Goal: Contribute content: Contribute content

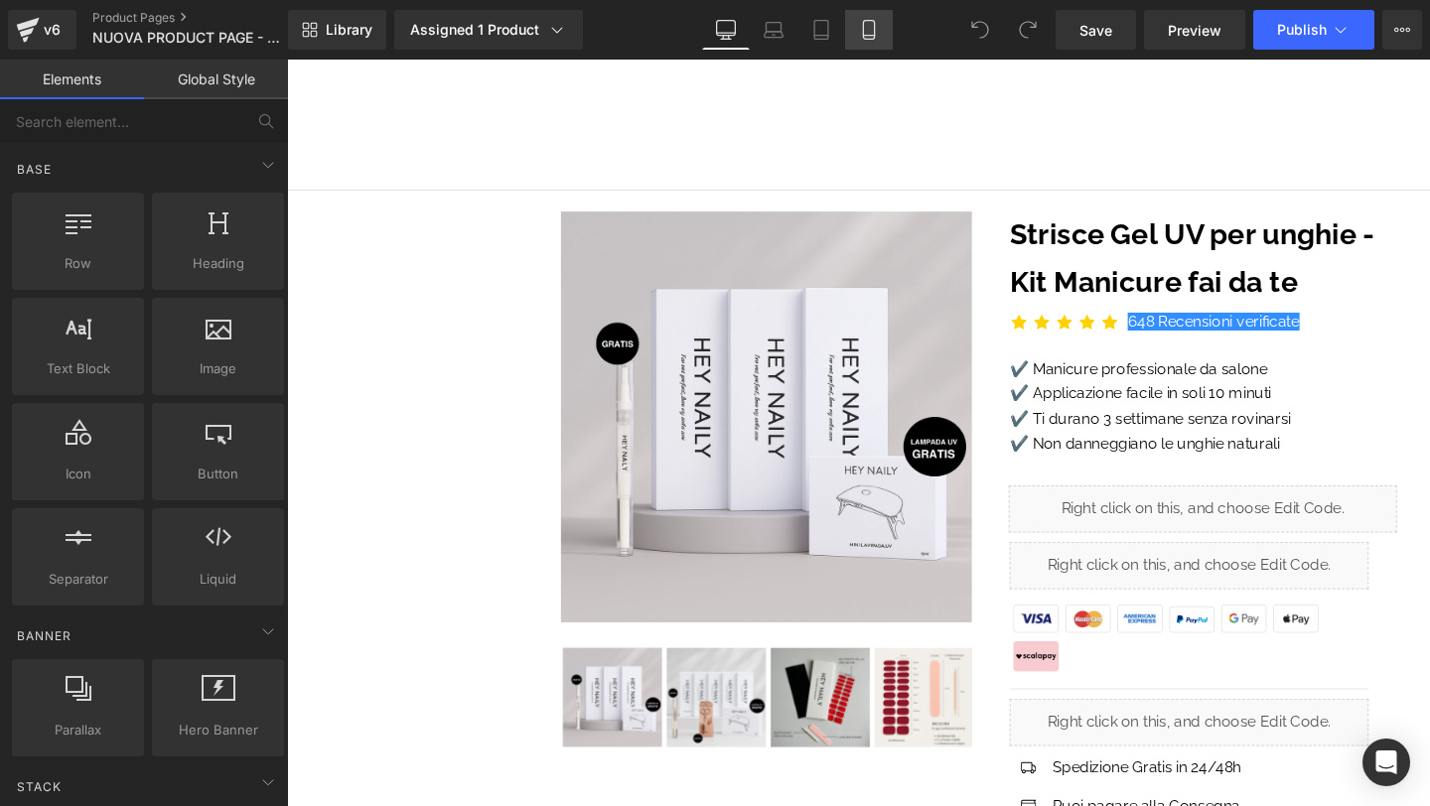
click at [872, 33] on icon at bounding box center [869, 30] width 20 height 20
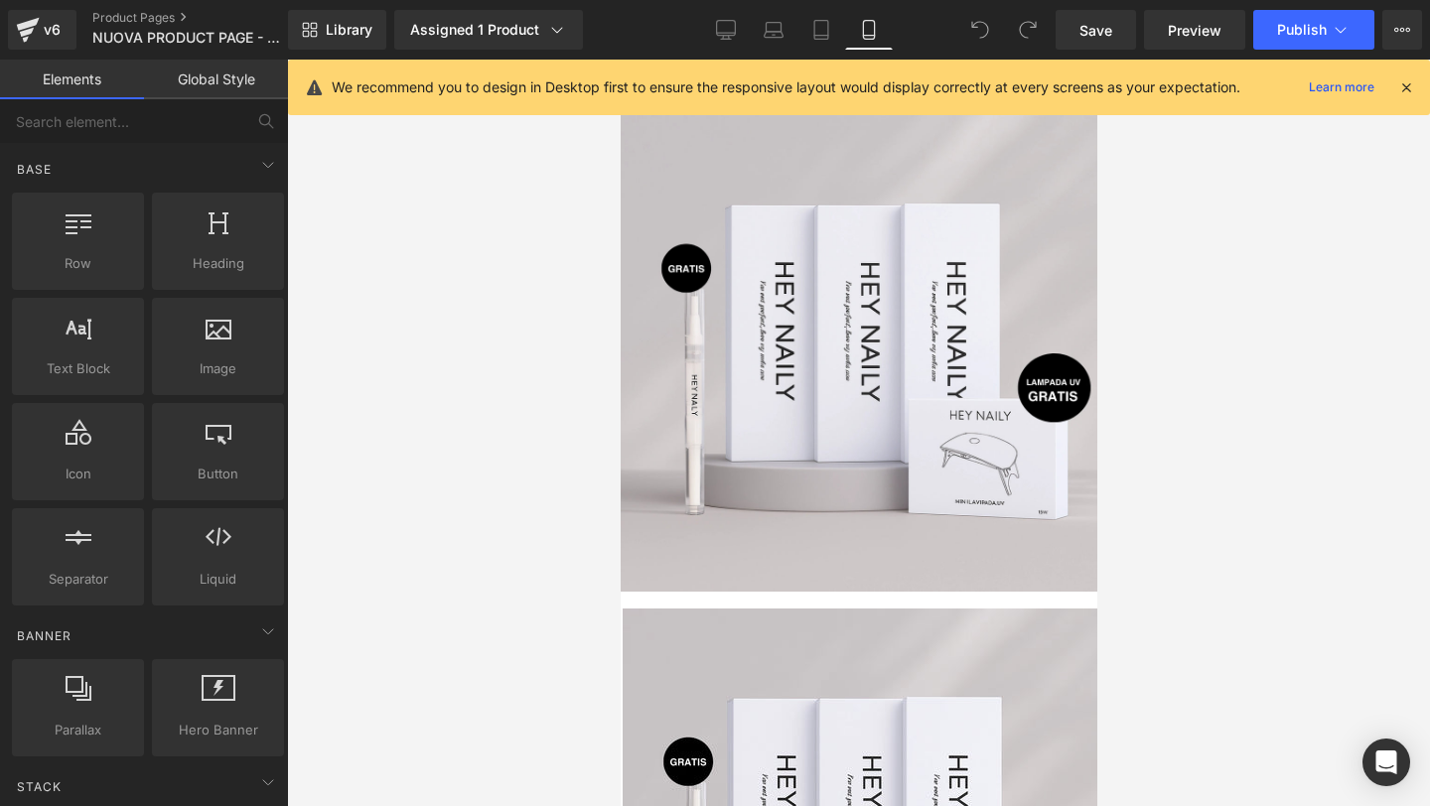
scroll to position [56, 0]
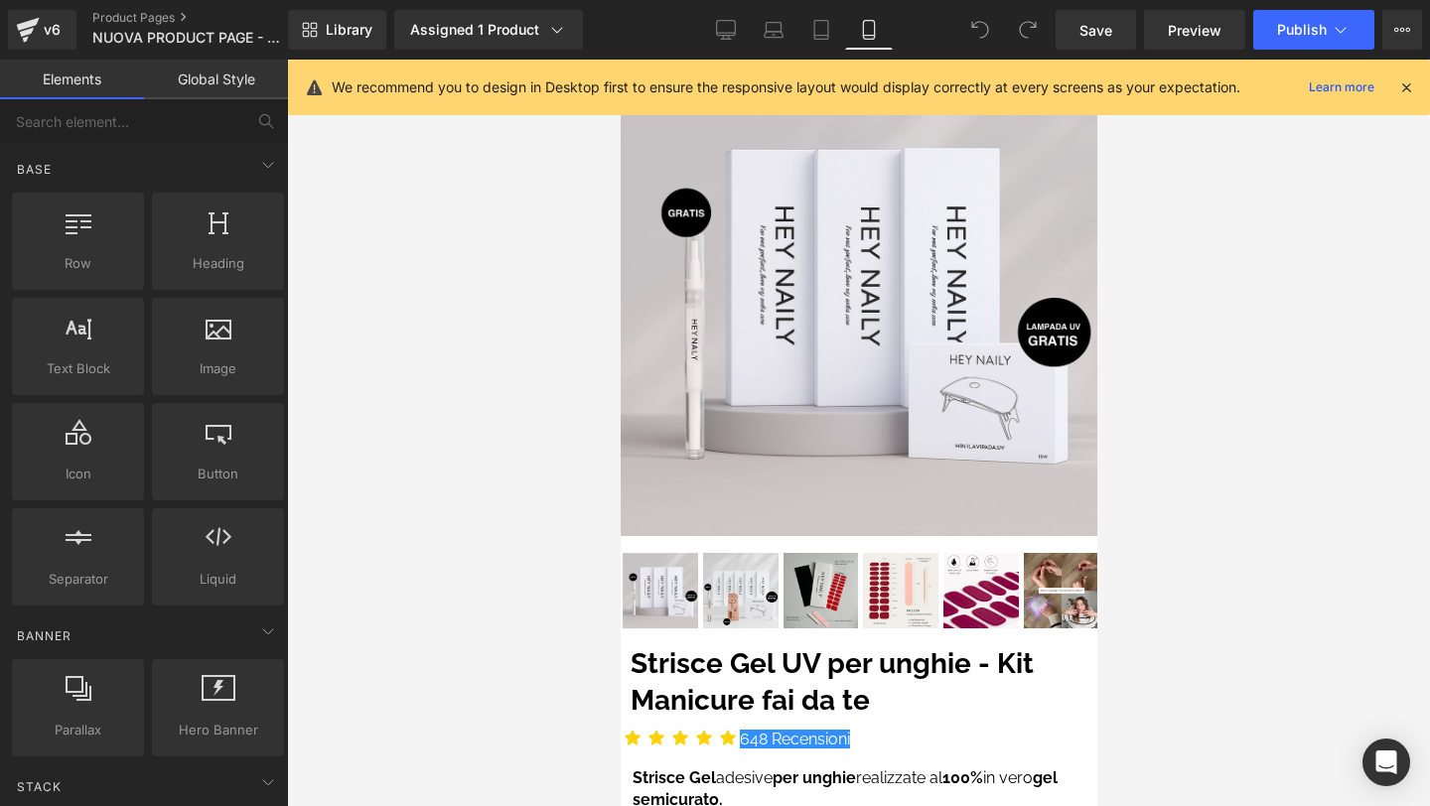
click at [1402, 87] on icon at bounding box center [1406, 87] width 18 height 18
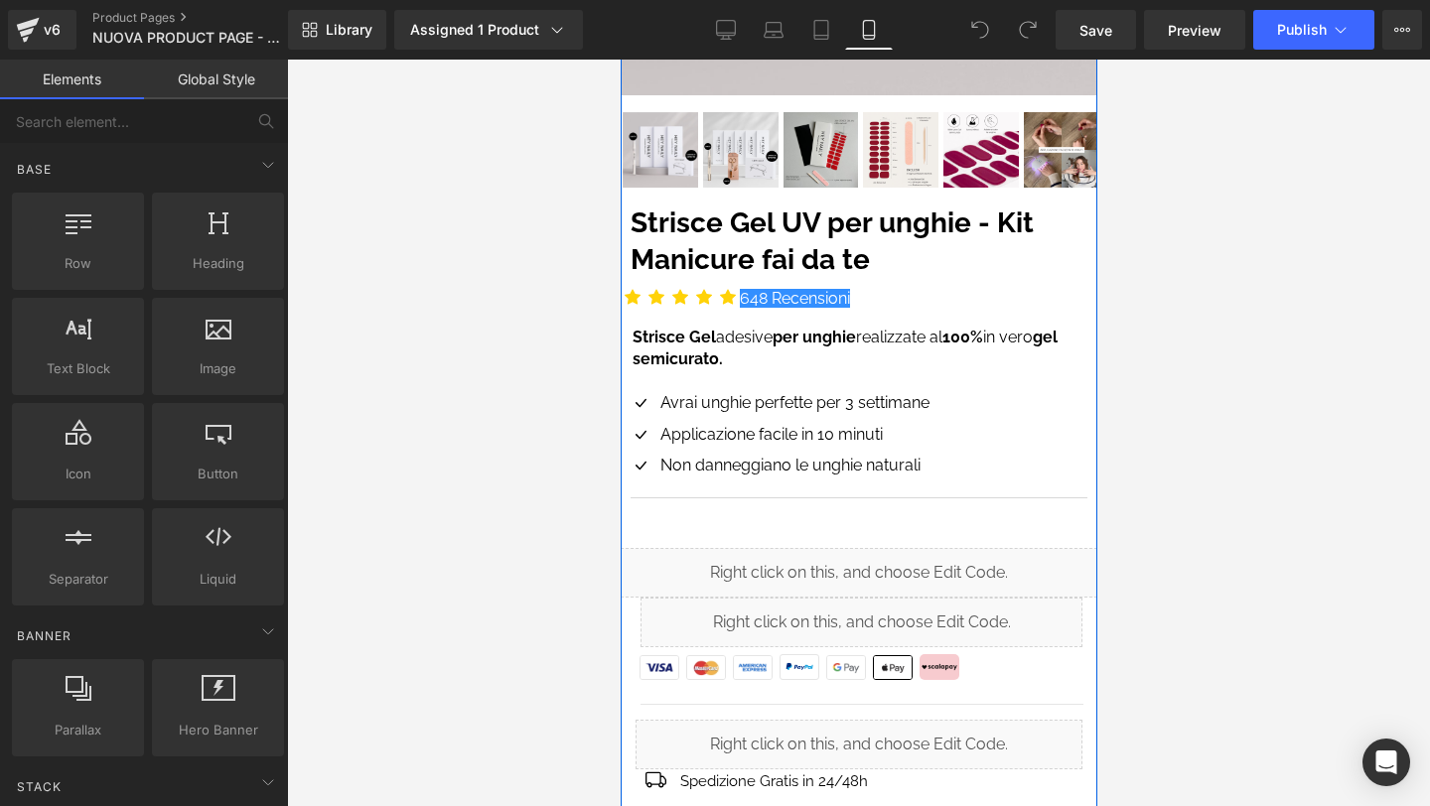
scroll to position [511, 0]
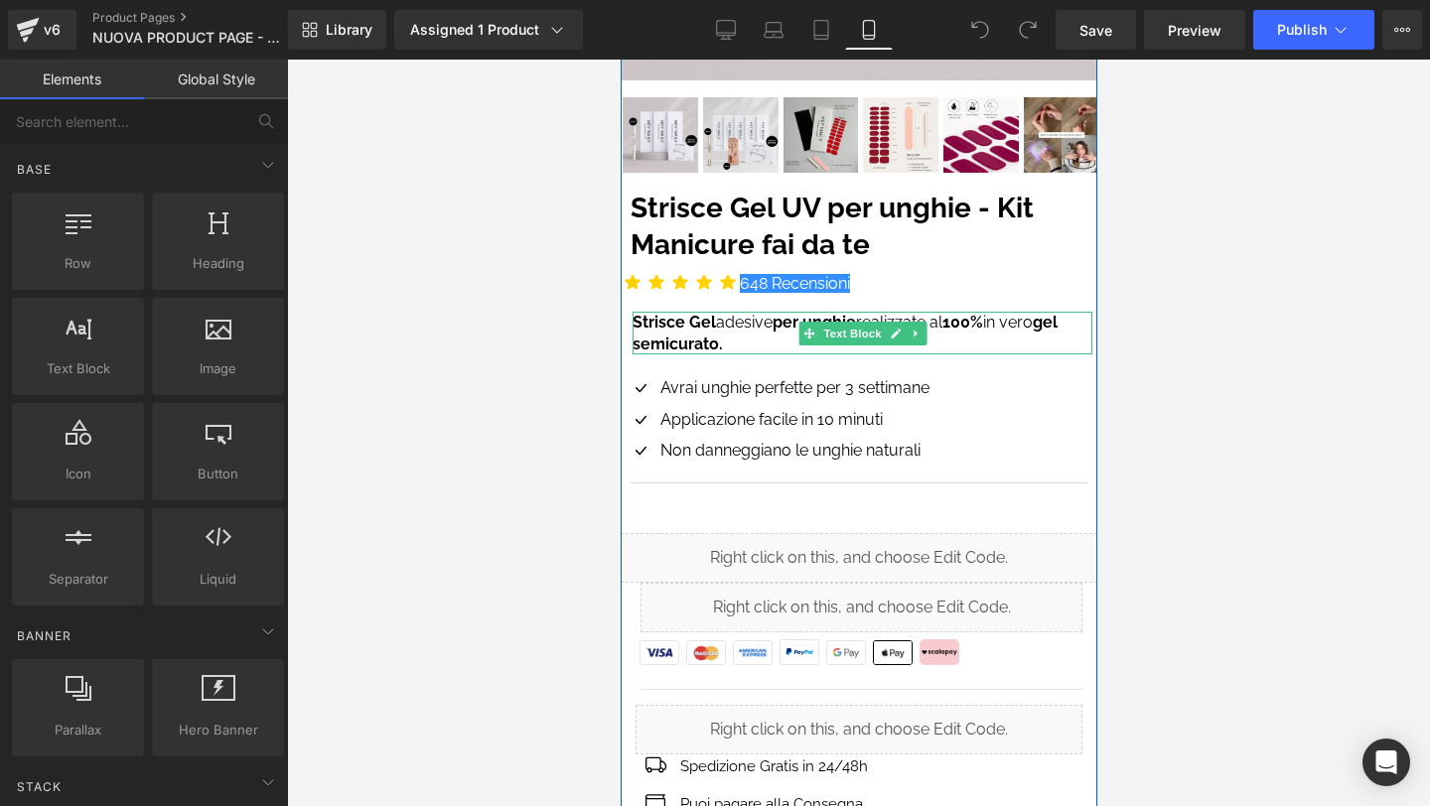
click at [765, 322] on p "Strisce Gel adesive per unghie realizzate al 100% in vero gel semicurato." at bounding box center [862, 333] width 460 height 43
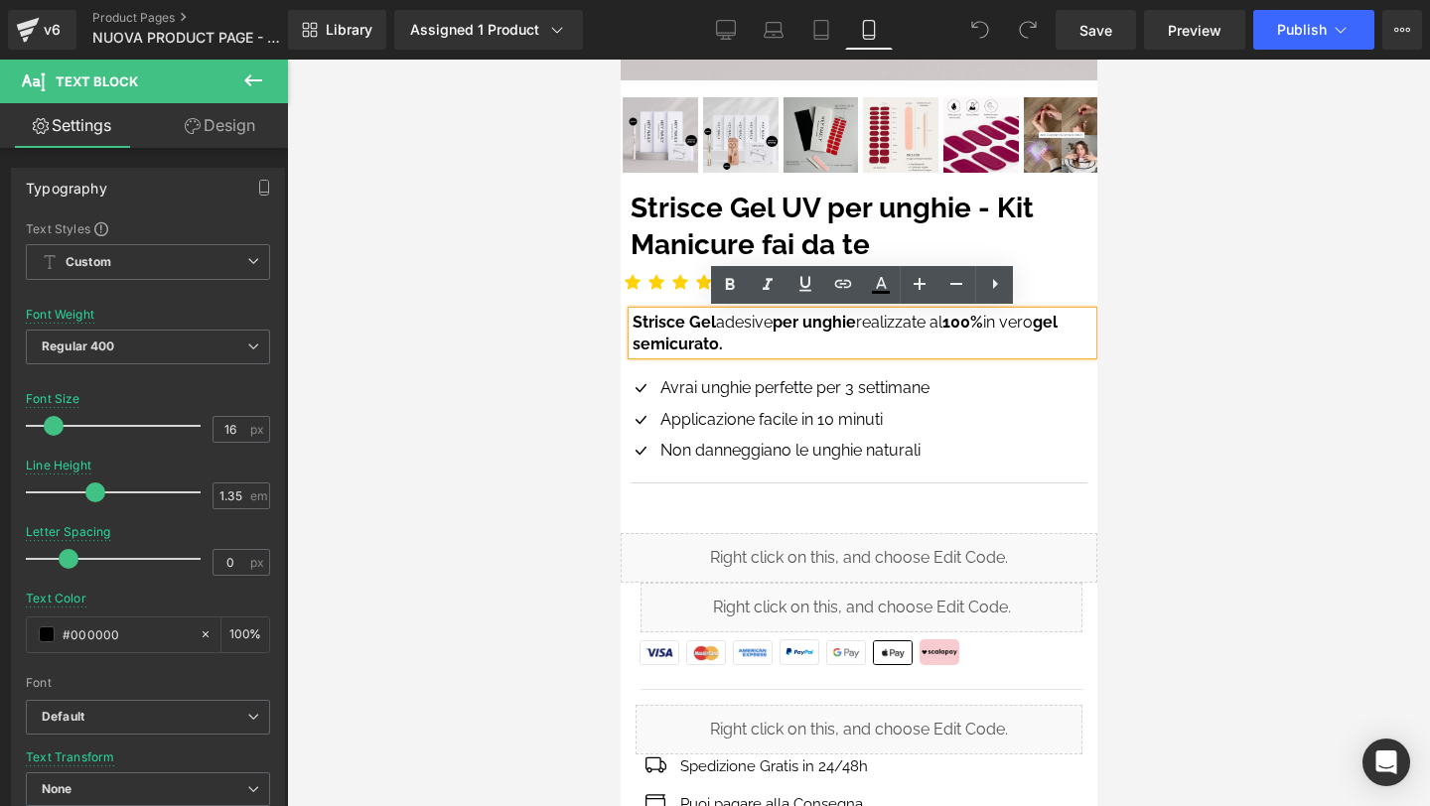
click at [1241, 311] on div at bounding box center [858, 433] width 1143 height 747
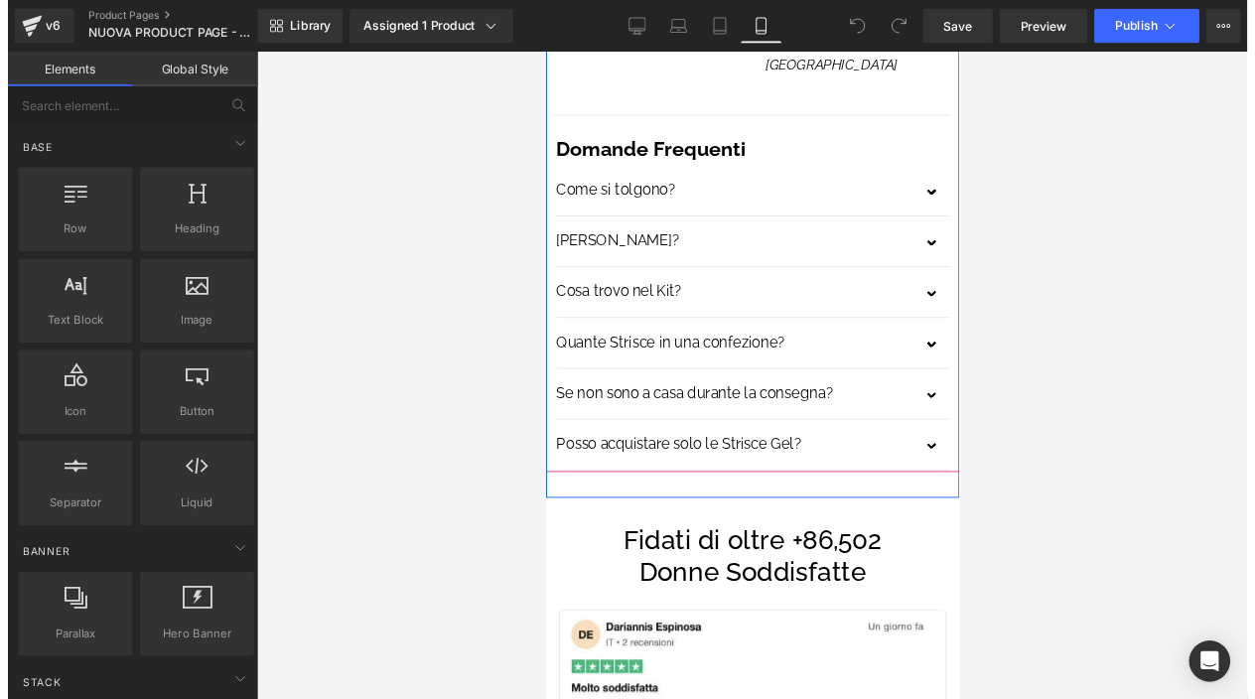
scroll to position [5814, 0]
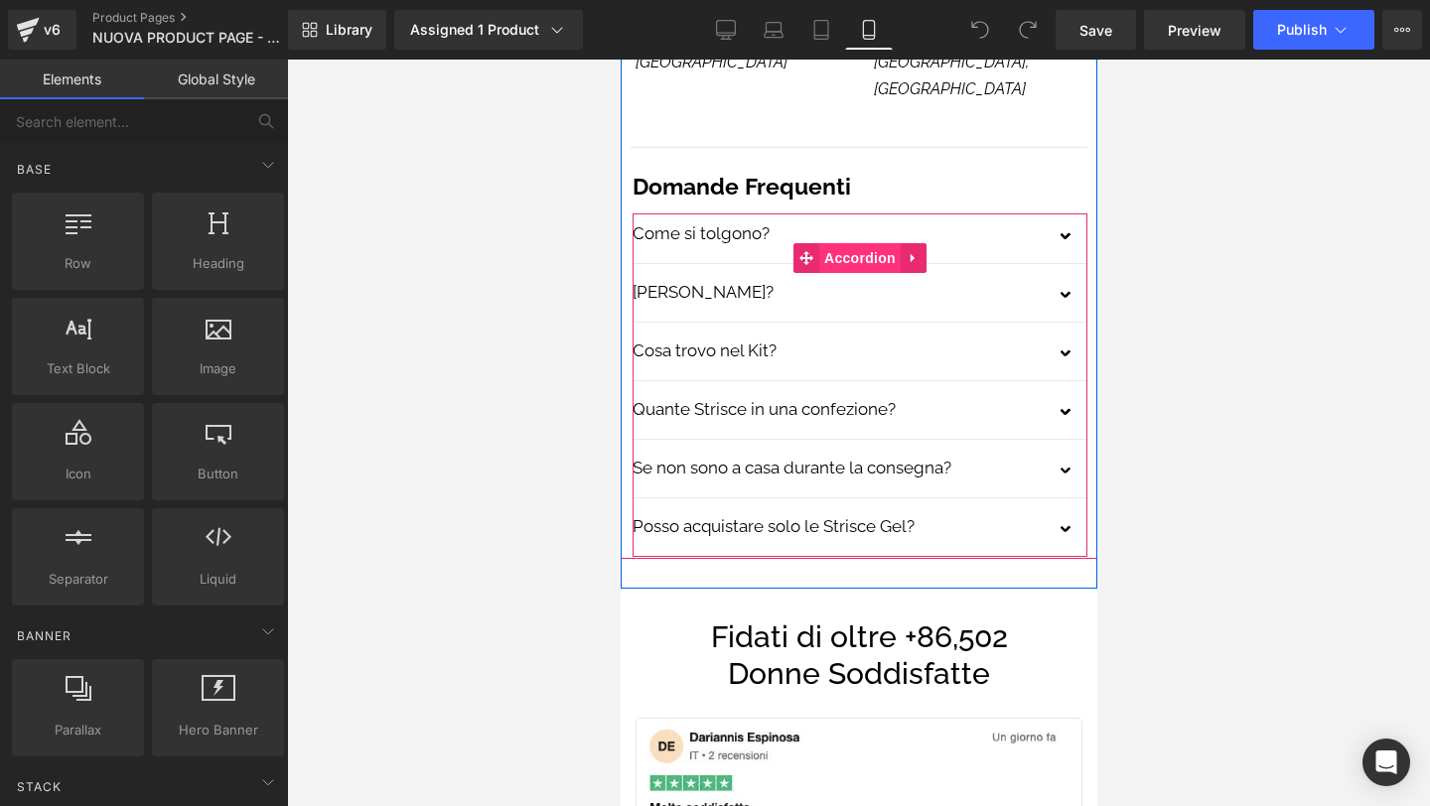
click at [848, 243] on span "Accordion" at bounding box center [858, 258] width 81 height 30
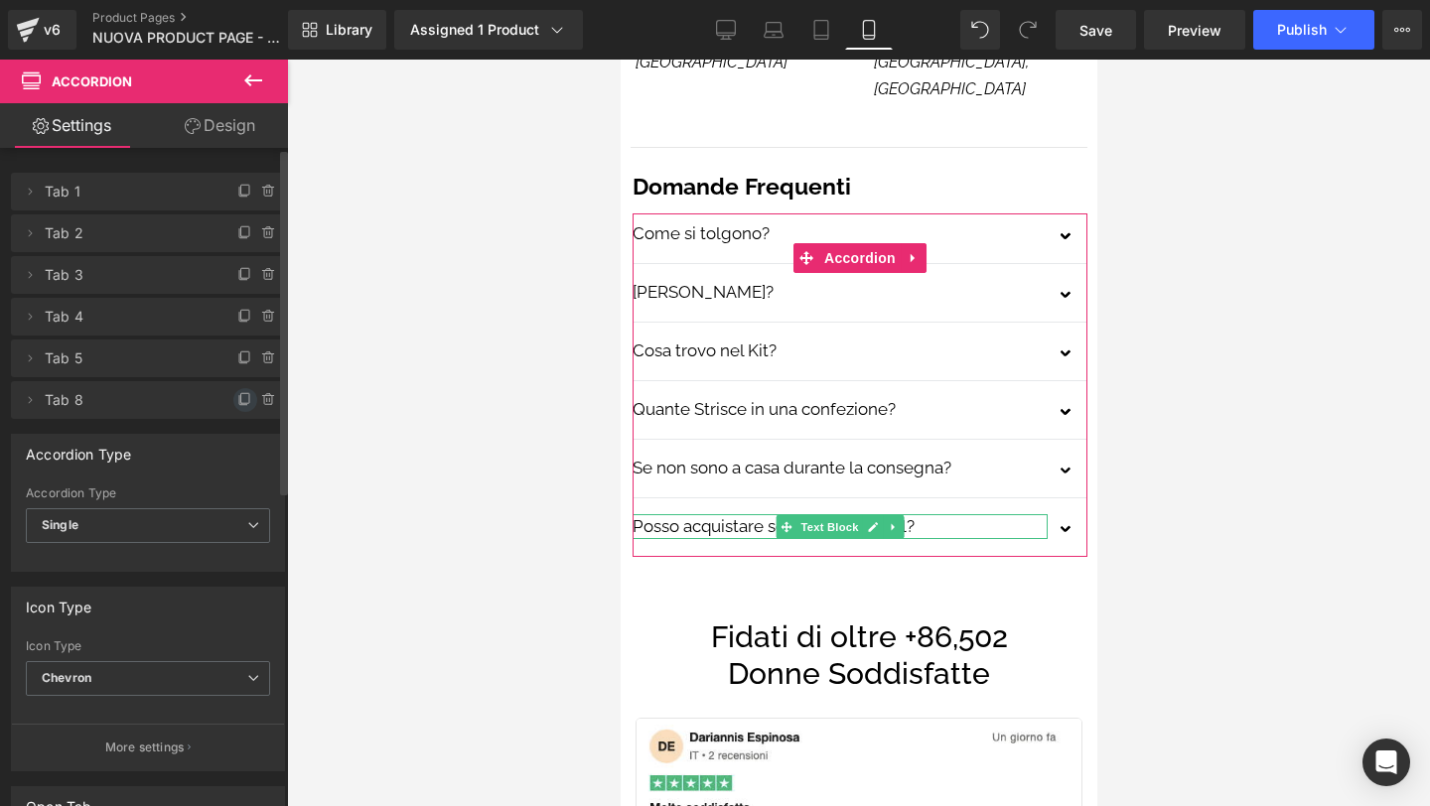
click at [237, 399] on icon at bounding box center [245, 400] width 16 height 16
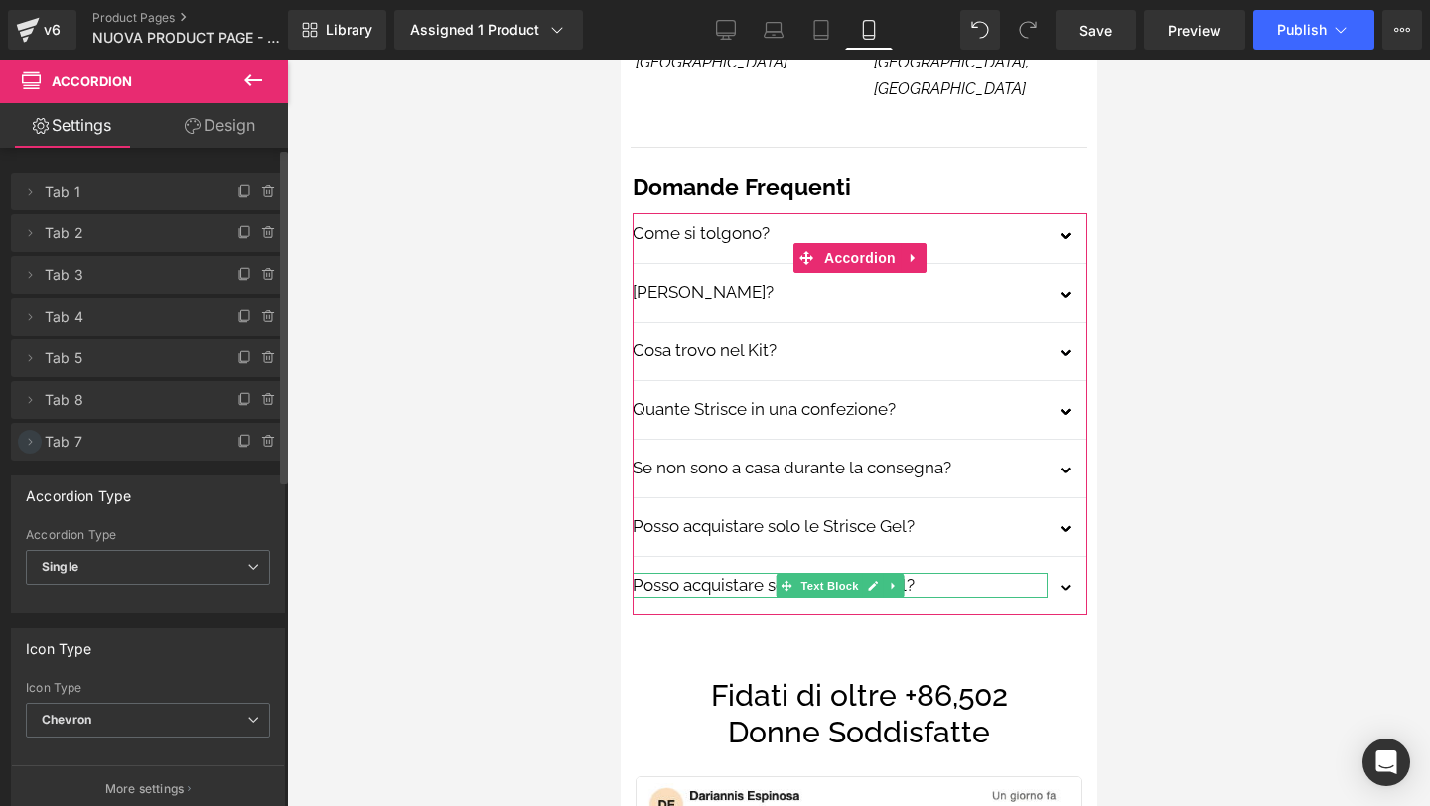
click at [27, 442] on icon at bounding box center [30, 442] width 16 height 16
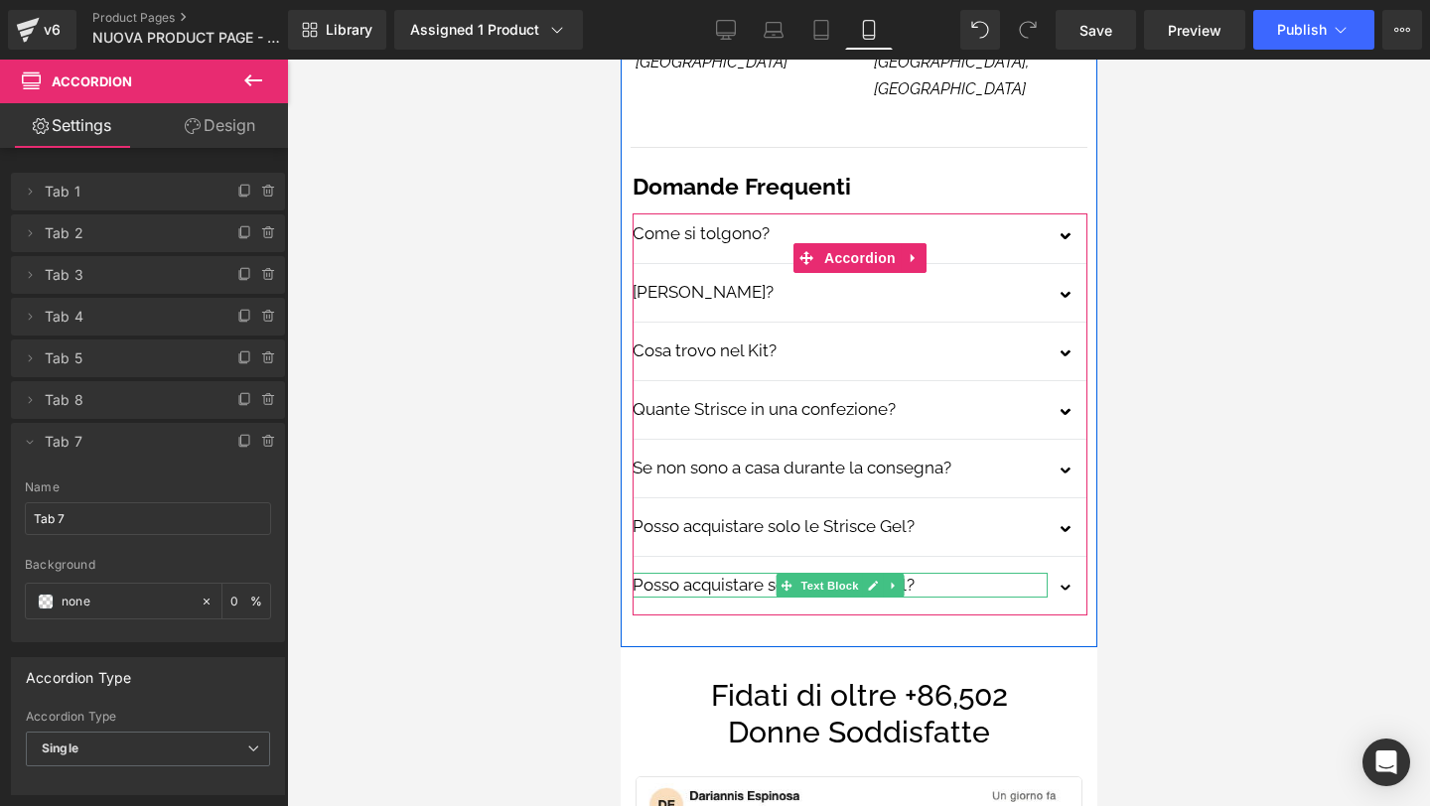
click at [659, 573] on p "Posso acquistare solo le Strisce Gel?" at bounding box center [839, 586] width 415 height 26
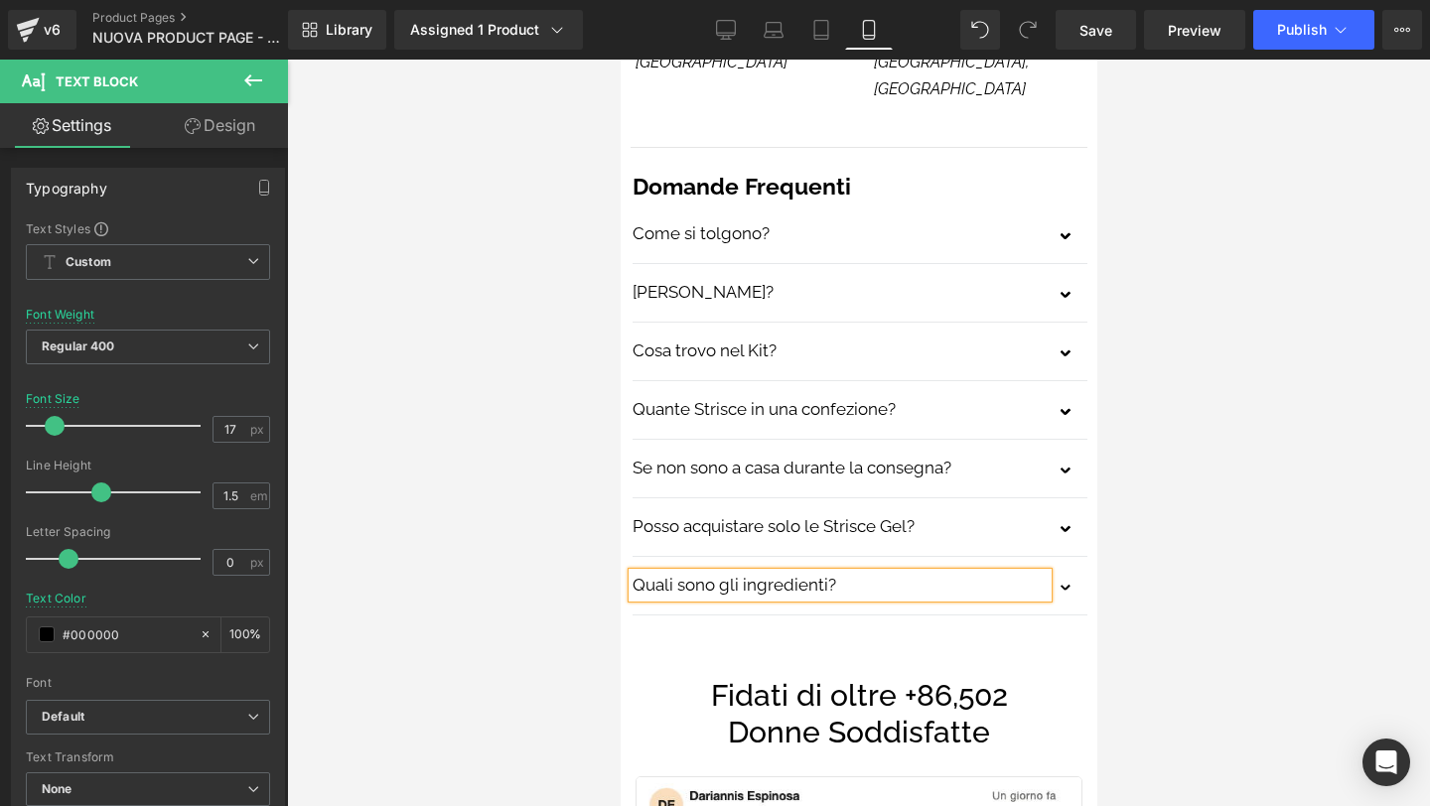
click at [1070, 565] on button "button" at bounding box center [1067, 590] width 40 height 50
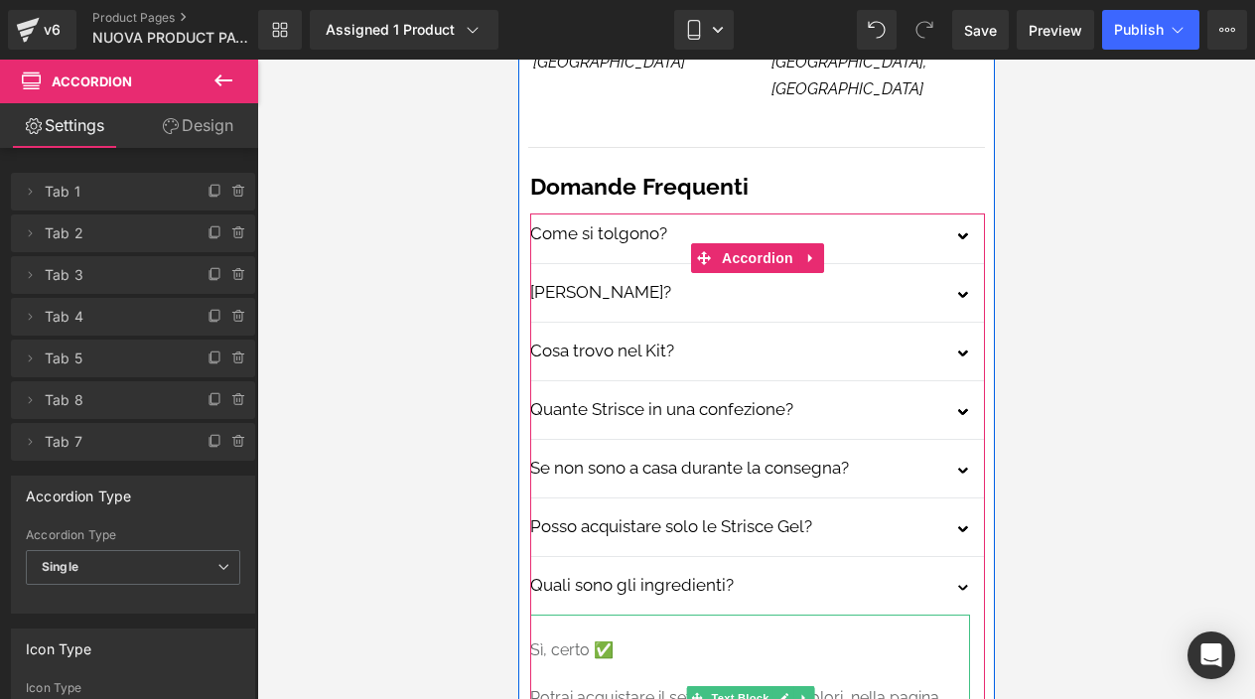
click at [584, 639] on p "Sì, certo ✅" at bounding box center [749, 651] width 440 height 24
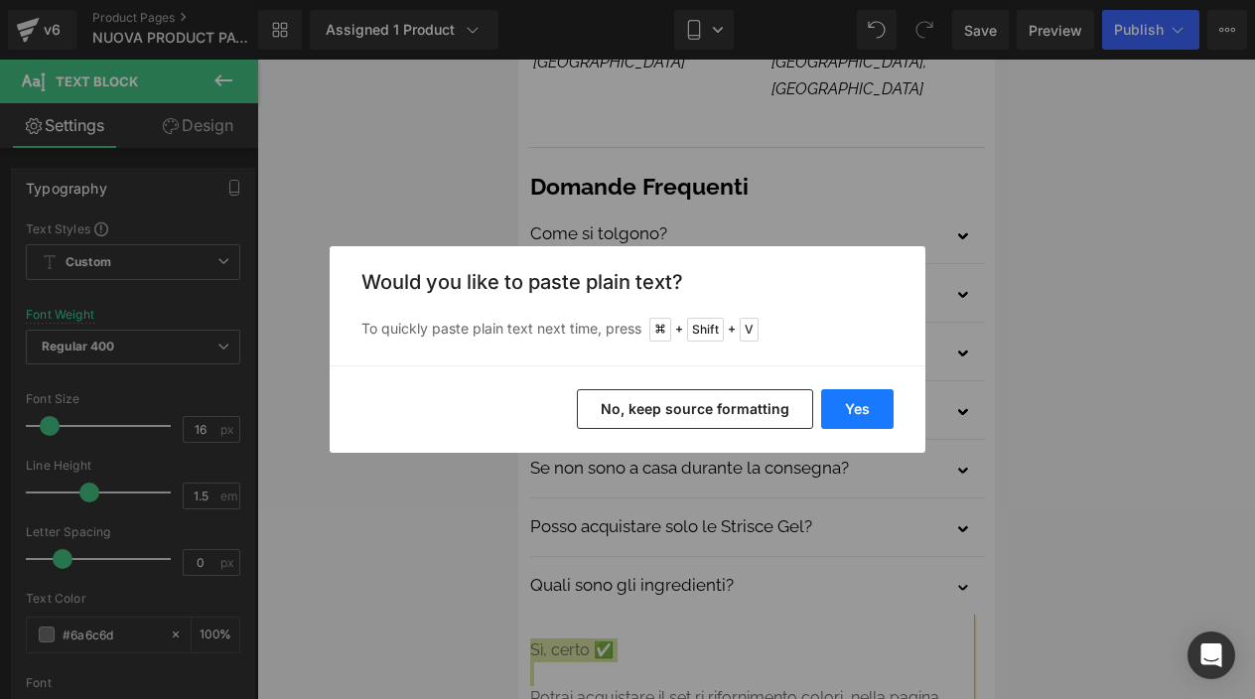
click at [851, 408] on button "Yes" at bounding box center [857, 409] width 72 height 40
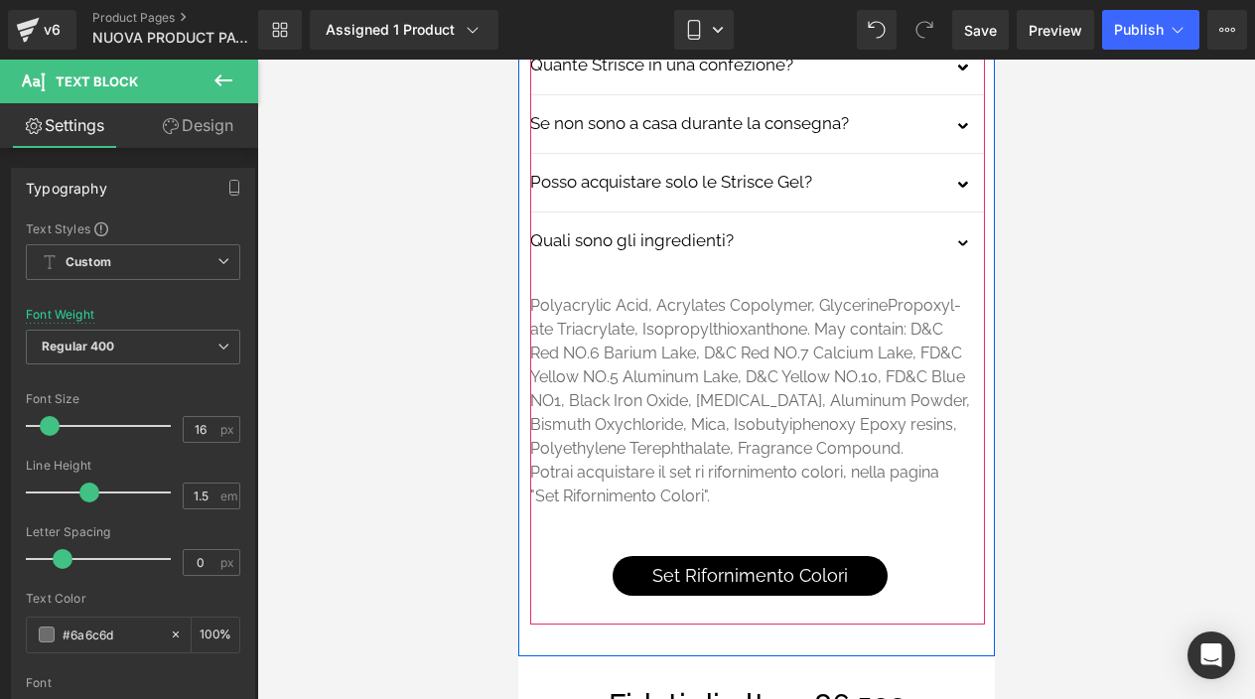
scroll to position [6177, 0]
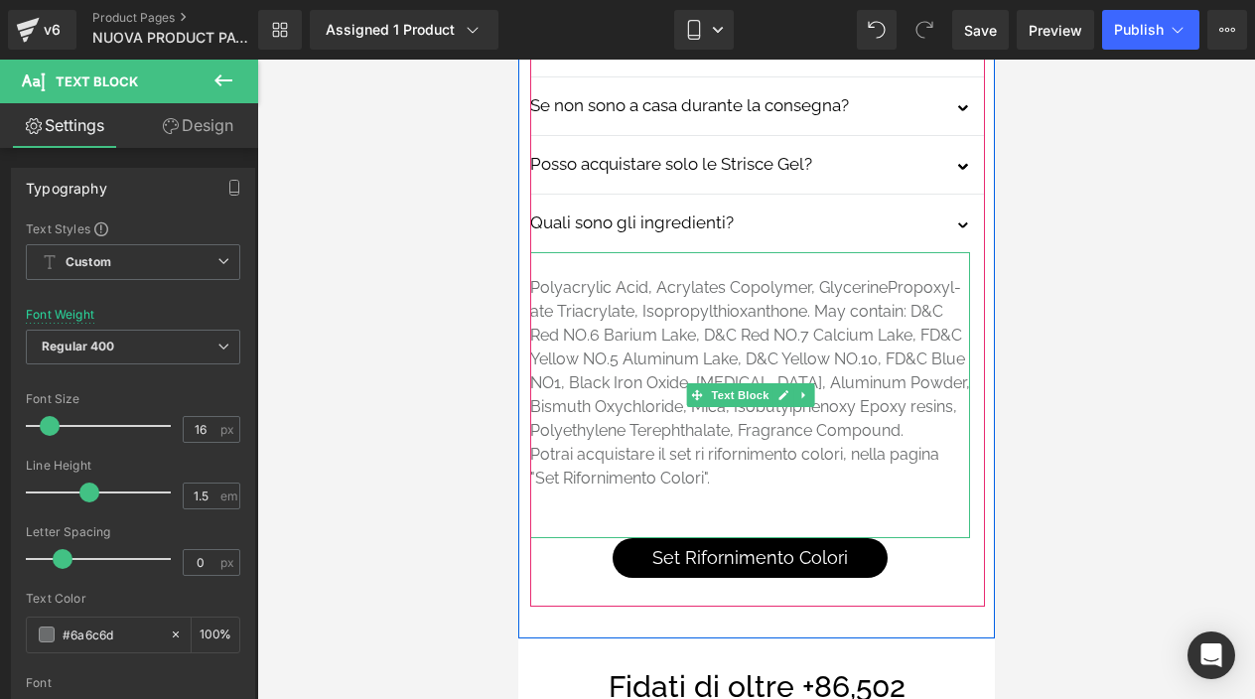
click at [677, 491] on p at bounding box center [749, 503] width 440 height 24
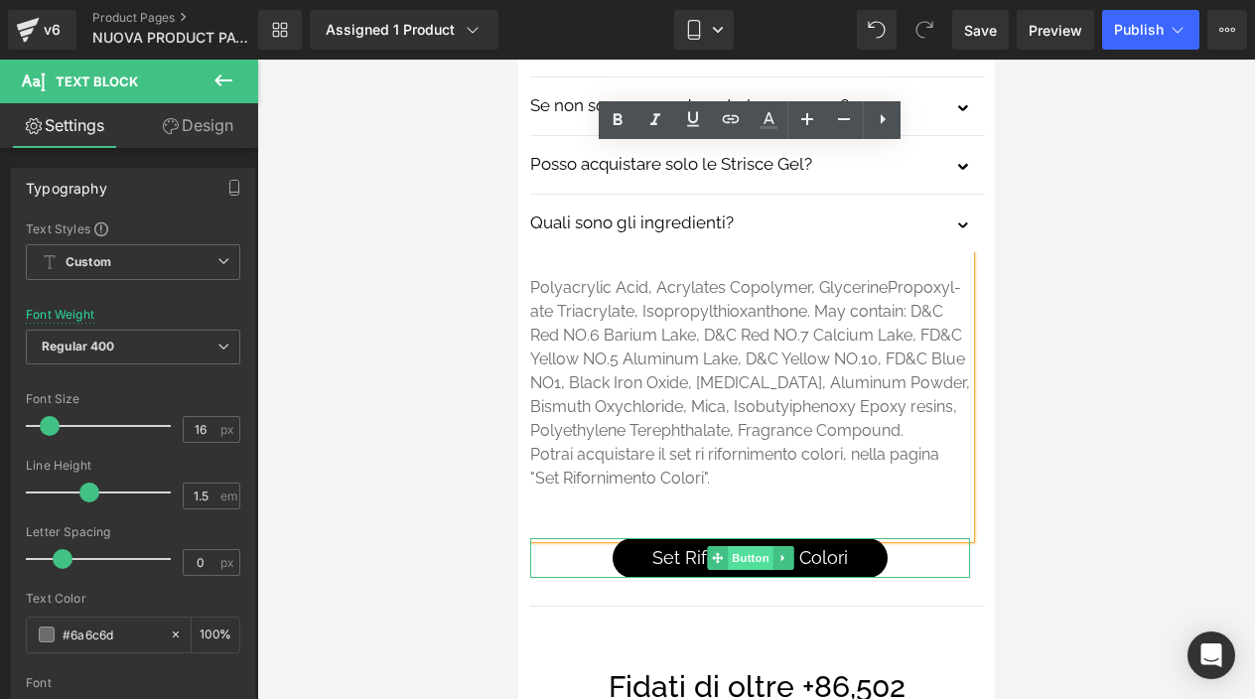
click at [743, 546] on span "Button" at bounding box center [750, 558] width 46 height 24
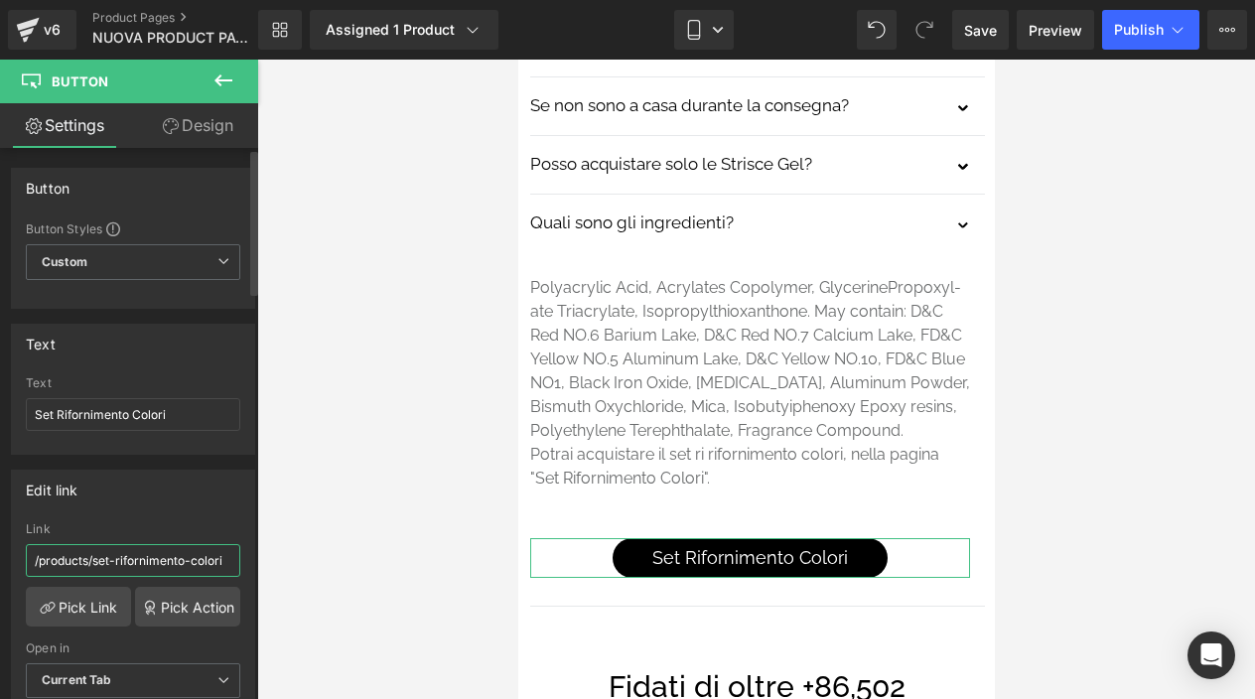
drag, startPoint x: 95, startPoint y: 560, endPoint x: 222, endPoint y: 554, distance: 127.3
click at [222, 554] on input "/products/set-rifornimento-colori" at bounding box center [133, 560] width 215 height 33
type input "/products/gelly"
click at [152, 418] on input "Set Rifornimento Colori" at bounding box center [133, 414] width 215 height 33
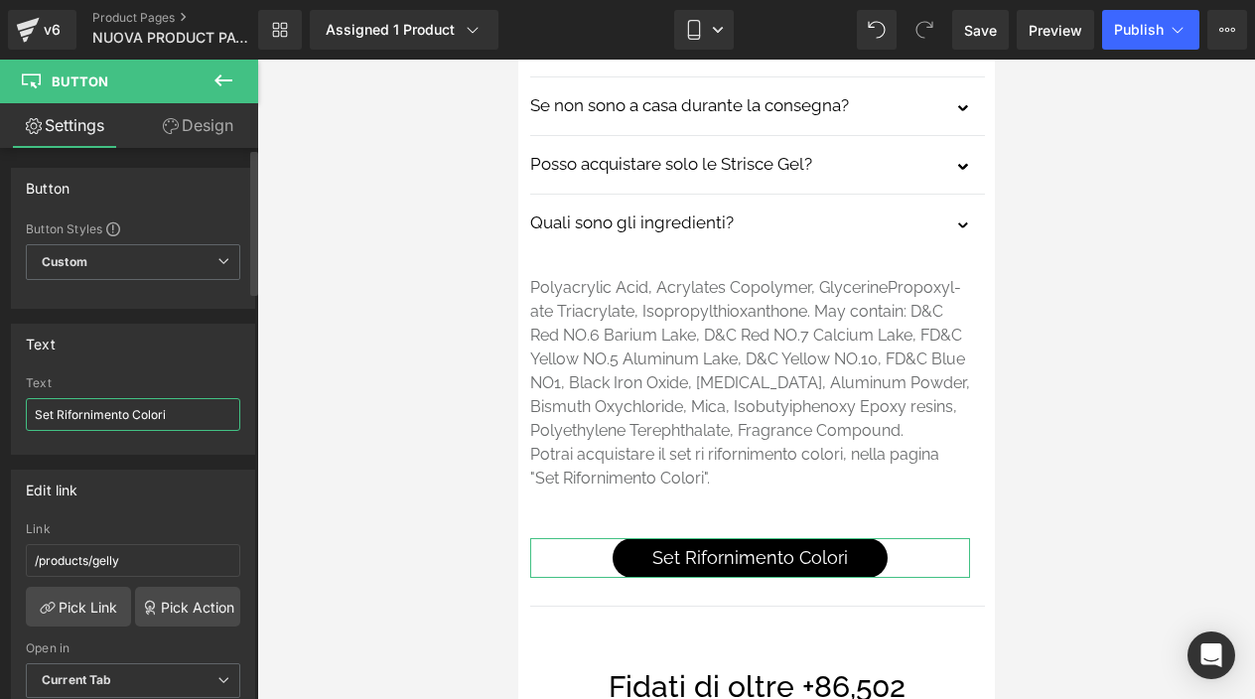
click at [152, 418] on input "Set Rifornimento Colori" at bounding box center [133, 414] width 215 height 33
click at [115, 415] on input "Set Rifornimento Colori" at bounding box center [133, 414] width 215 height 33
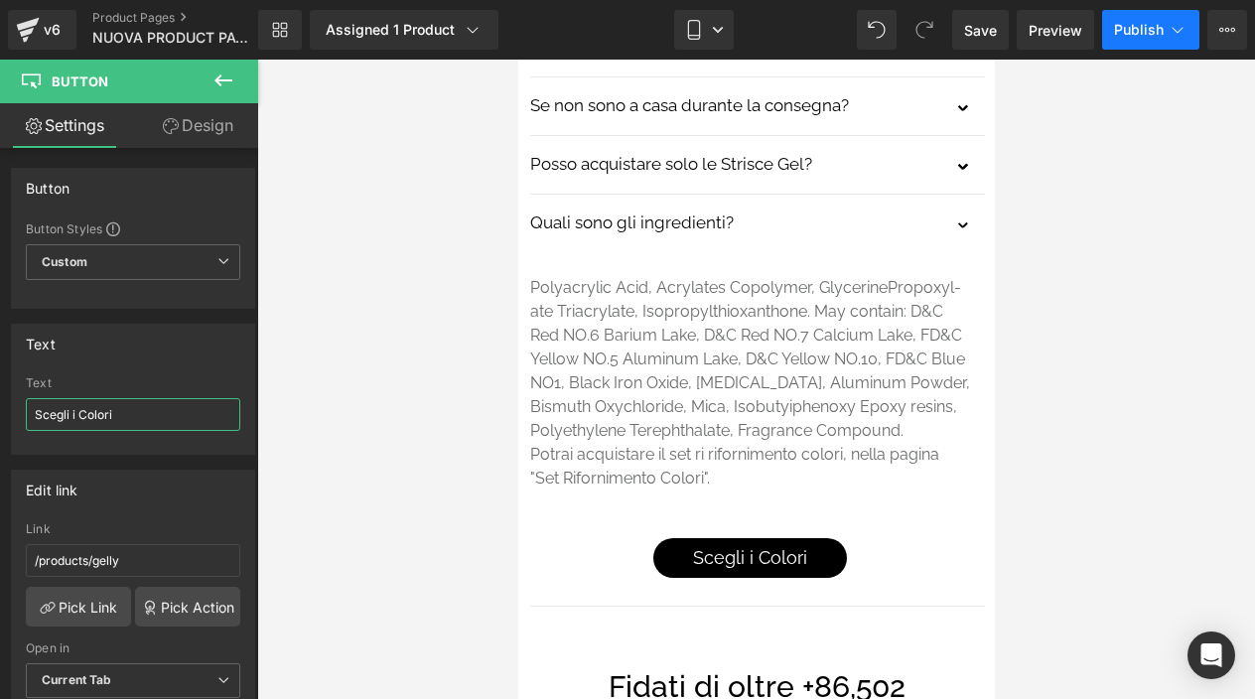
type input "Scegli i Colori"
click at [1145, 26] on span "Publish" at bounding box center [1139, 30] width 50 height 16
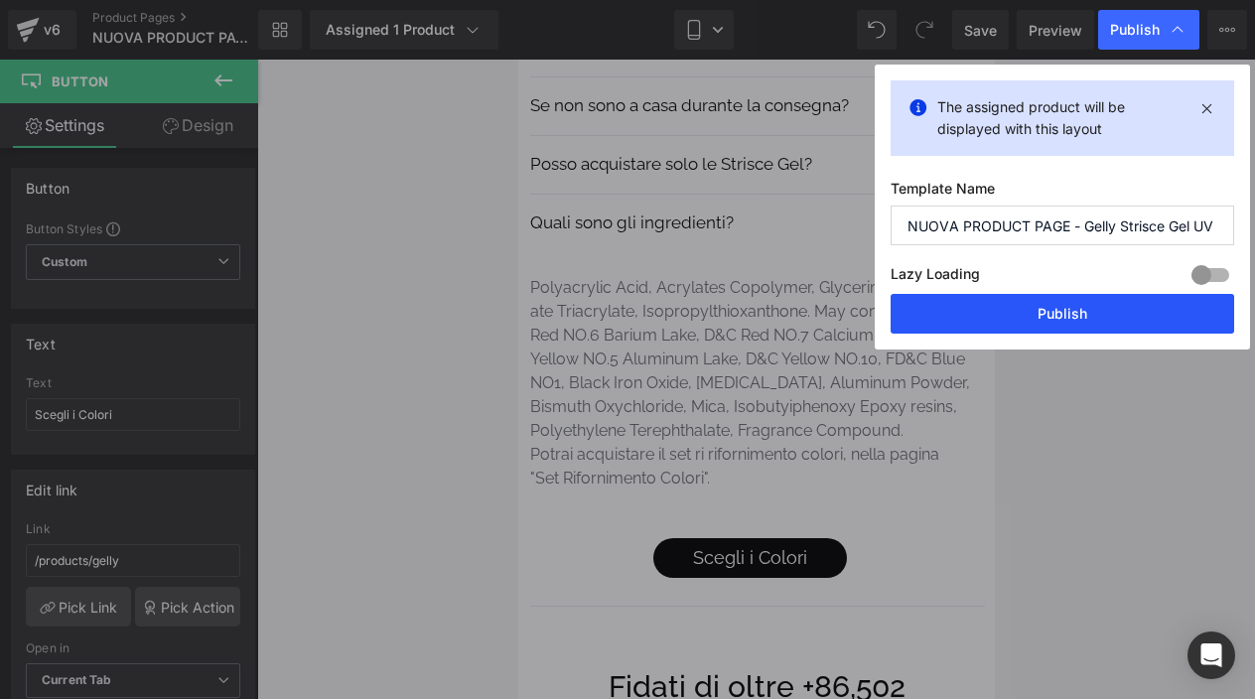
click at [1035, 319] on button "Publish" at bounding box center [1063, 314] width 344 height 40
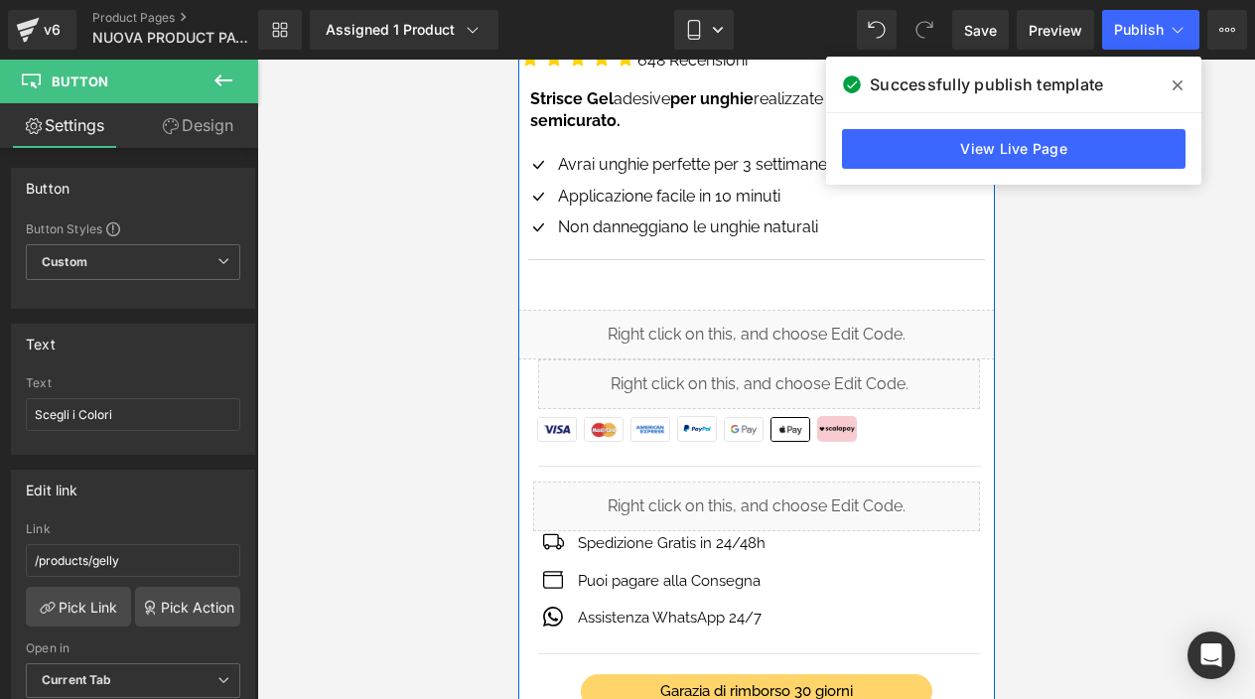
scroll to position [622, 0]
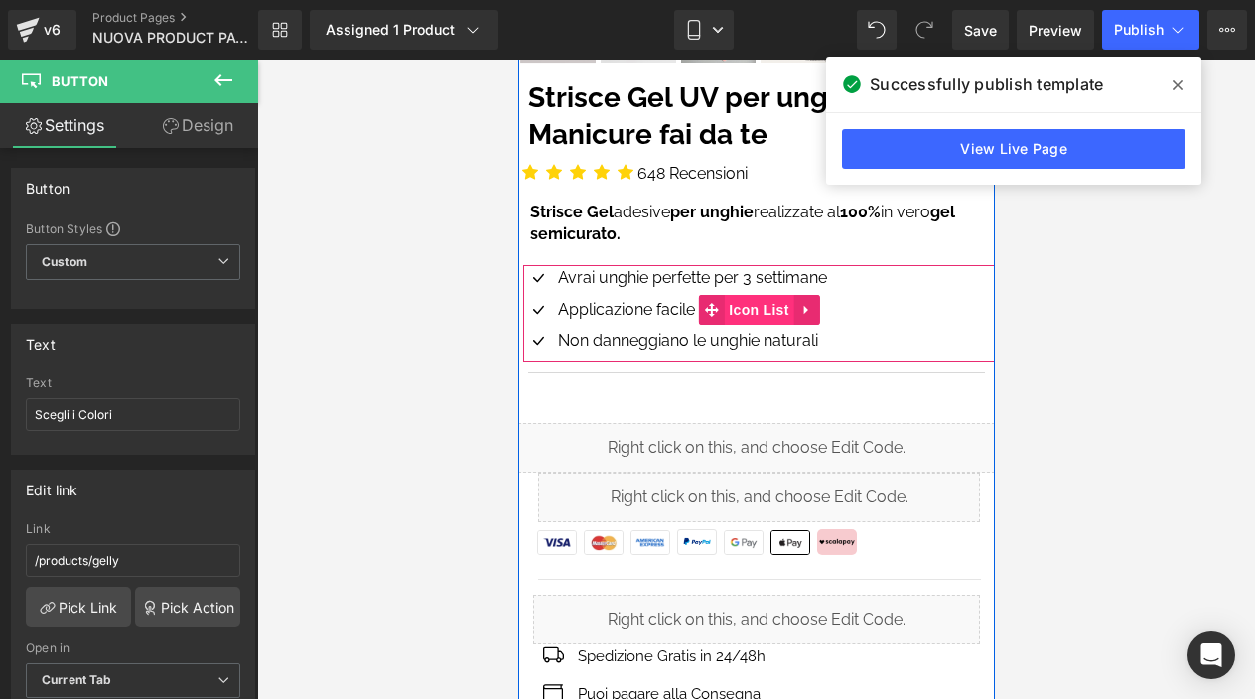
click at [762, 301] on span "Icon List" at bounding box center [758, 310] width 70 height 30
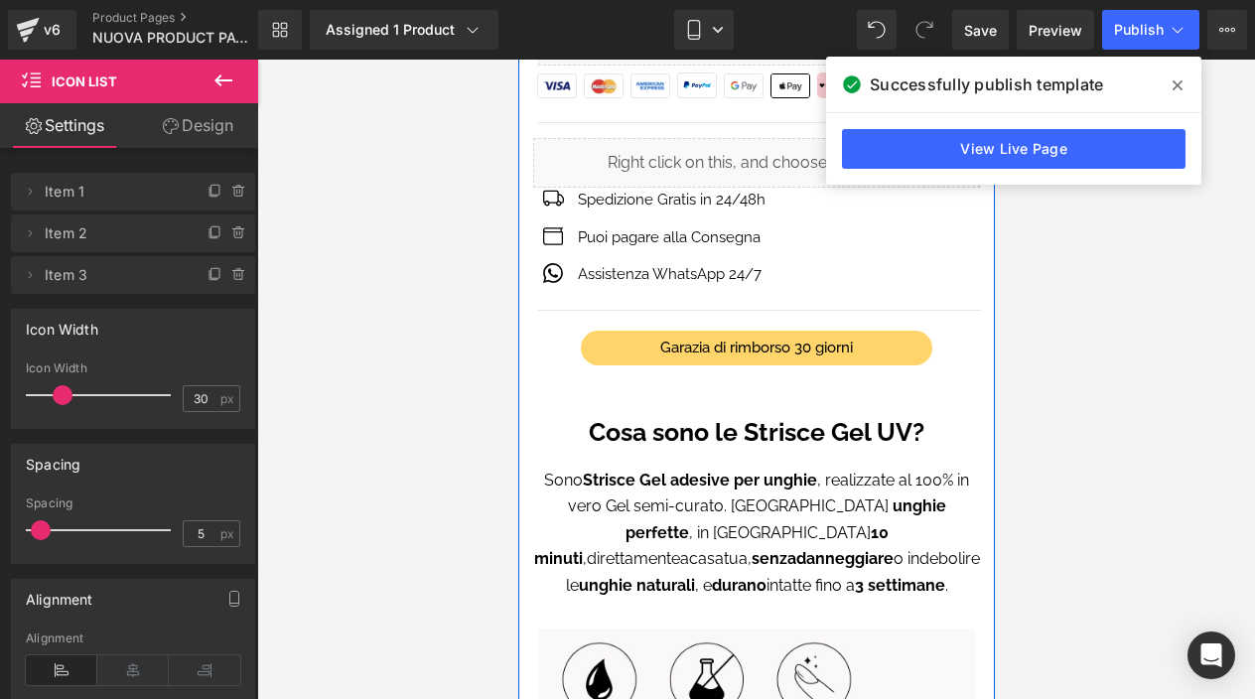
scroll to position [1108, 0]
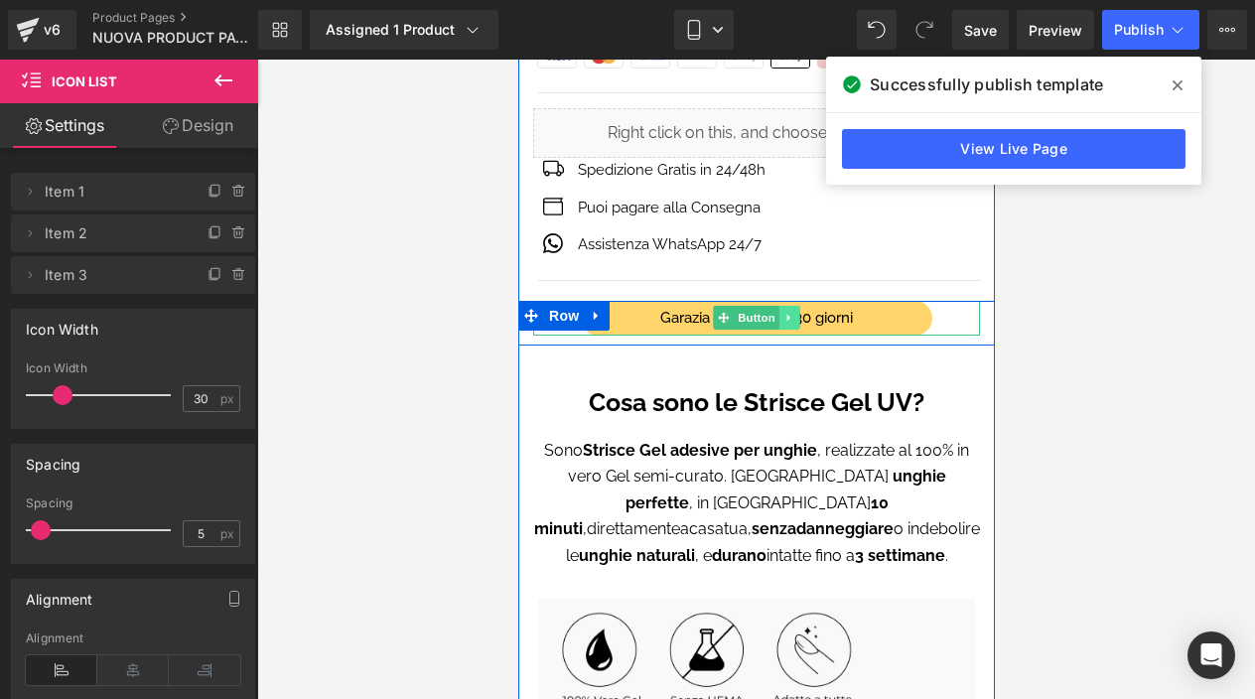
click at [785, 315] on icon at bounding box center [789, 318] width 11 height 12
click at [774, 316] on icon at bounding box center [778, 318] width 11 height 11
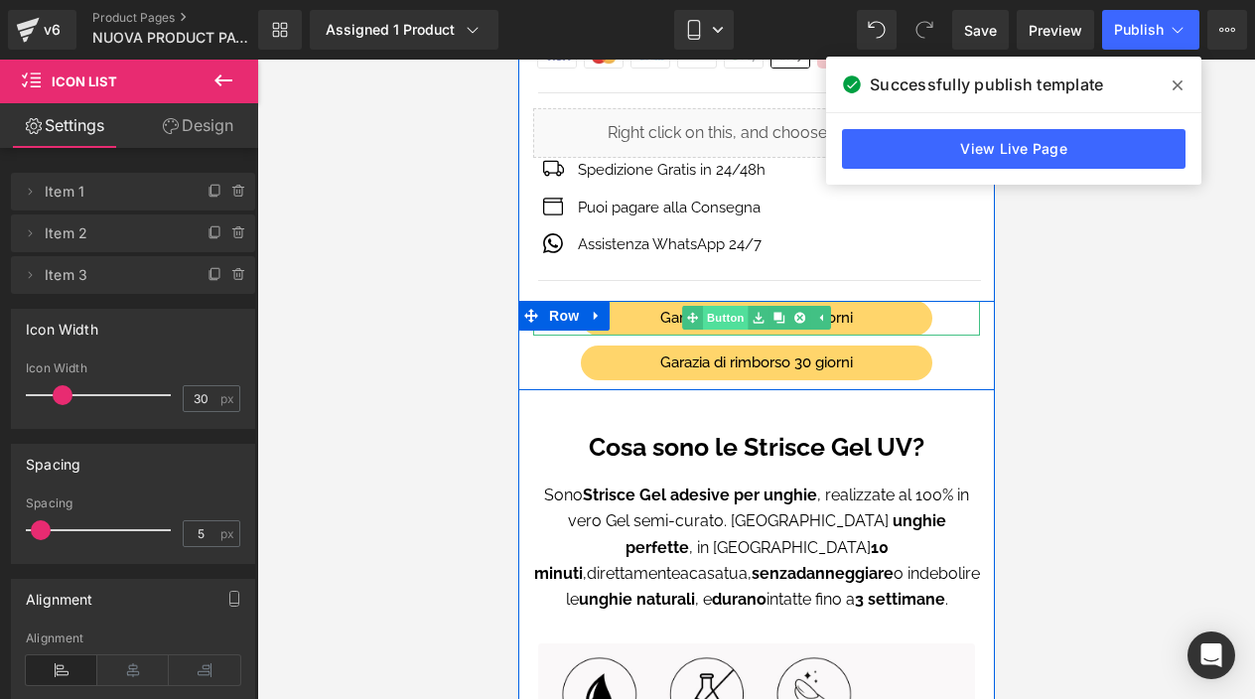
click at [741, 316] on span "Button" at bounding box center [725, 318] width 46 height 24
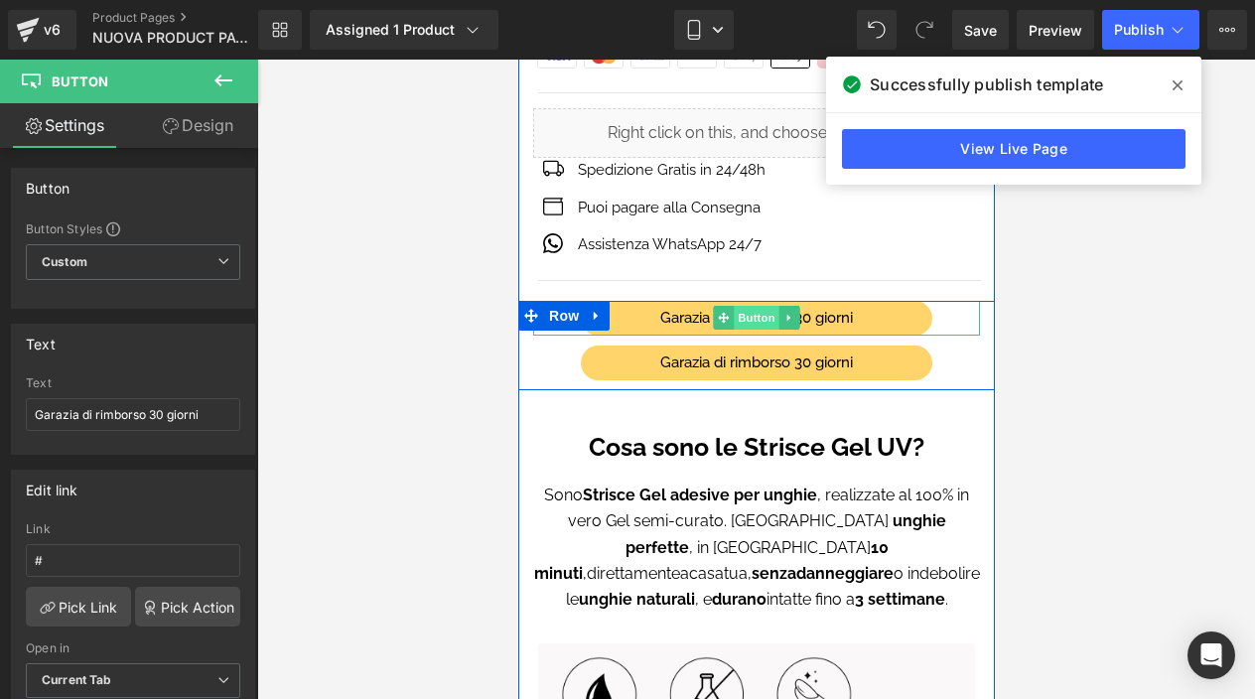
click at [745, 311] on span "Button" at bounding box center [756, 318] width 46 height 24
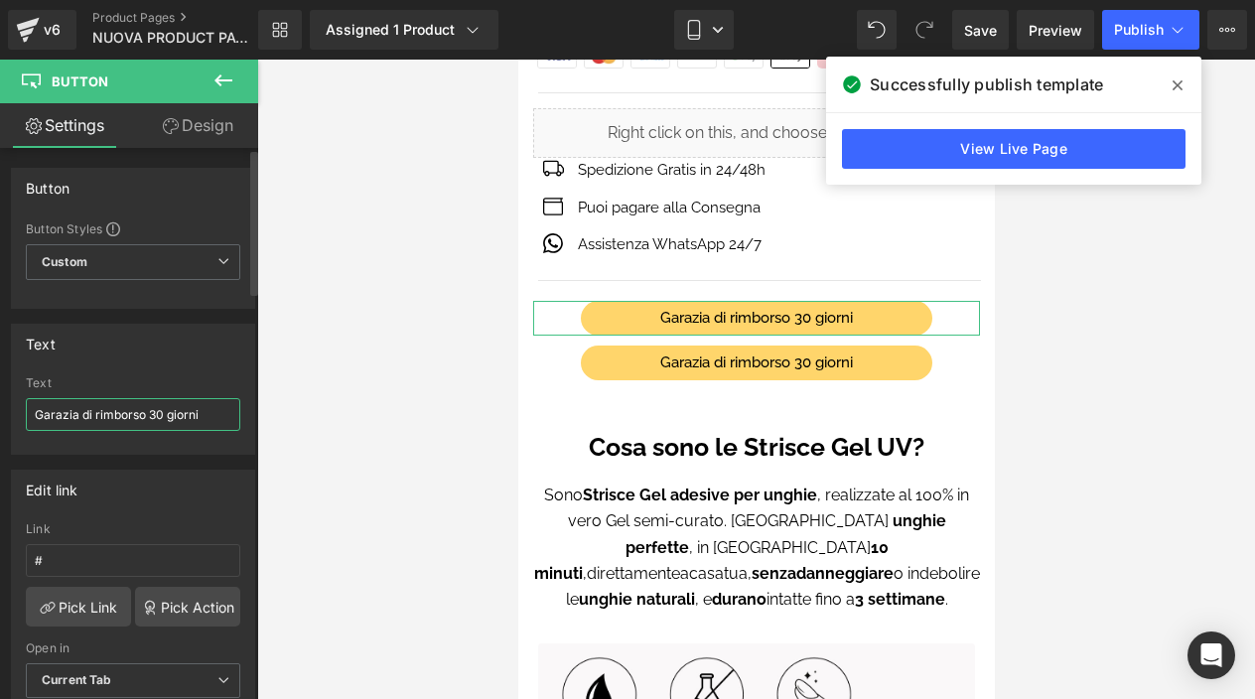
click at [138, 411] on input "Garazia di rimborso 30 giorni" at bounding box center [133, 414] width 215 height 33
type input "NON contengono TPO"
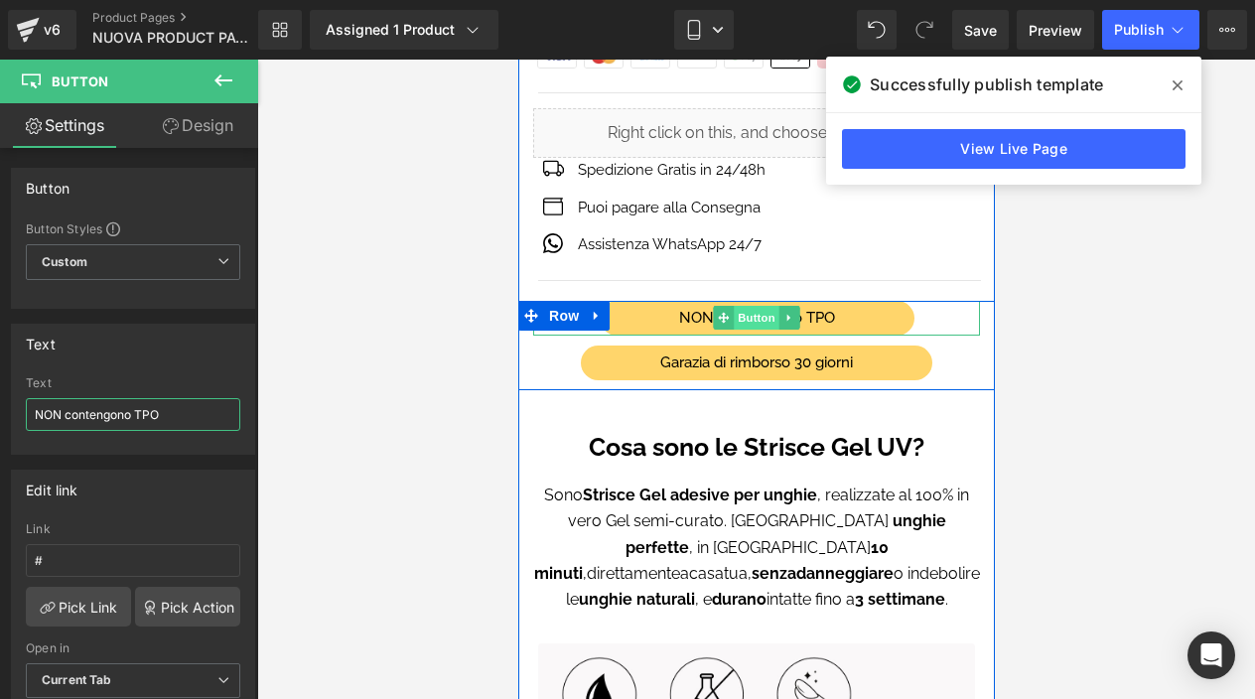
click at [743, 311] on span "Button" at bounding box center [756, 318] width 46 height 24
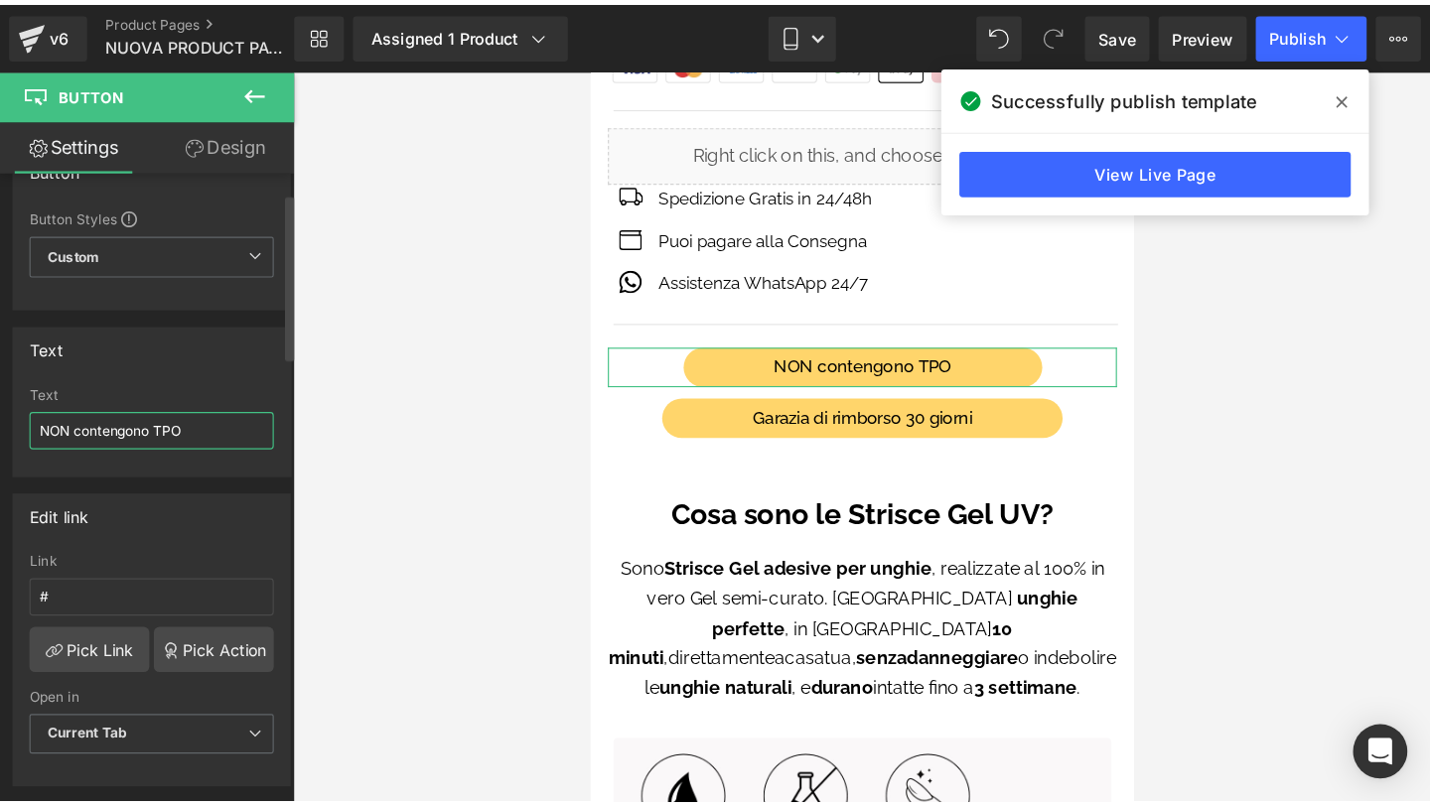
scroll to position [0, 0]
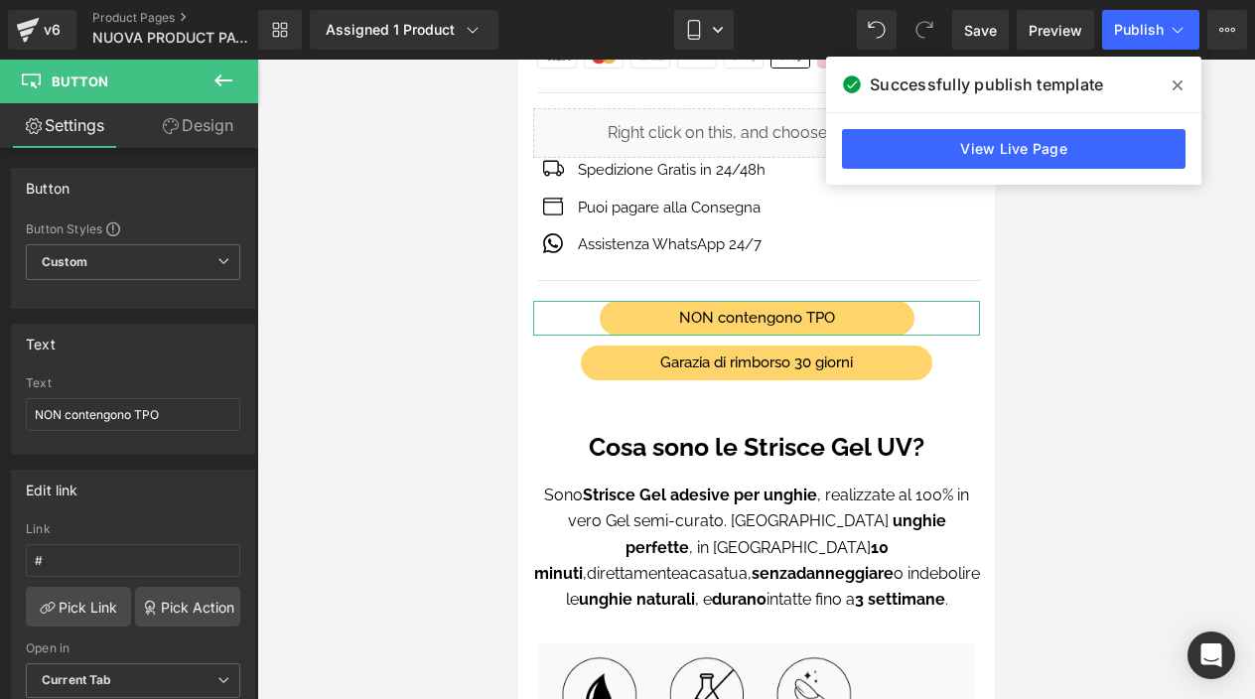
click at [201, 128] on link "Design" at bounding box center [197, 125] width 129 height 45
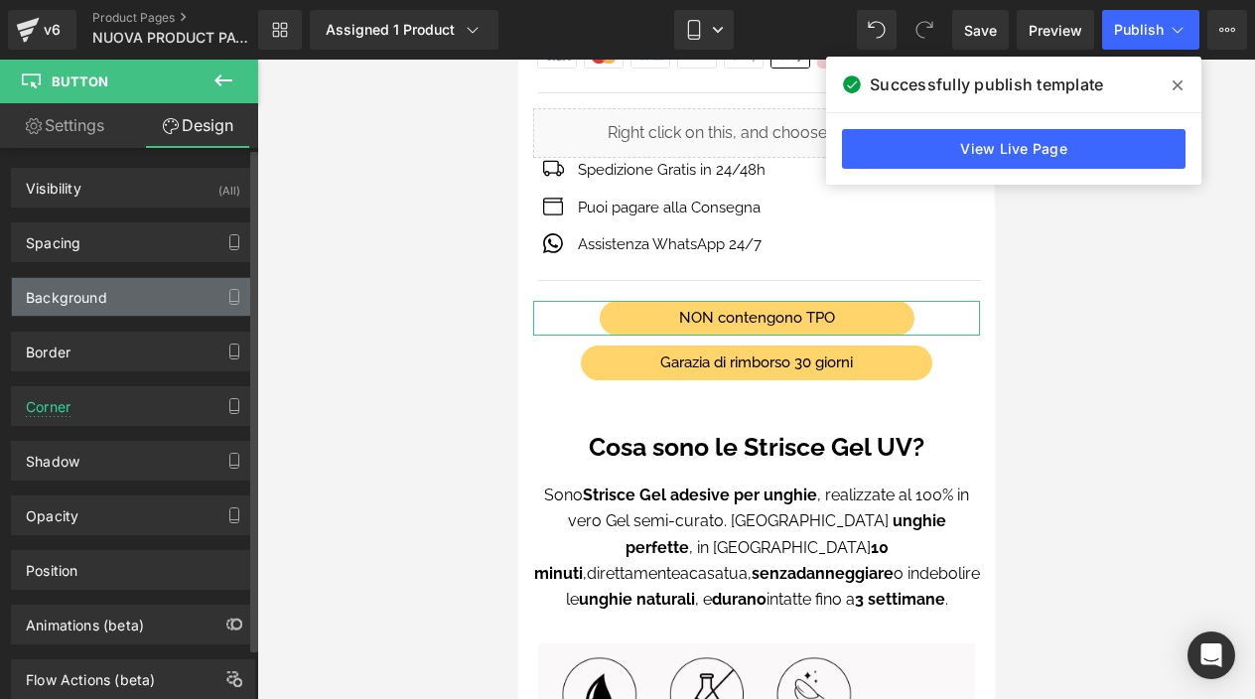
click at [117, 299] on div "Background" at bounding box center [133, 297] width 242 height 38
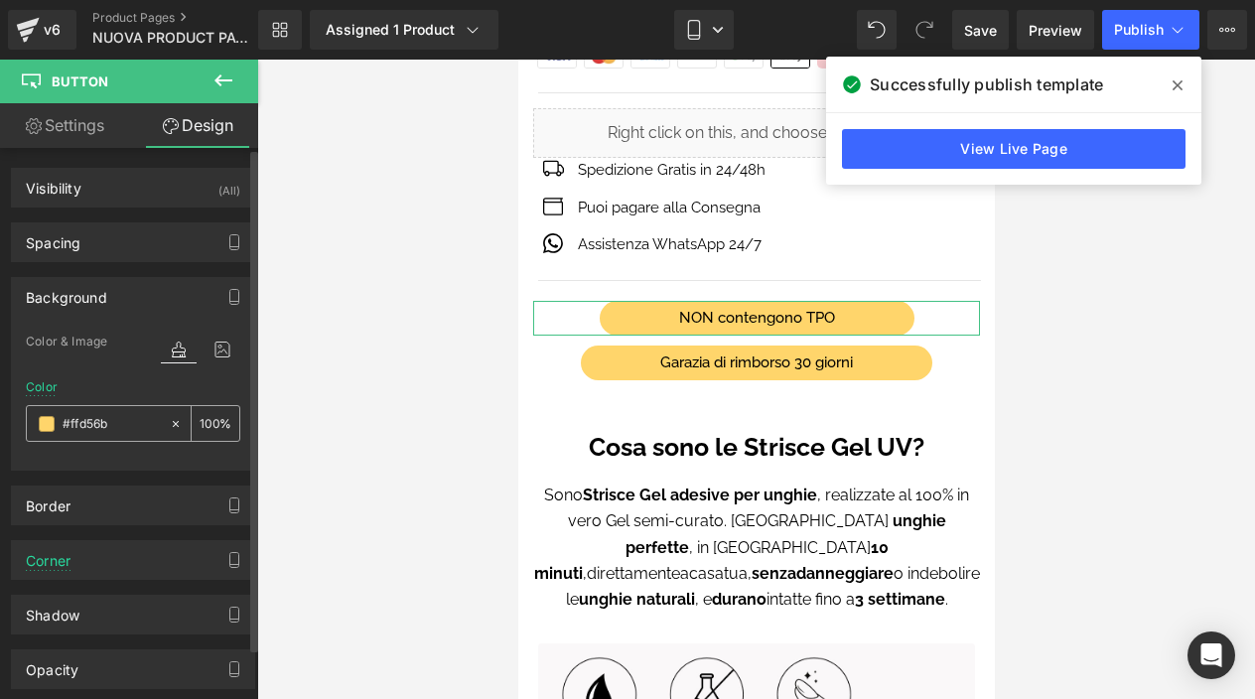
click at [169, 419] on icon at bounding box center [176, 424] width 14 height 14
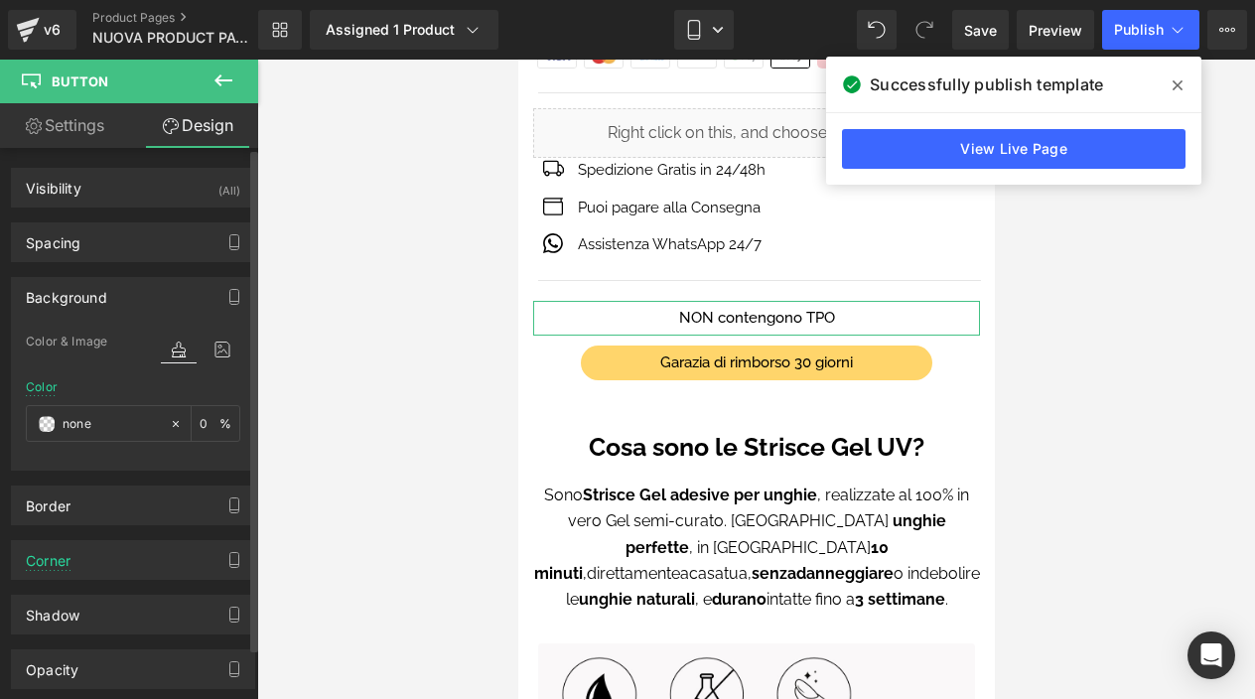
click at [136, 288] on div "Background" at bounding box center [133, 297] width 242 height 38
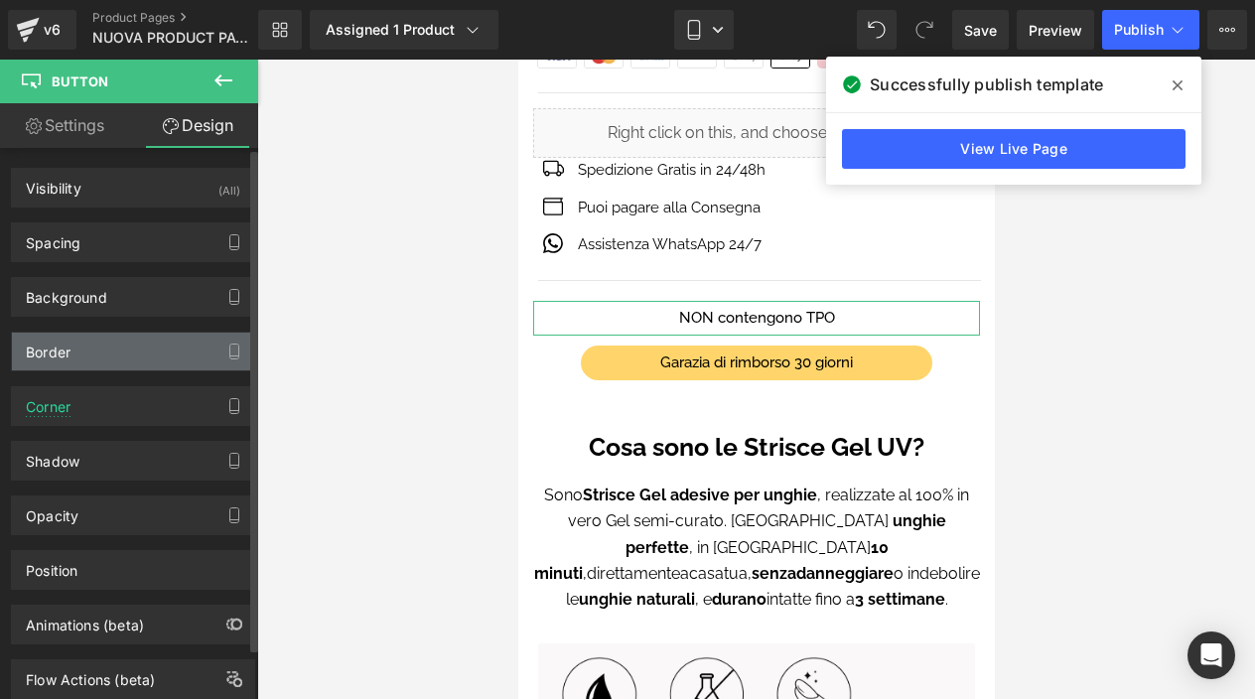
click at [136, 343] on div "Border" at bounding box center [133, 352] width 242 height 38
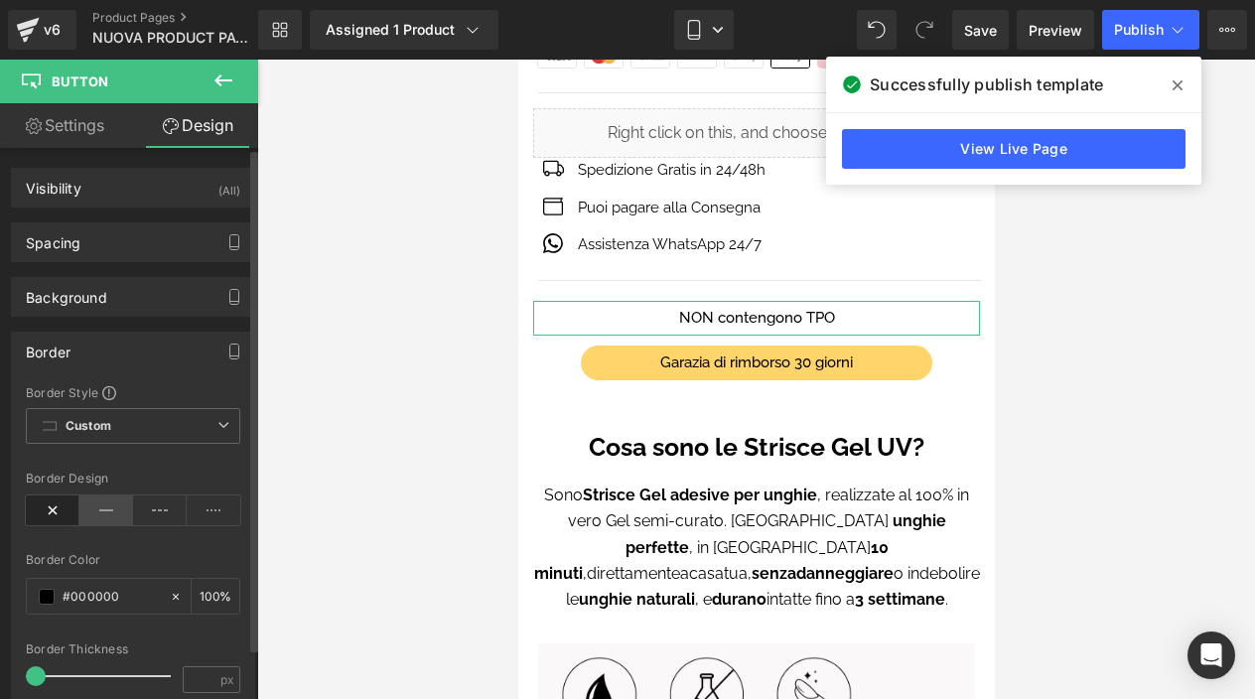
click at [95, 508] on icon at bounding box center [106, 511] width 54 height 30
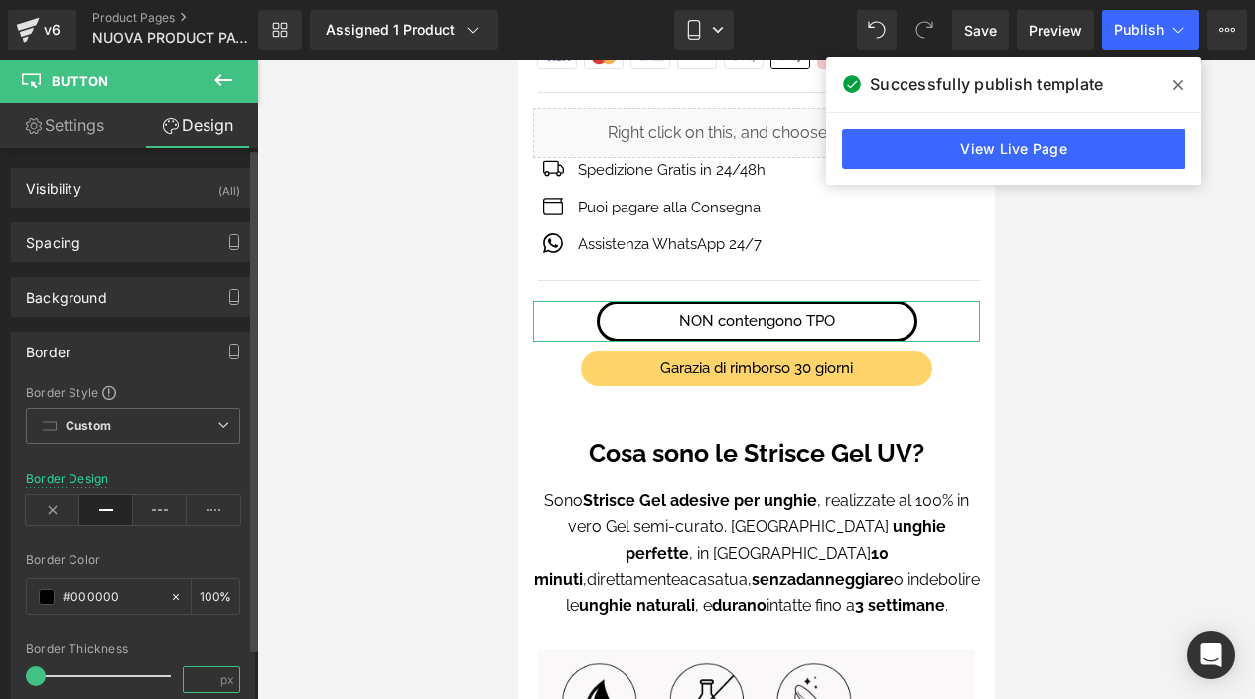
click at [205, 672] on input "number" at bounding box center [201, 679] width 35 height 25
type input "1"
click at [204, 640] on div "Border Style Custom Custom Setup Global Style Custom Setup Global Style Border …" at bounding box center [133, 572] width 242 height 376
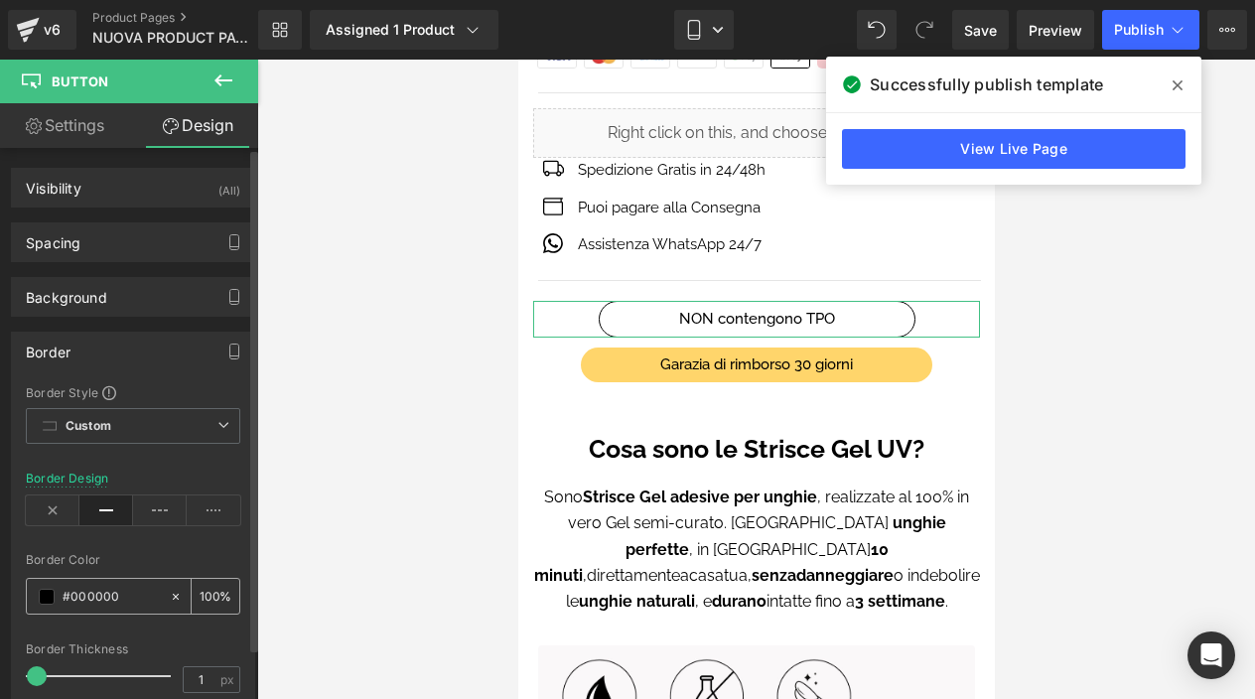
click at [125, 606] on input "text" at bounding box center [111, 597] width 97 height 22
type input "b"
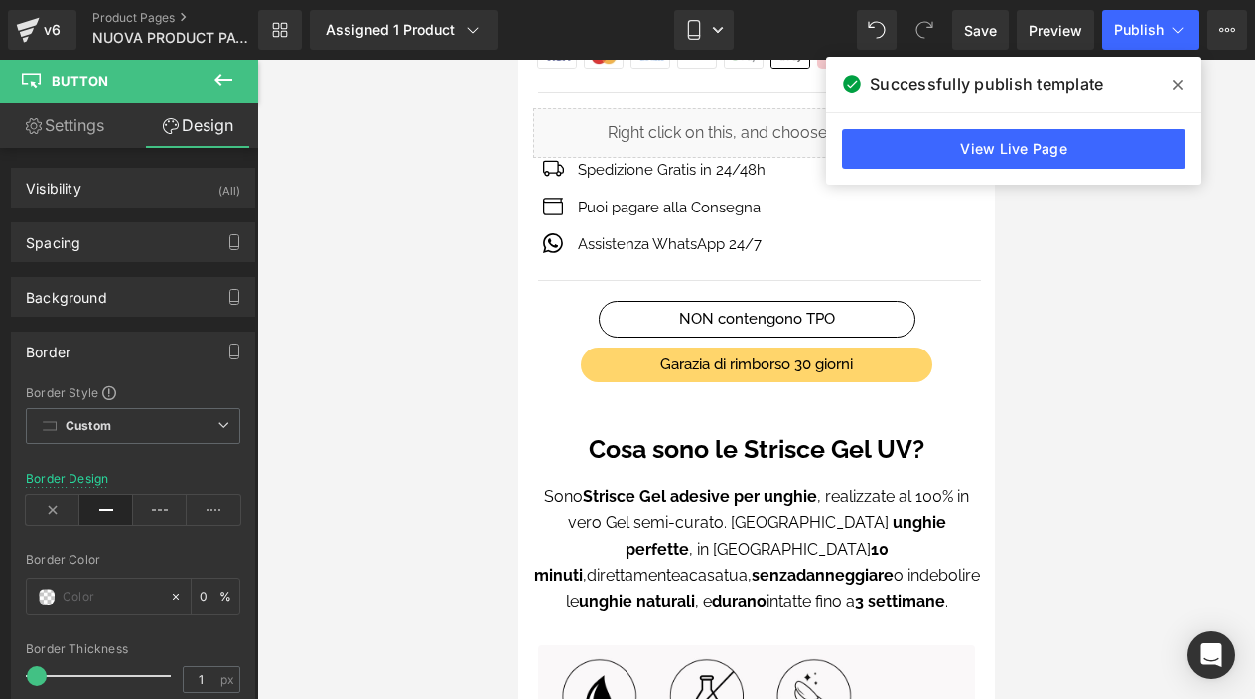
click at [1175, 72] on span at bounding box center [1178, 86] width 32 height 32
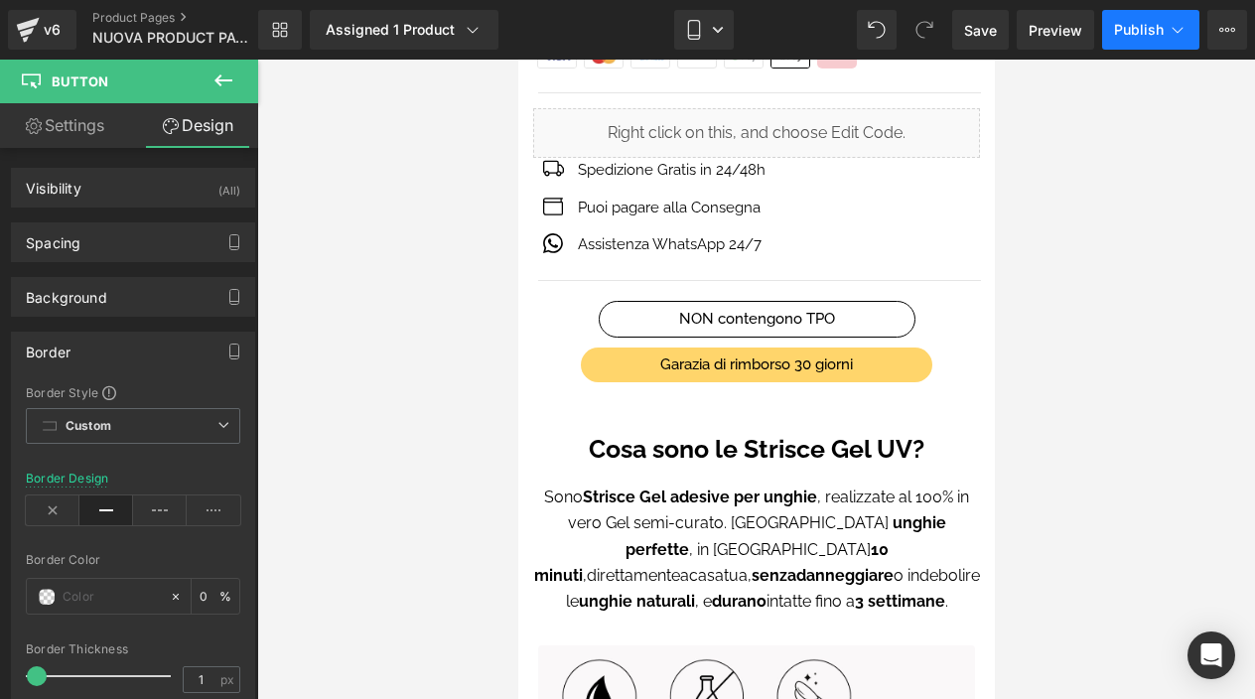
click at [1148, 29] on span "Publish" at bounding box center [1139, 30] width 50 height 16
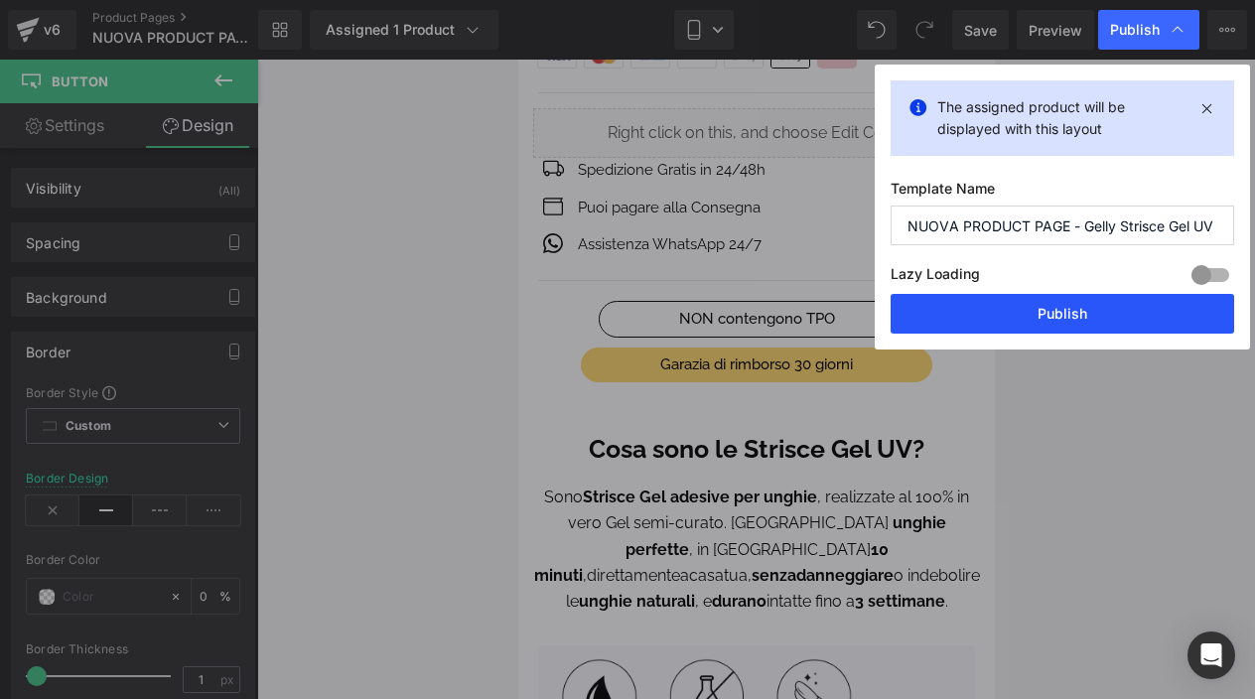
click at [1035, 320] on button "Publish" at bounding box center [1063, 314] width 344 height 40
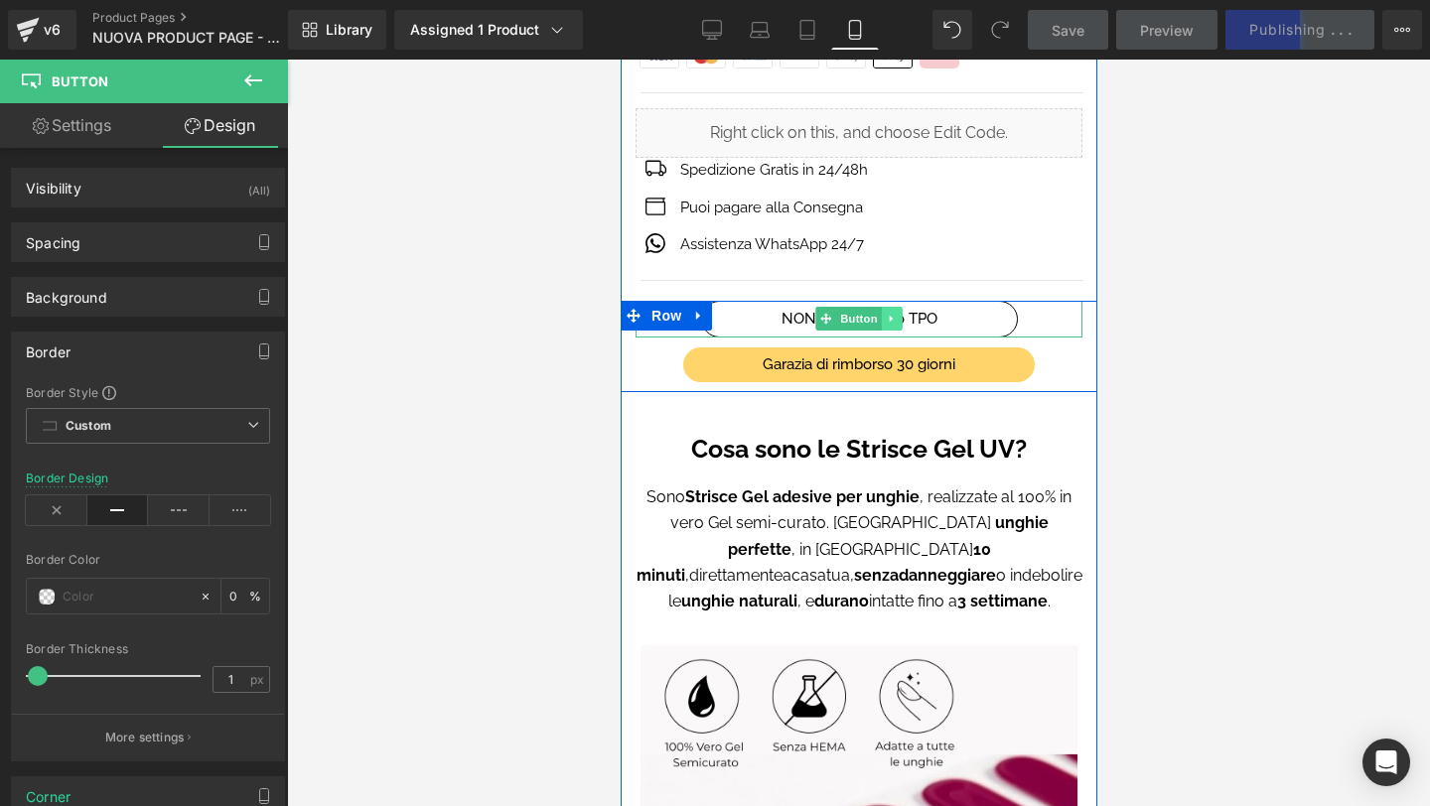
click at [884, 318] on link at bounding box center [891, 319] width 21 height 24
click at [759, 321] on link "NON contengono TPO" at bounding box center [858, 319] width 317 height 37
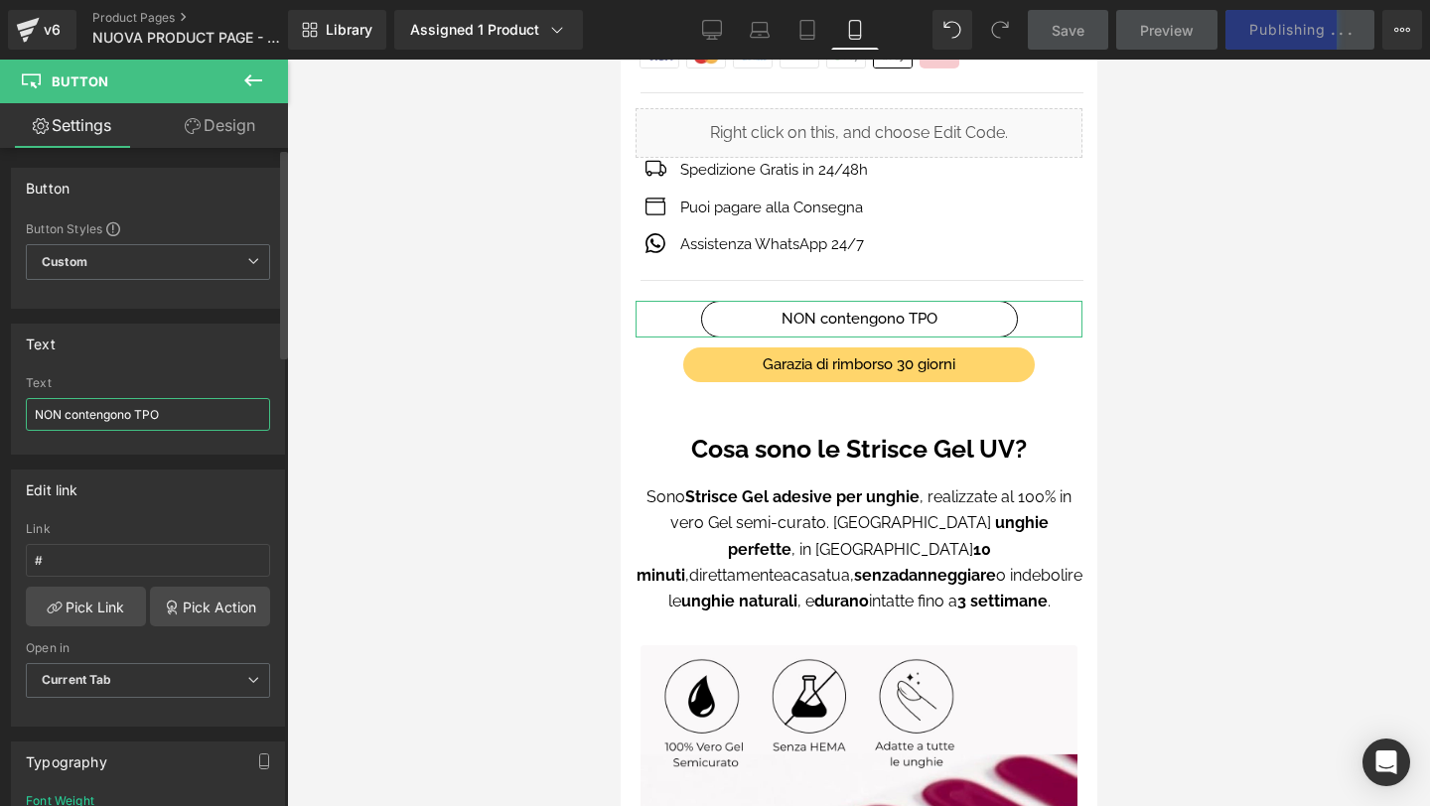
click at [188, 418] on input "NON contengono TPO" at bounding box center [148, 414] width 244 height 33
type input "NON contengono TPO e DMTA"
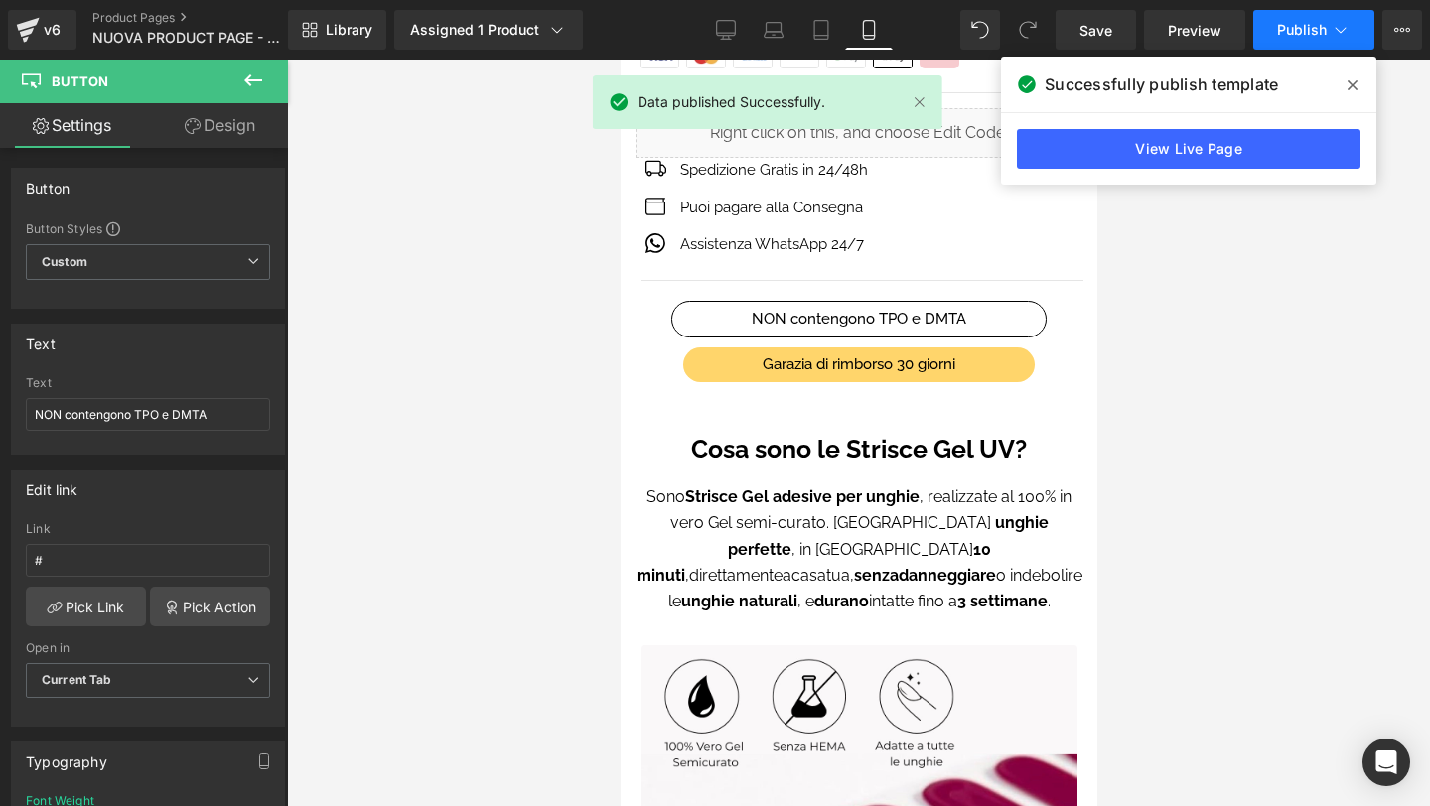
click at [1286, 30] on span "Publish" at bounding box center [1302, 30] width 50 height 16
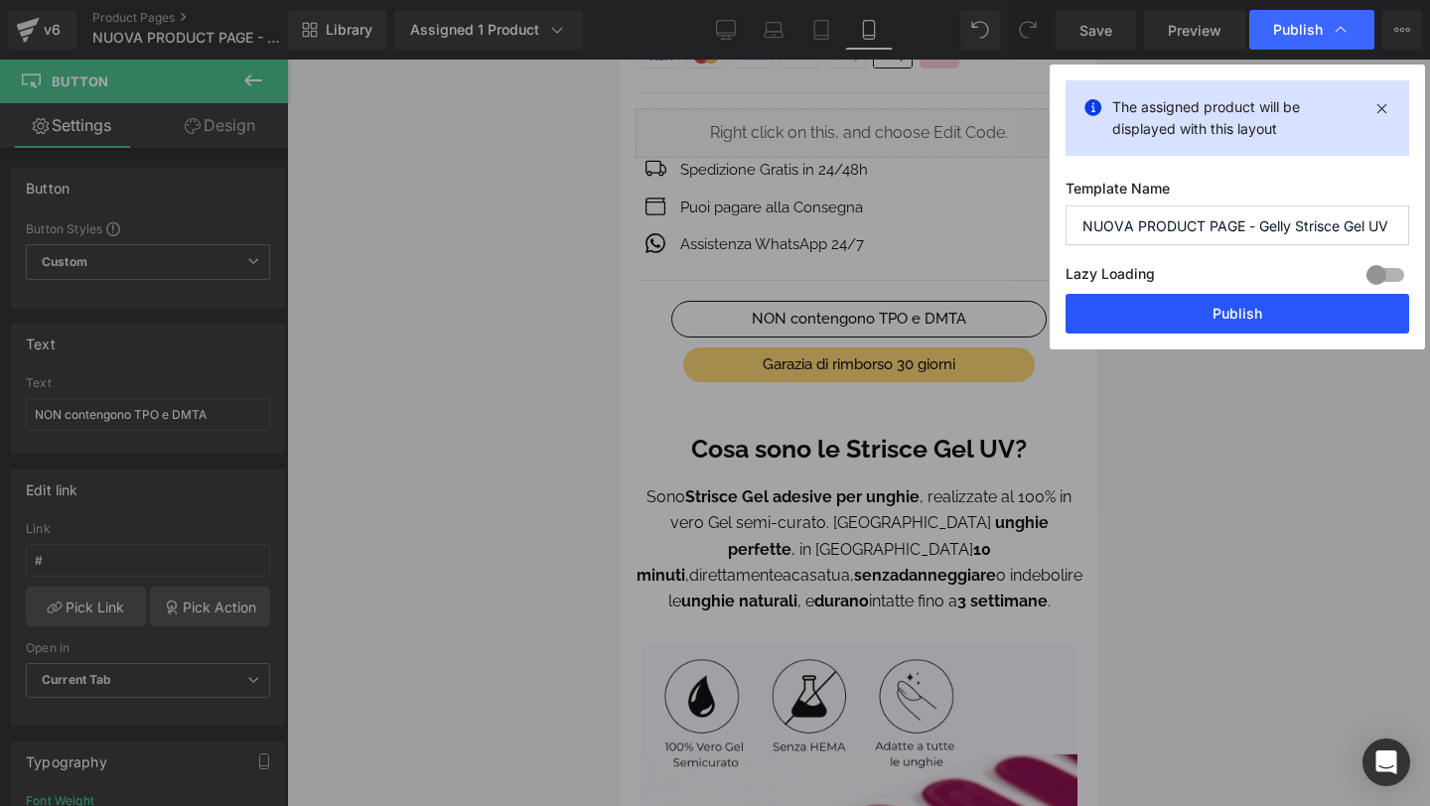
click at [1233, 318] on button "Publish" at bounding box center [1238, 314] width 344 height 40
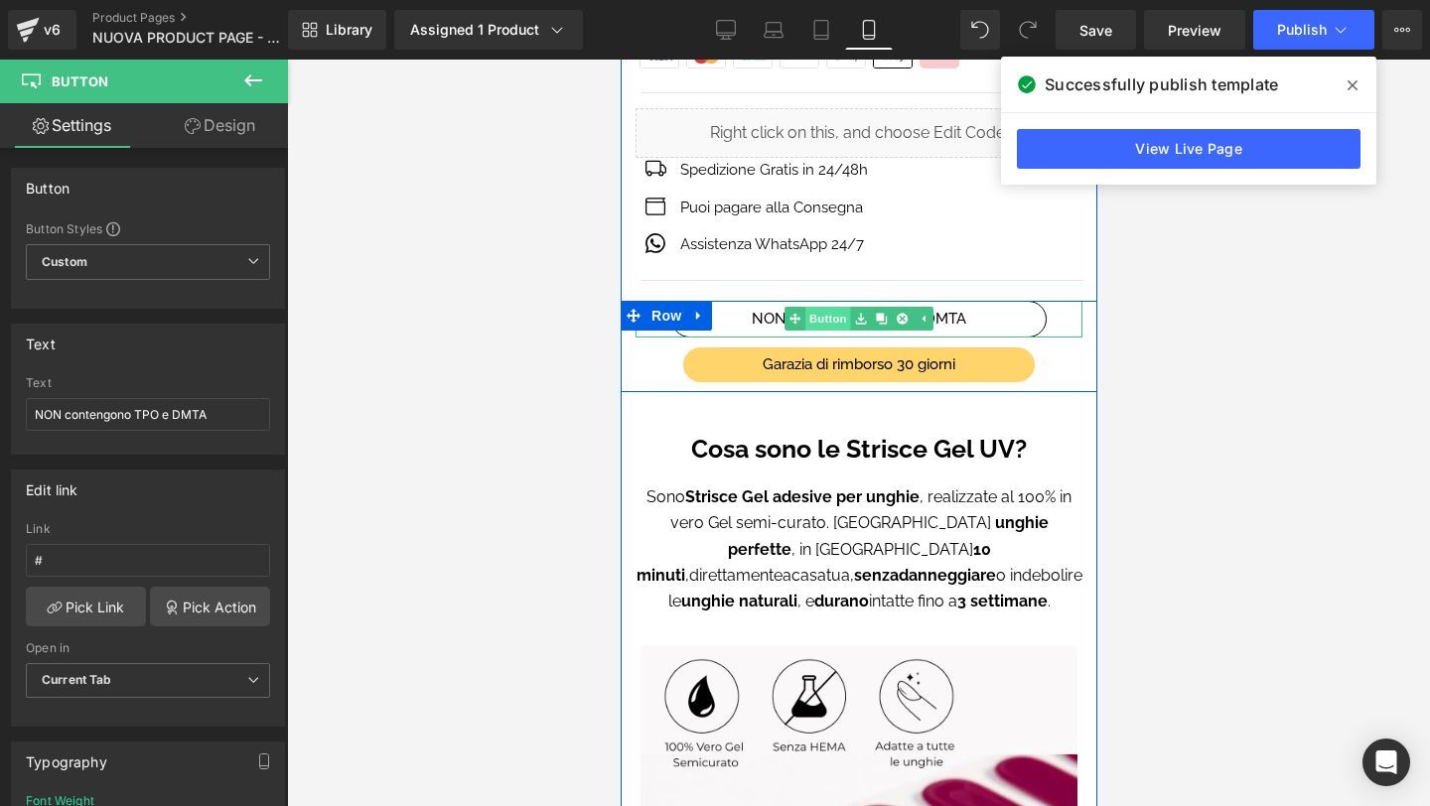
click at [841, 316] on span "Button" at bounding box center [827, 319] width 46 height 24
click at [845, 318] on span "Button" at bounding box center [858, 319] width 46 height 24
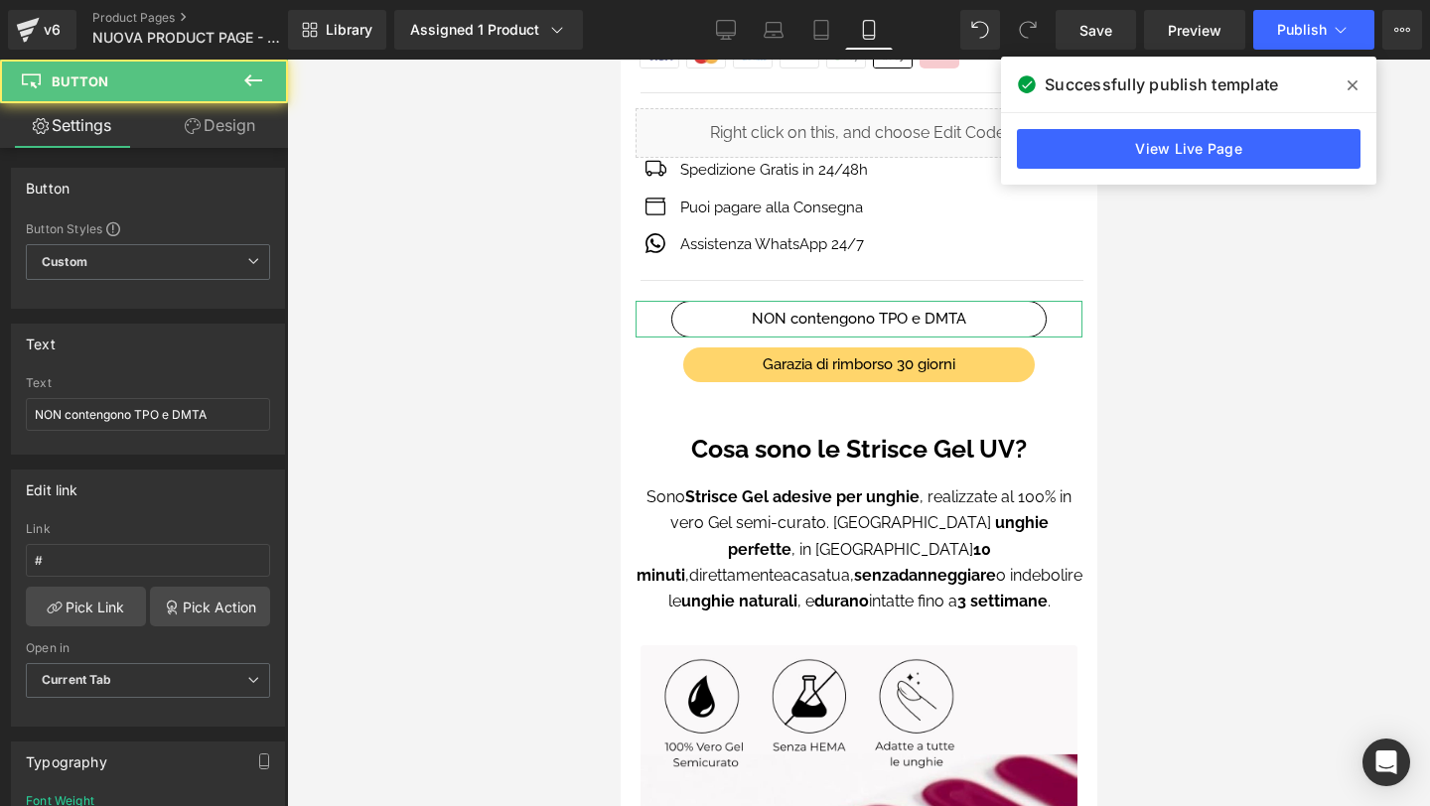
click at [249, 126] on link "Design" at bounding box center [220, 125] width 144 height 45
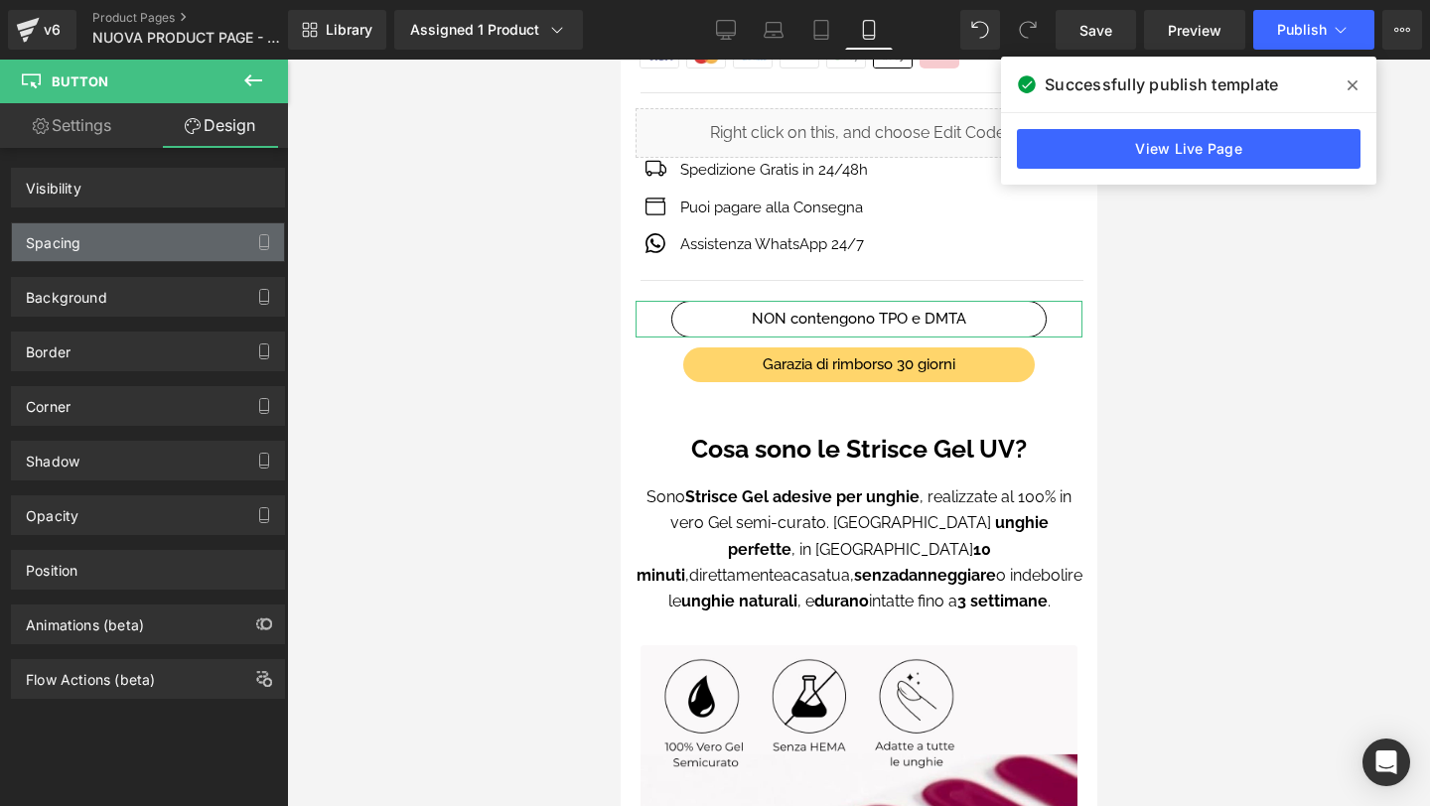
click at [163, 248] on div "Spacing" at bounding box center [148, 242] width 272 height 38
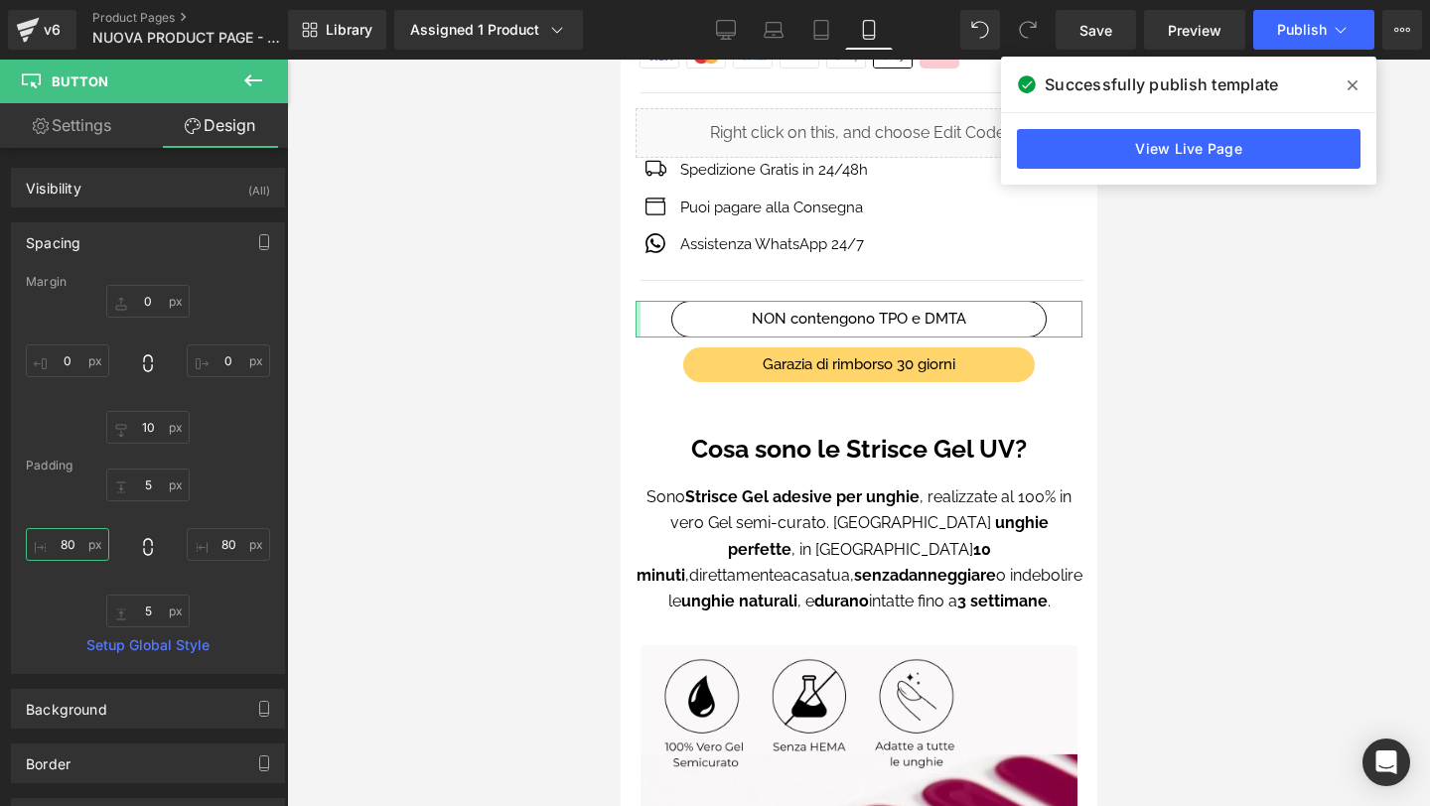
click at [78, 552] on input "text" at bounding box center [67, 544] width 83 height 33
type input "65"
click at [222, 541] on input "text" at bounding box center [228, 544] width 83 height 33
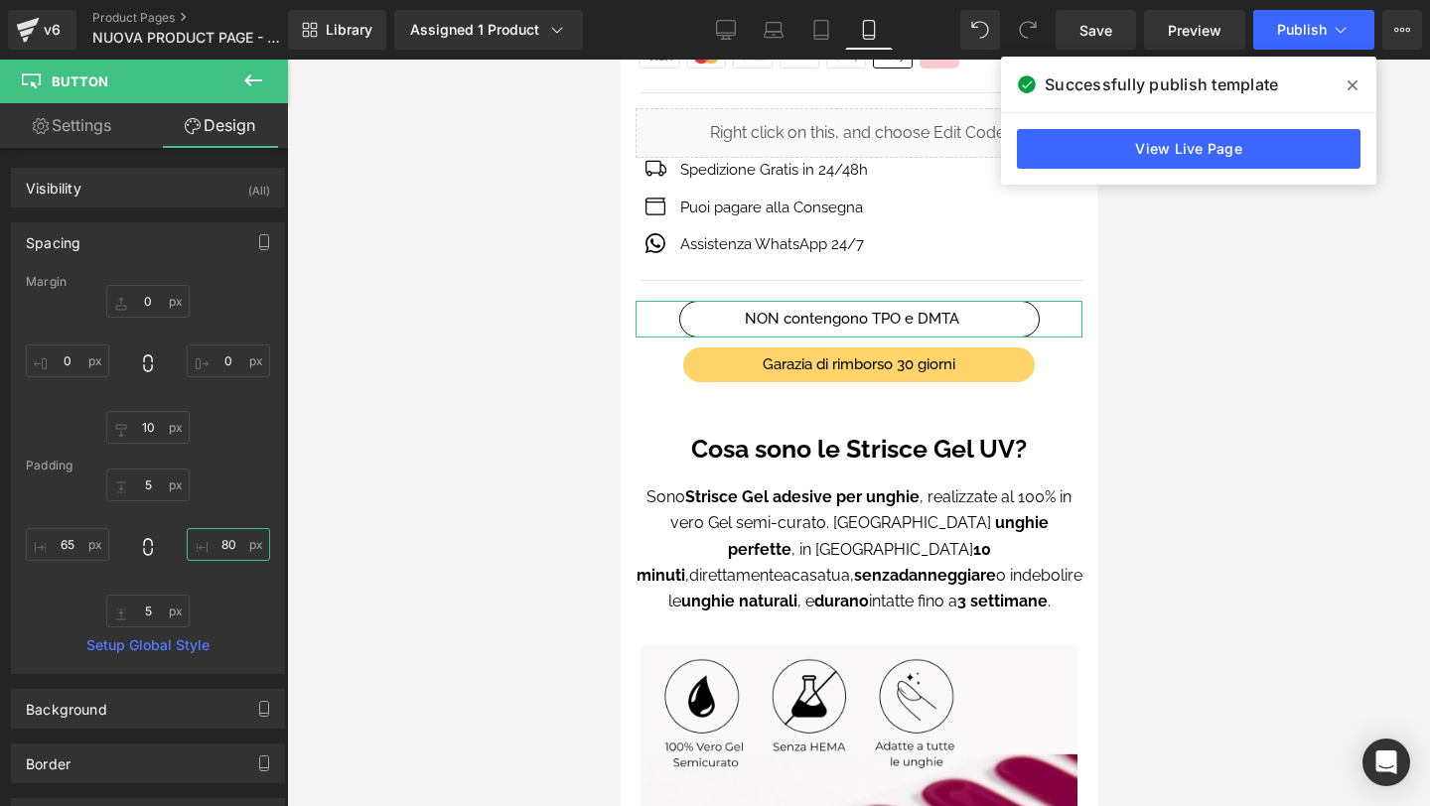
type input "5"
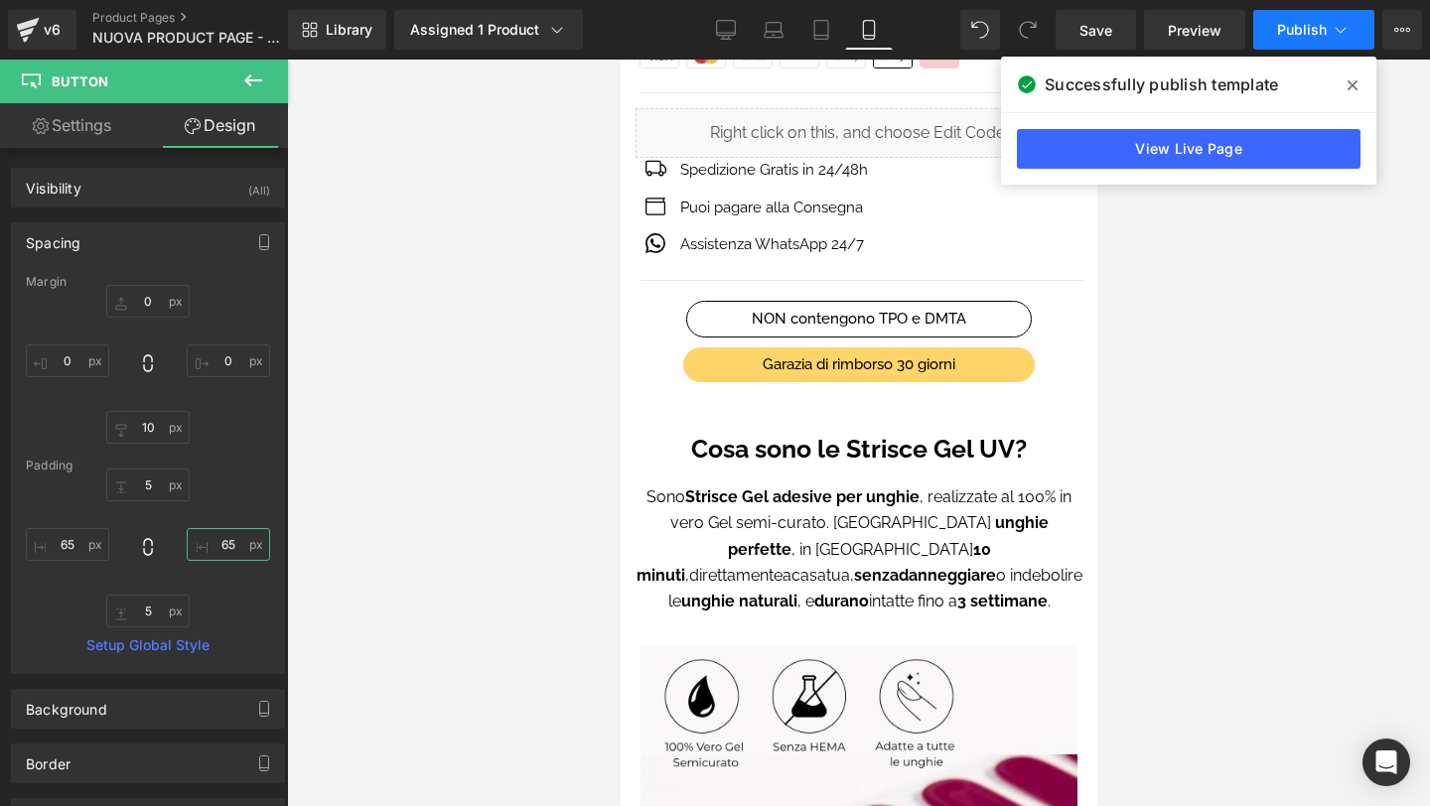
type input "65"
click at [1291, 26] on span "Publish" at bounding box center [1302, 30] width 50 height 16
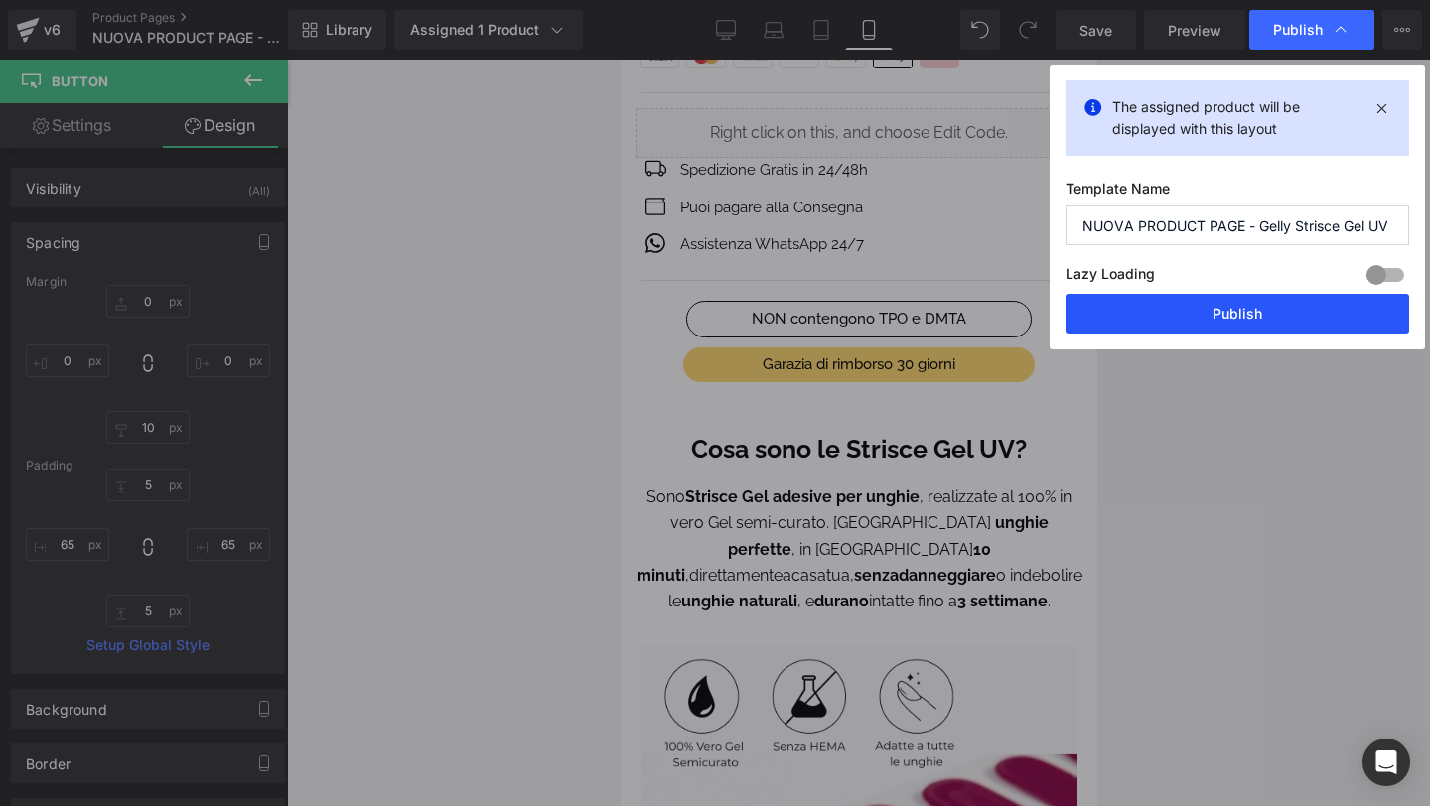
click at [1224, 321] on button "Publish" at bounding box center [1238, 314] width 344 height 40
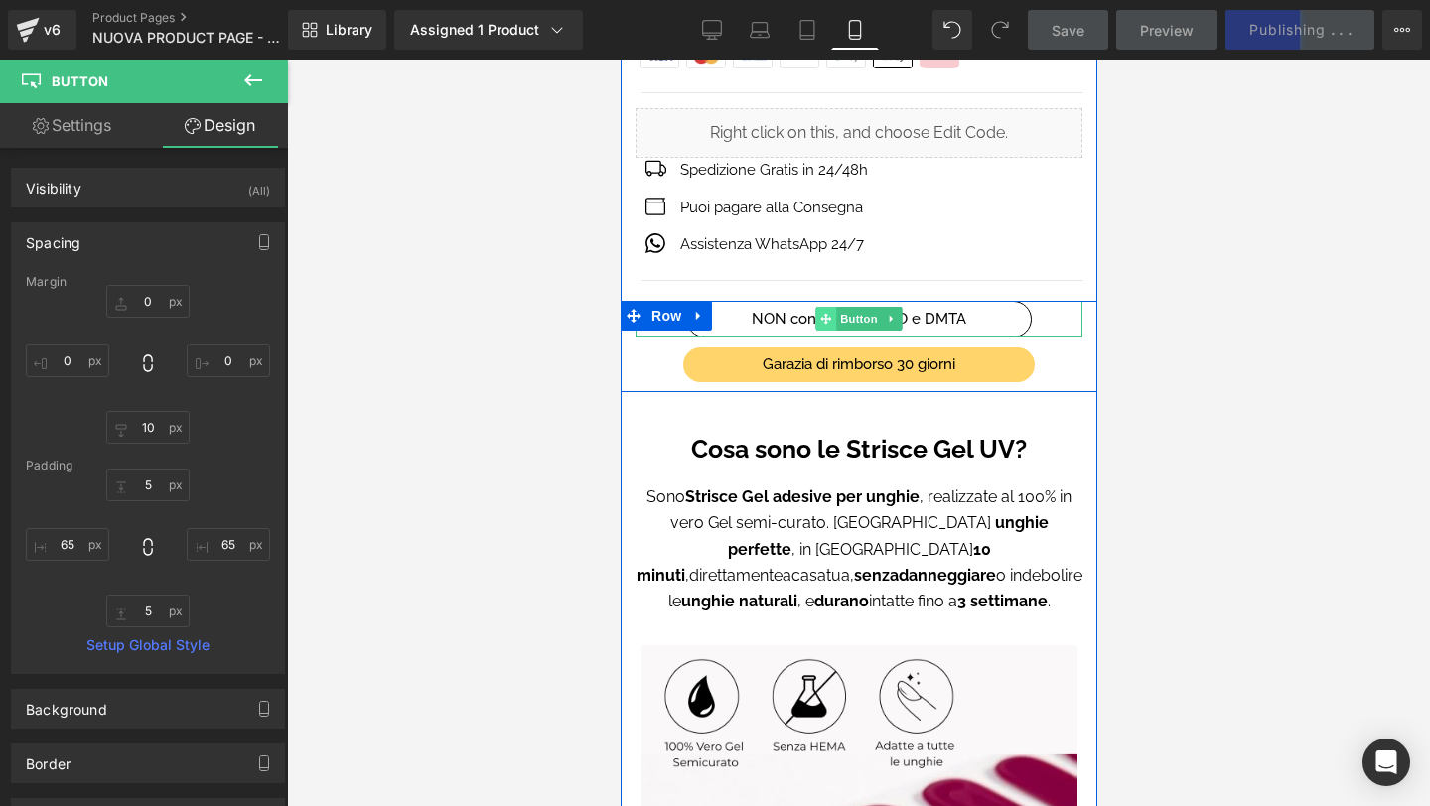
click at [831, 315] on span at bounding box center [824, 319] width 21 height 24
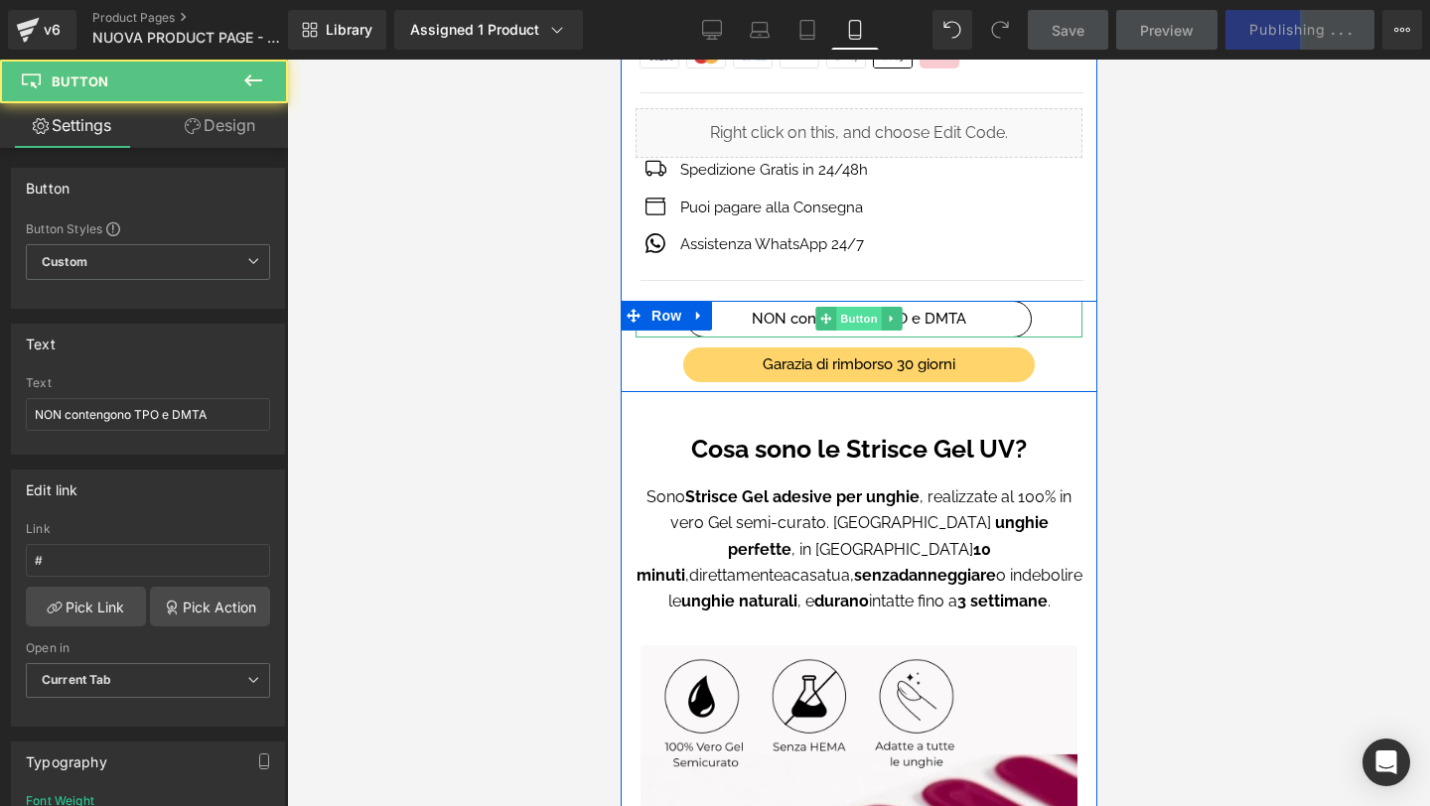
click at [859, 316] on span "Button" at bounding box center [858, 319] width 46 height 24
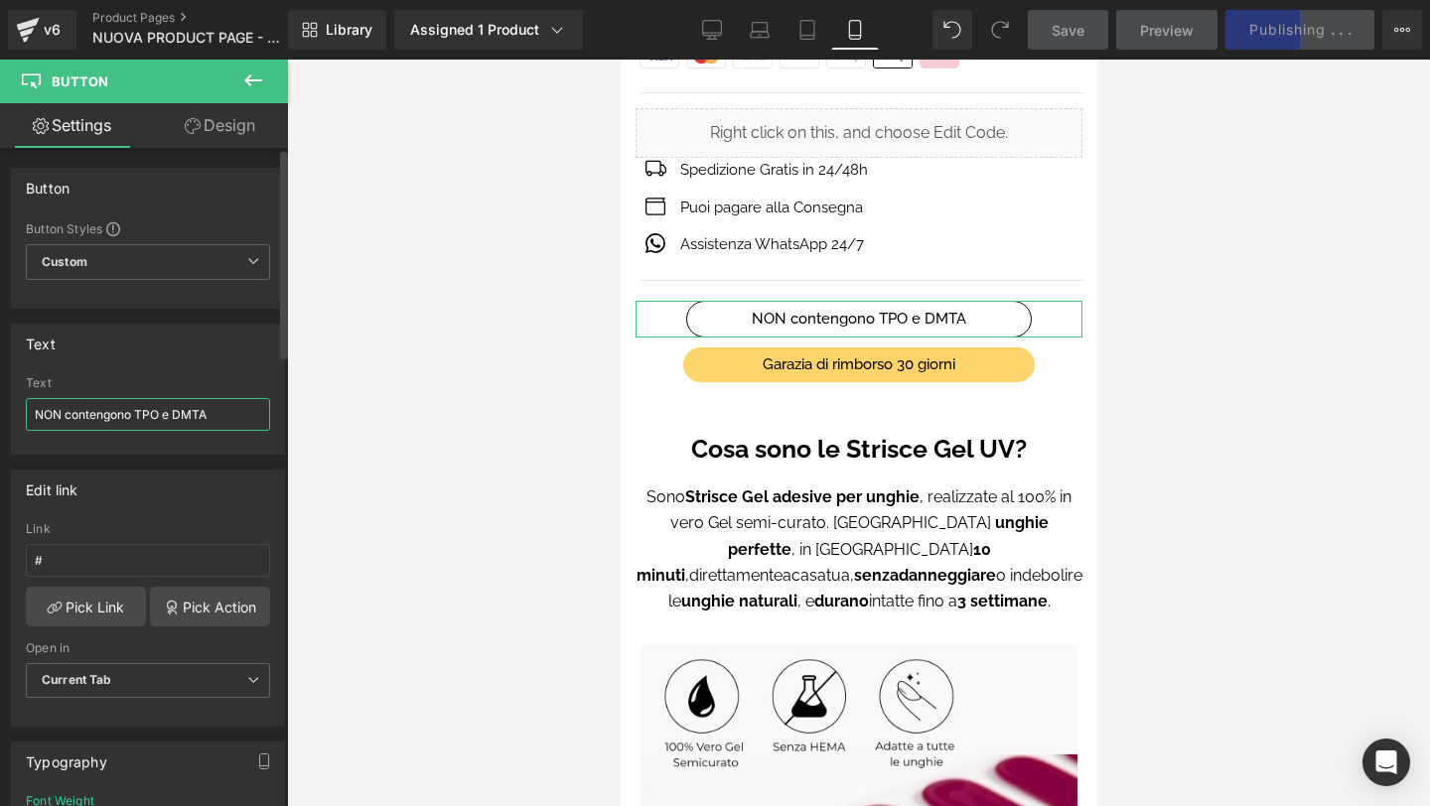
click at [52, 415] on input "NON contengono TPO e DMTA" at bounding box center [148, 414] width 244 height 33
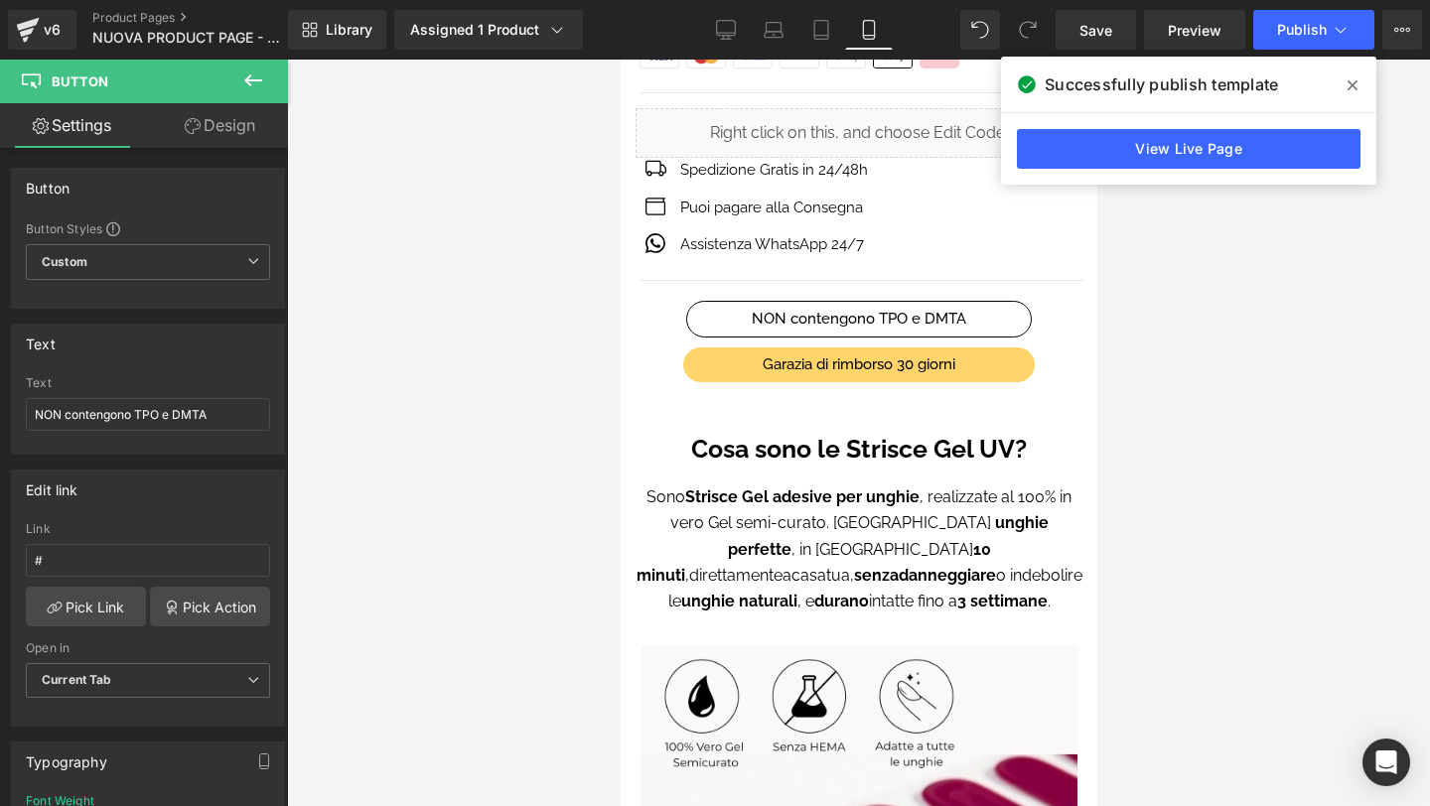
click at [1348, 82] on icon at bounding box center [1353, 85] width 10 height 16
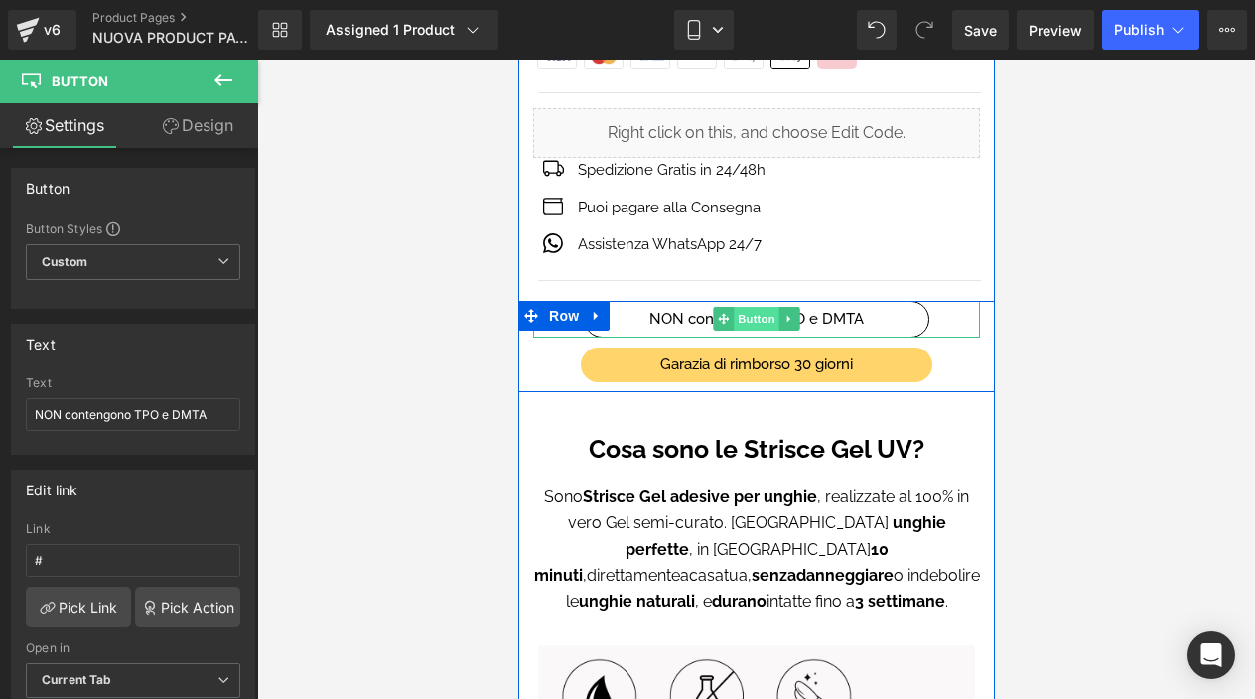
click at [751, 314] on span "Button" at bounding box center [756, 319] width 46 height 24
click at [763, 315] on span "Button" at bounding box center [756, 319] width 46 height 24
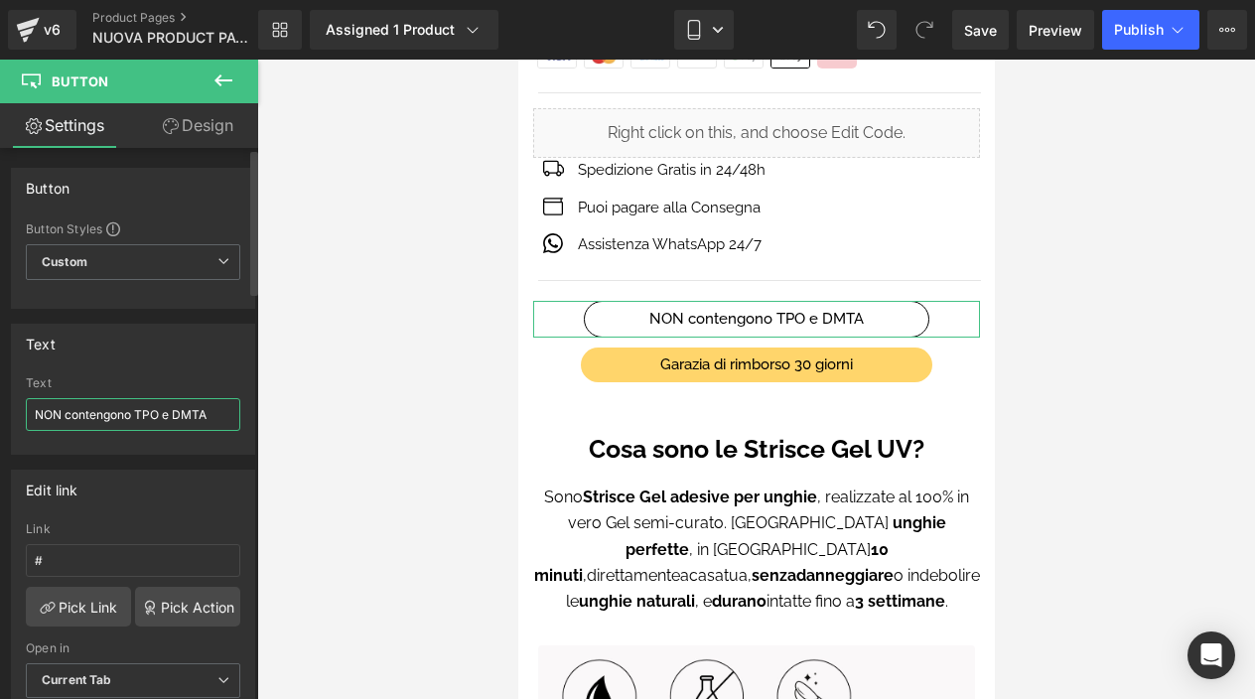
click at [37, 416] on input "NON contengono TPO e DMTA" at bounding box center [133, 414] width 215 height 33
paste input "✅"
type input "✅ NON contengono TPO e DMTA"
click at [217, 121] on link "Design" at bounding box center [197, 125] width 129 height 45
click at [0, 0] on div "Spacing" at bounding box center [0, 0] width 0 height 0
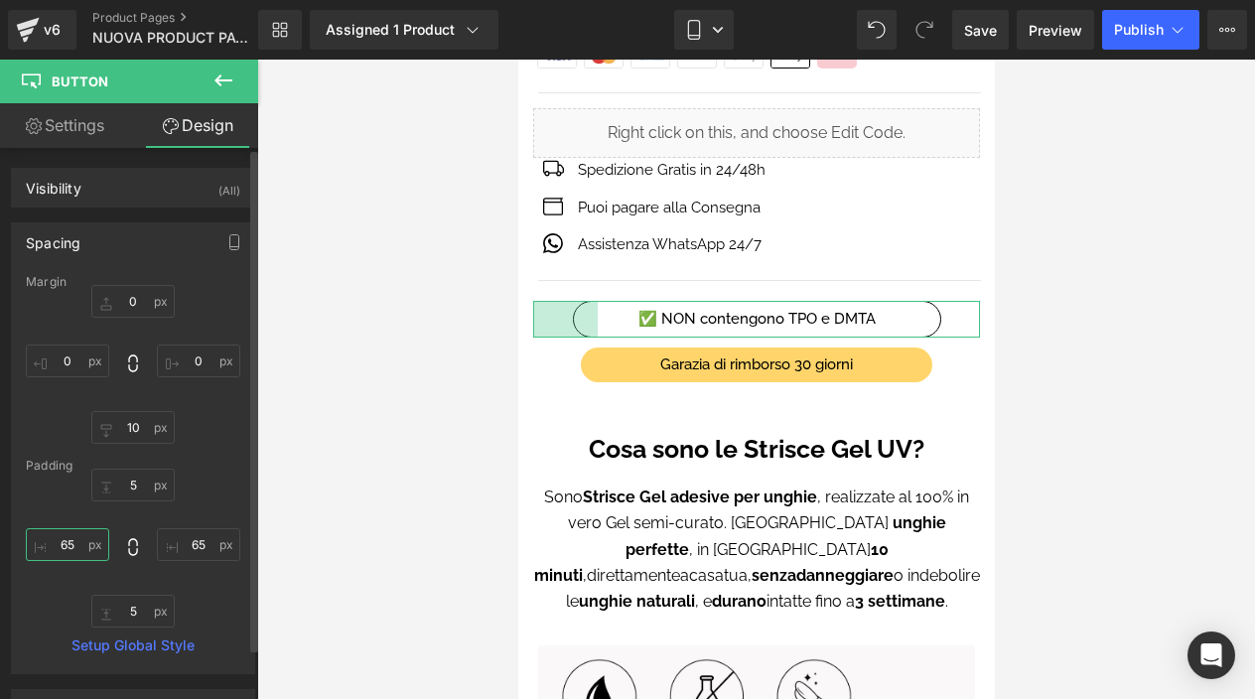
click at [85, 549] on input "text" at bounding box center [67, 544] width 83 height 33
type input "55"
click at [194, 543] on input "text" at bounding box center [198, 544] width 83 height 33
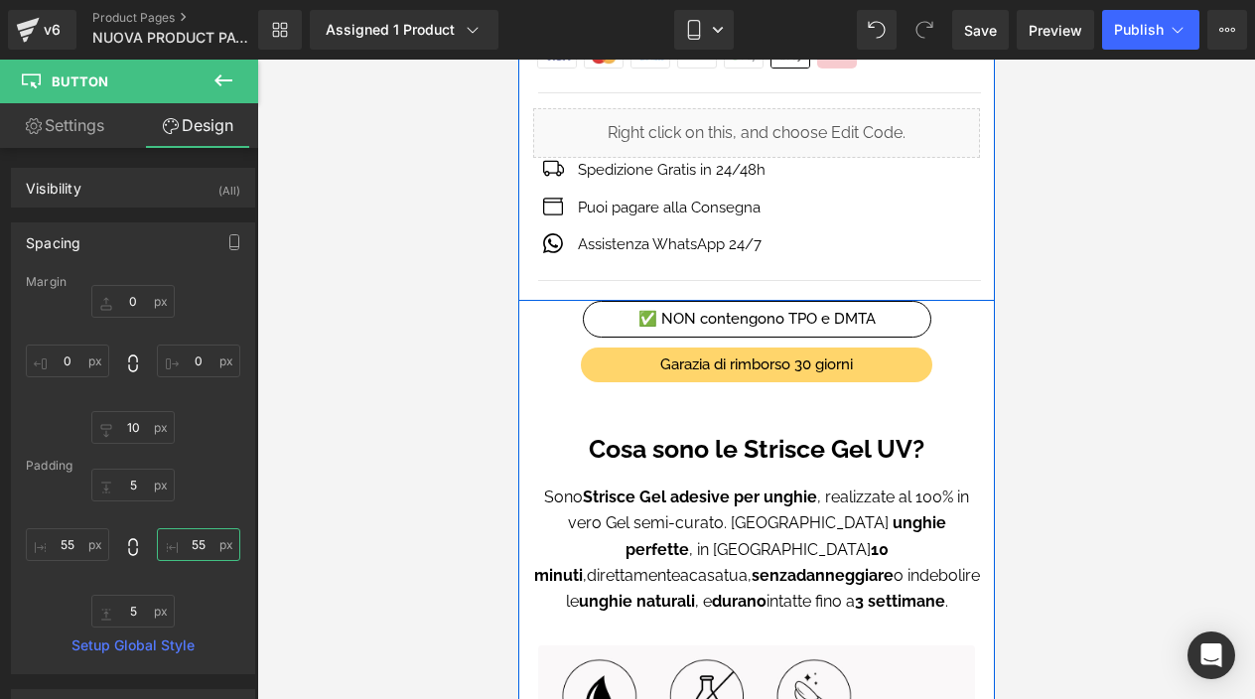
type input "5"
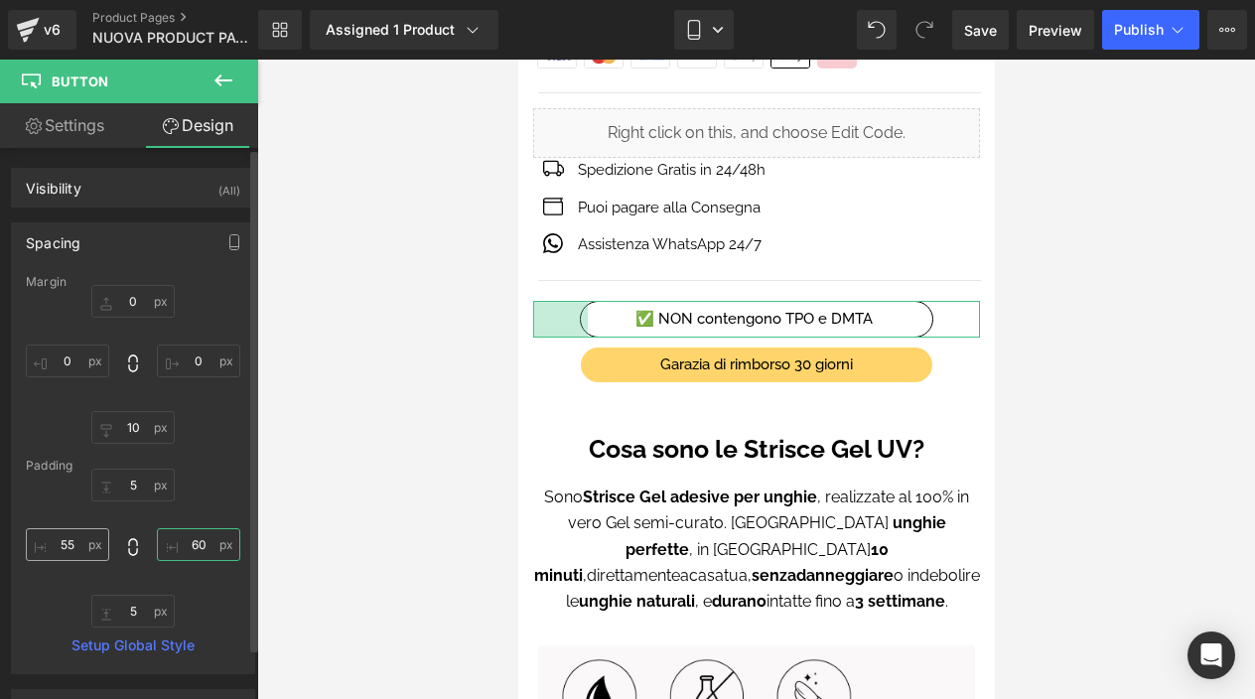
type input "60"
click at [71, 547] on input "55" at bounding box center [67, 544] width 83 height 33
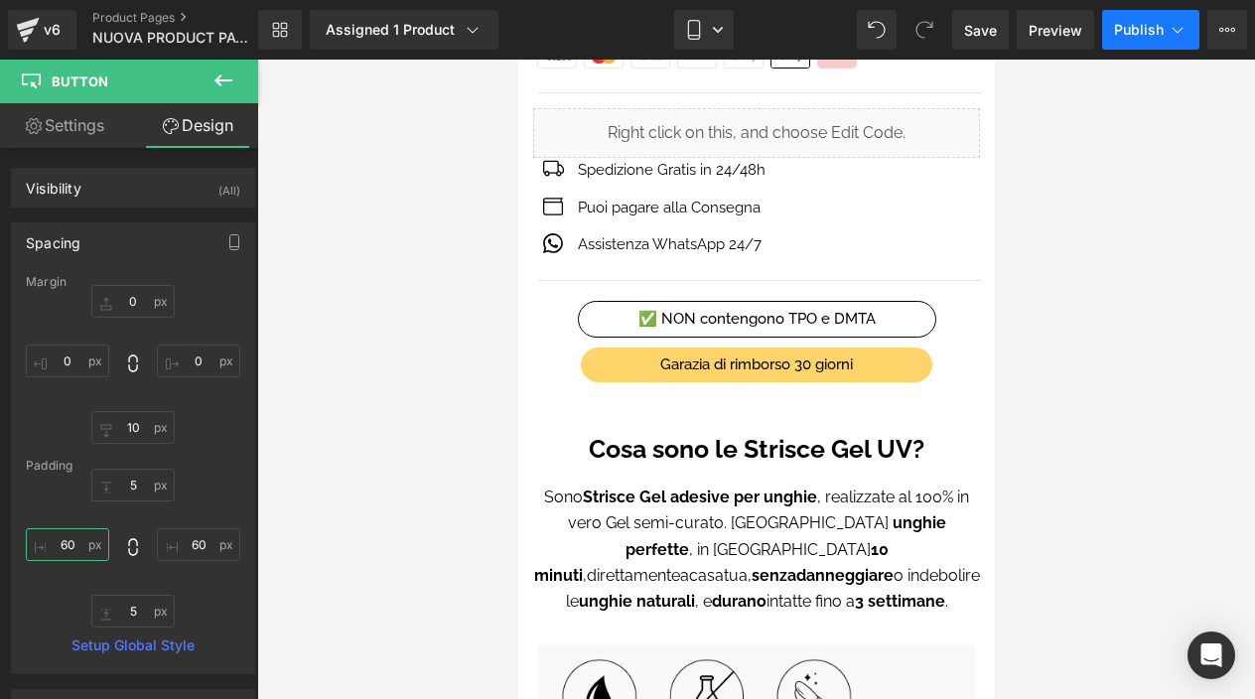
type input "60"
click at [1134, 23] on span "Publish" at bounding box center [1139, 30] width 50 height 16
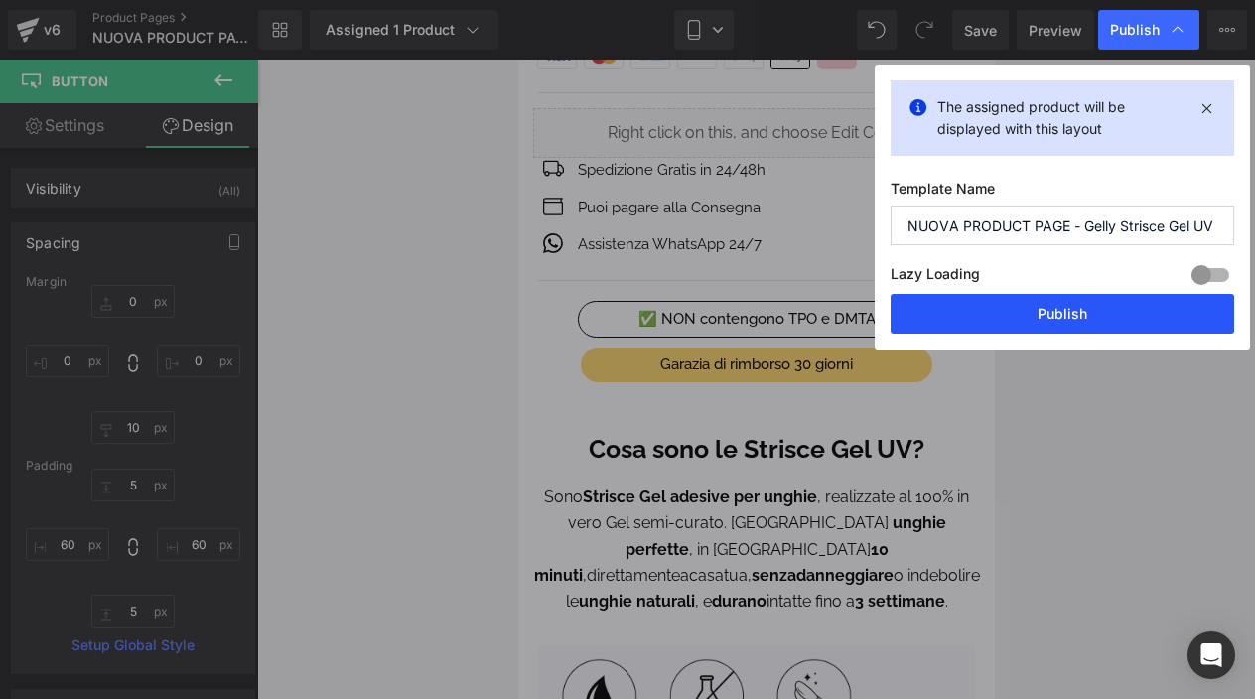
click at [1058, 300] on button "Publish" at bounding box center [1063, 314] width 344 height 40
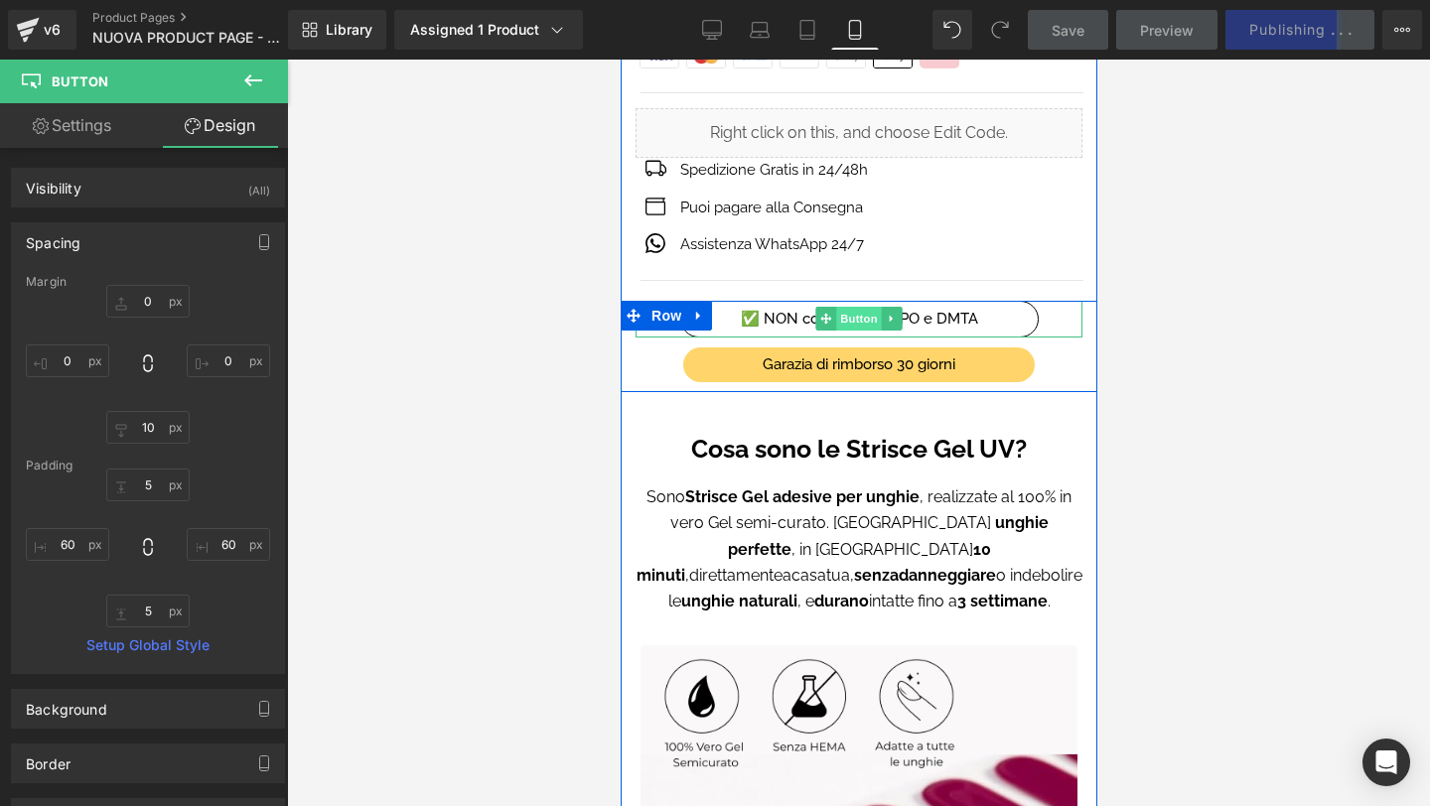
click at [847, 317] on span "Button" at bounding box center [858, 319] width 46 height 24
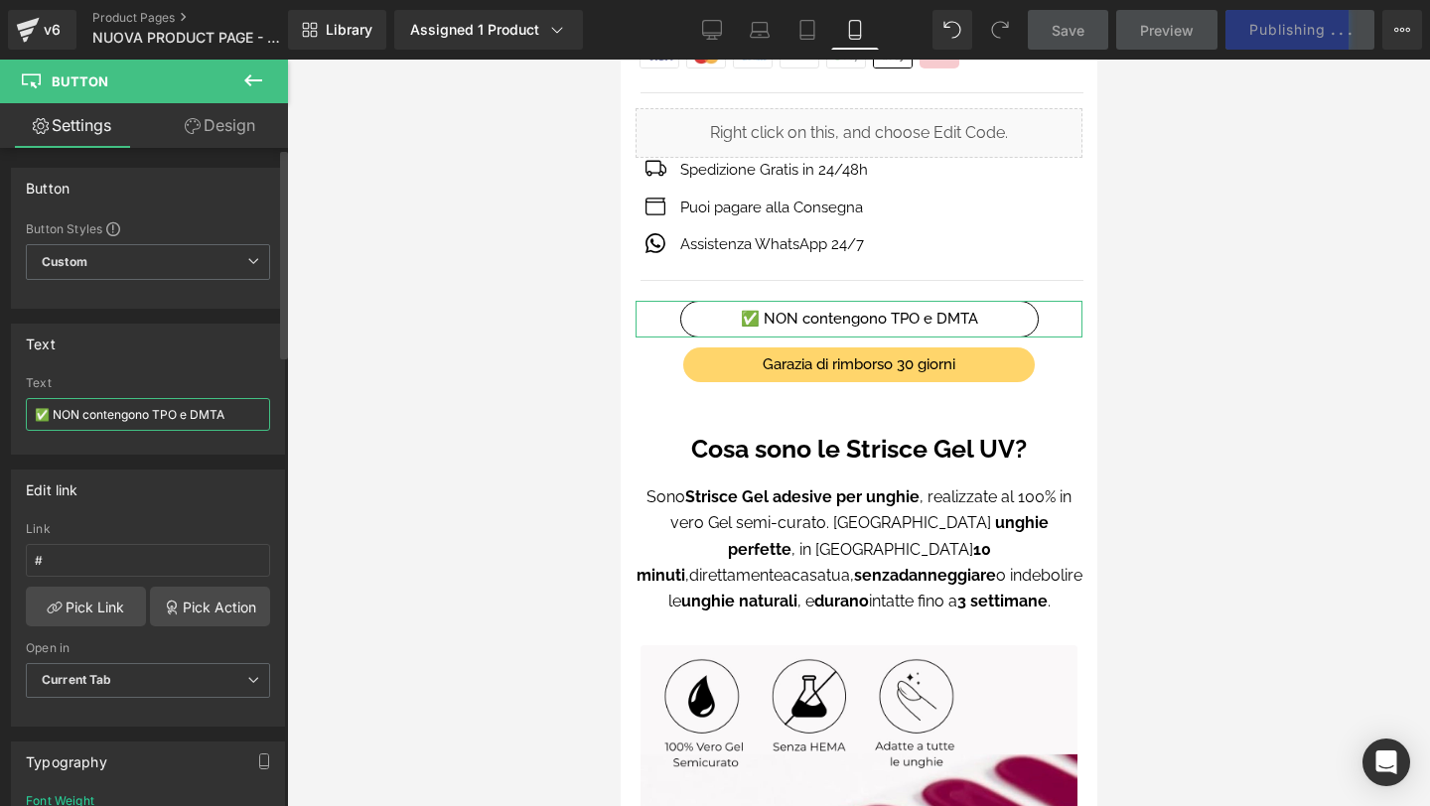
click at [135, 410] on input "✅ NON contengono TPO e DMTA" at bounding box center [148, 414] width 244 height 33
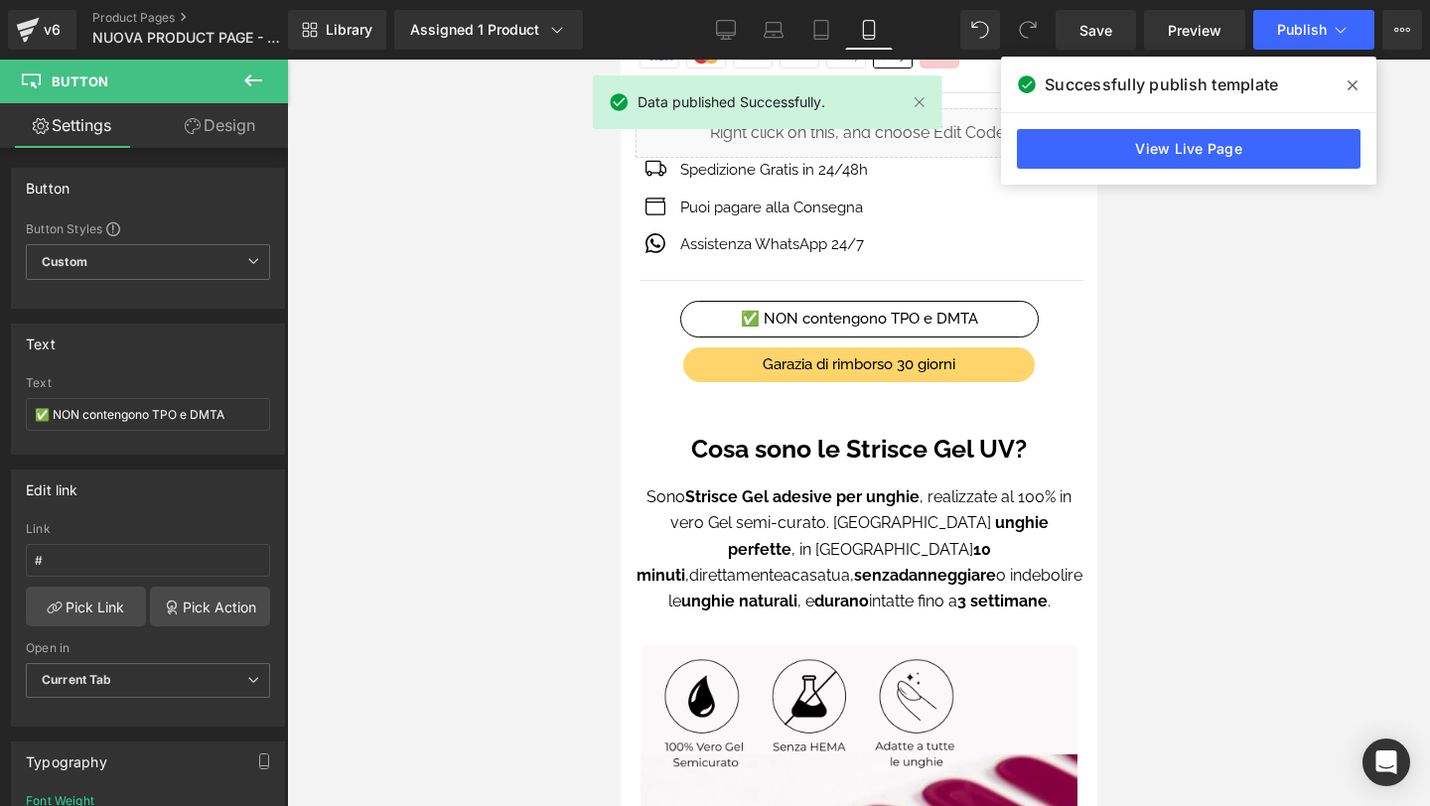
click at [804, 564] on p "Sono Strisce Gel adesive per unghie , realizzate al 100% in vero Gel semi-curat…" at bounding box center [858, 550] width 447 height 131
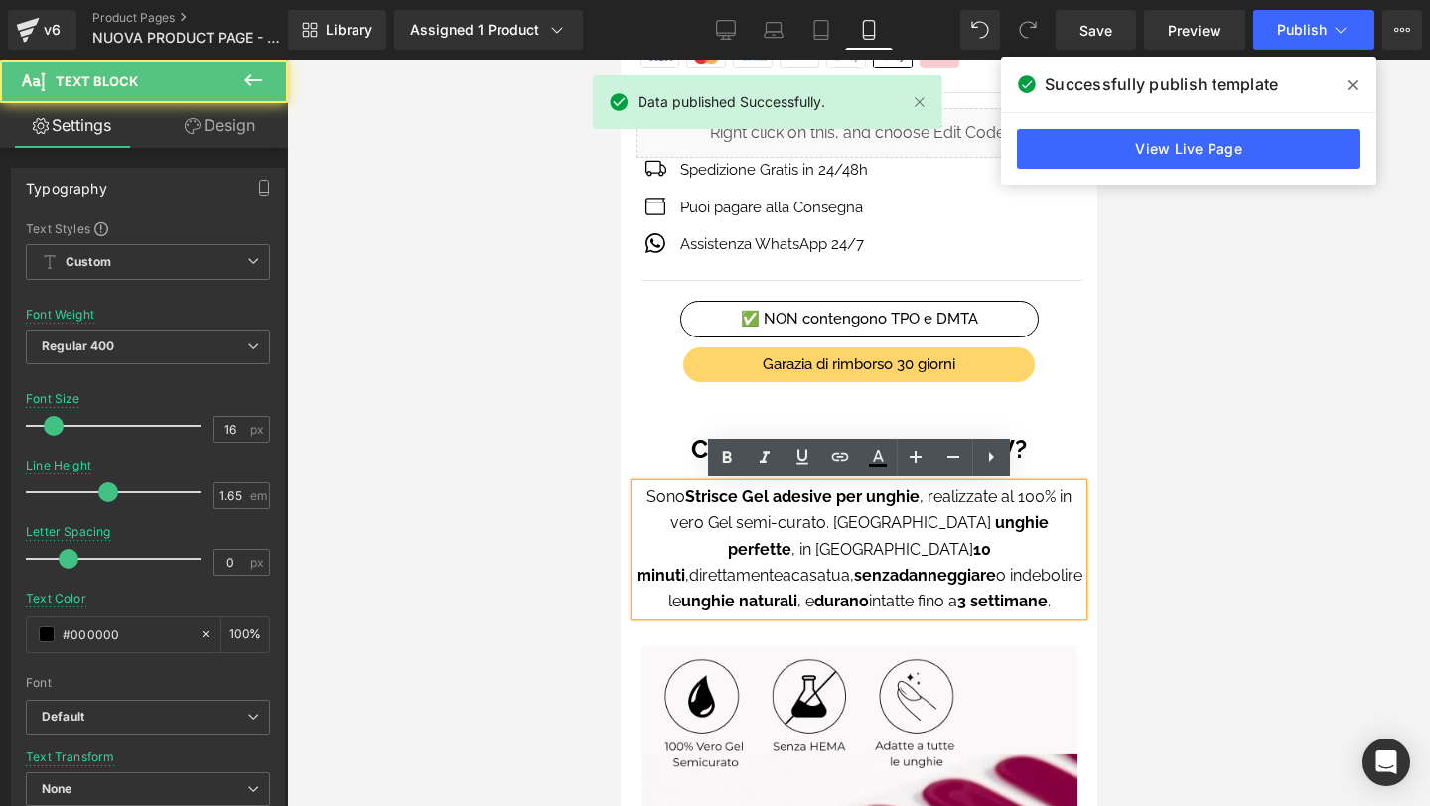
click at [1064, 572] on p "Sono Strisce Gel adesive per unghie , realizzate al 100% in vero Gel semi-curat…" at bounding box center [858, 550] width 447 height 131
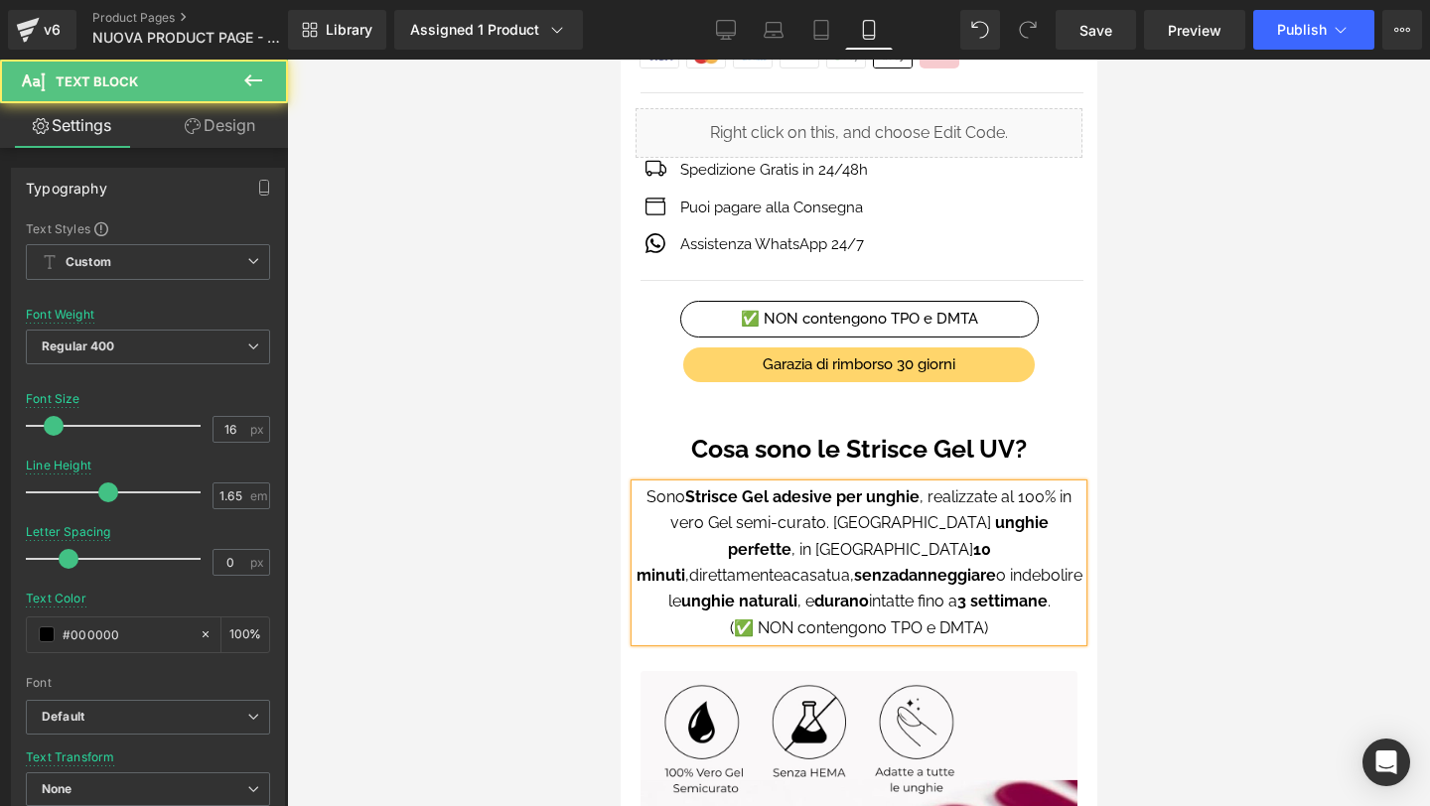
click at [753, 619] on span "(✅ NON contengono TPO e DMTA)" at bounding box center [858, 628] width 258 height 19
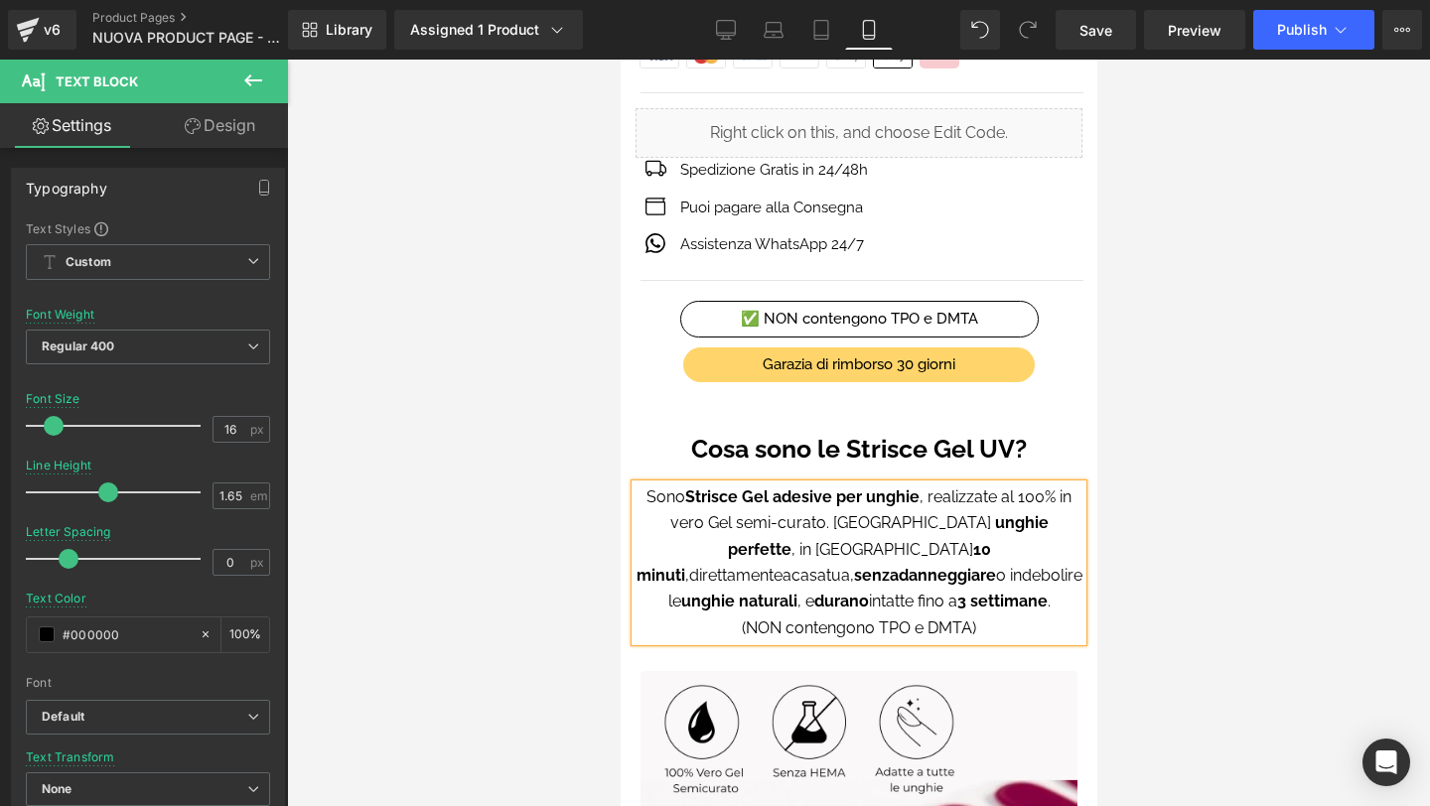
click at [971, 619] on span "(NON contengono TPO e DMTA)" at bounding box center [858, 628] width 234 height 19
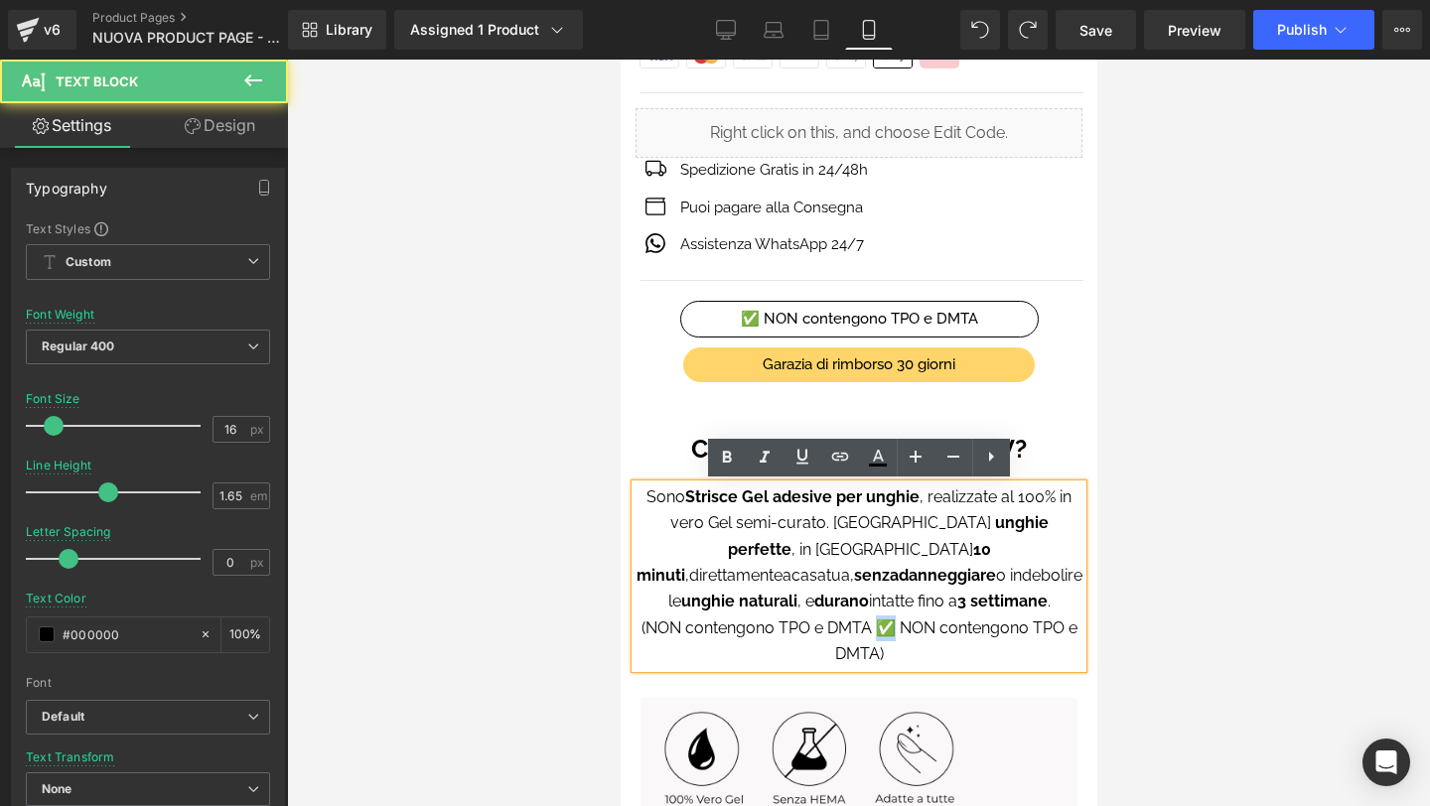
drag, startPoint x: 874, startPoint y: 594, endPoint x: 891, endPoint y: 594, distance: 16.9
click at [891, 619] on span "(NON contengono TPO e DMTA ✅ NON contengono TPO e DMTA)" at bounding box center [859, 641] width 436 height 45
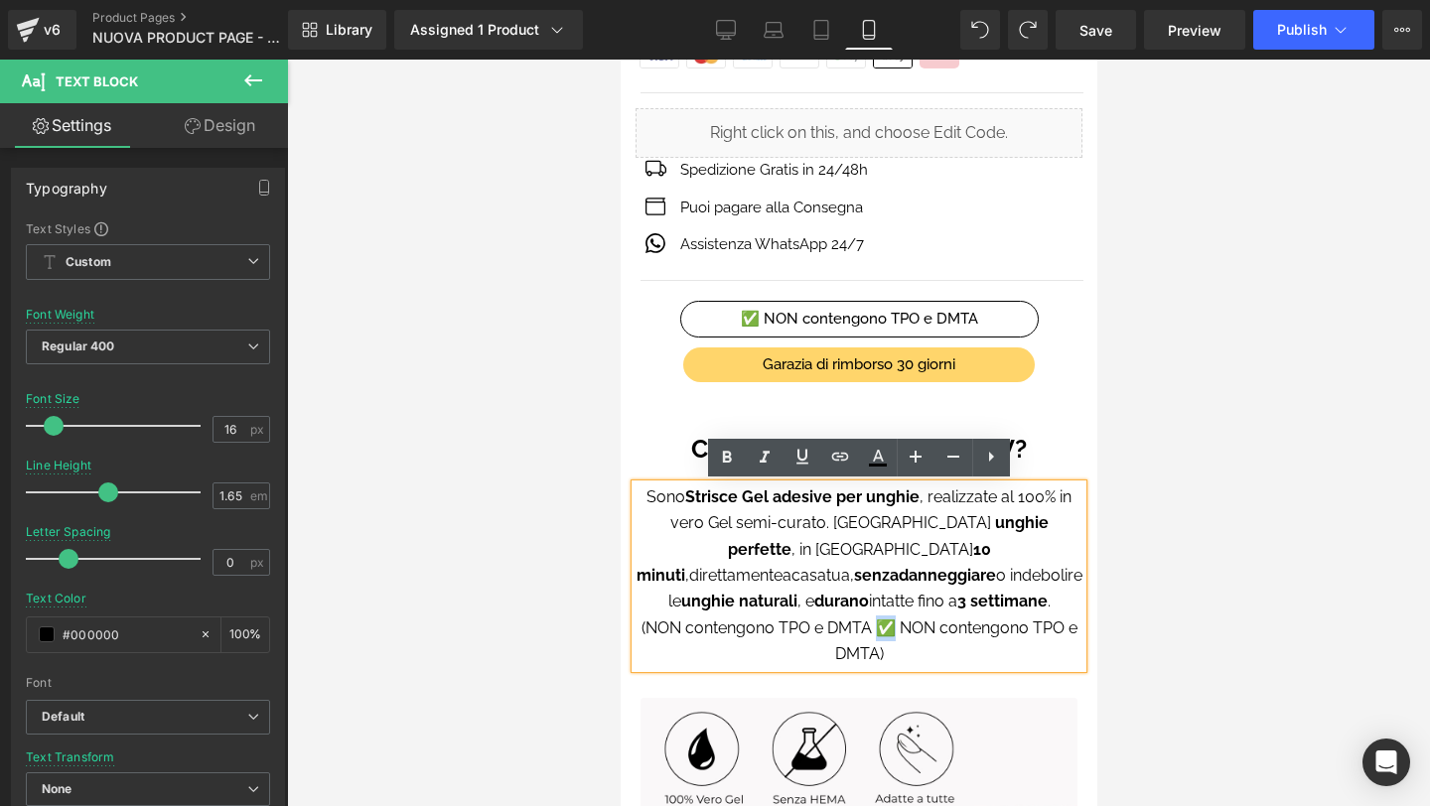
copy span "✅"
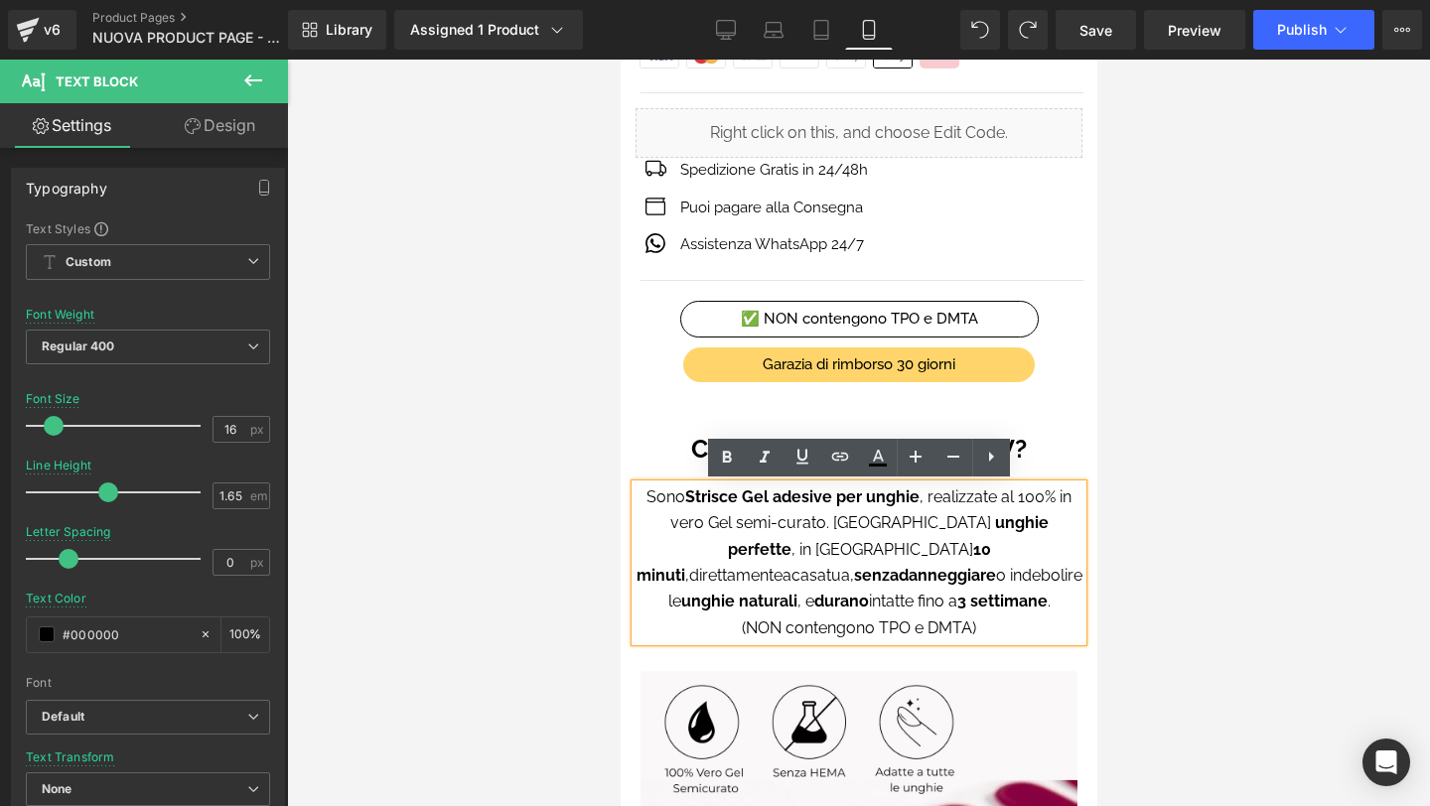
click at [970, 619] on span "(NON contengono TPO e DMTA)" at bounding box center [858, 628] width 234 height 19
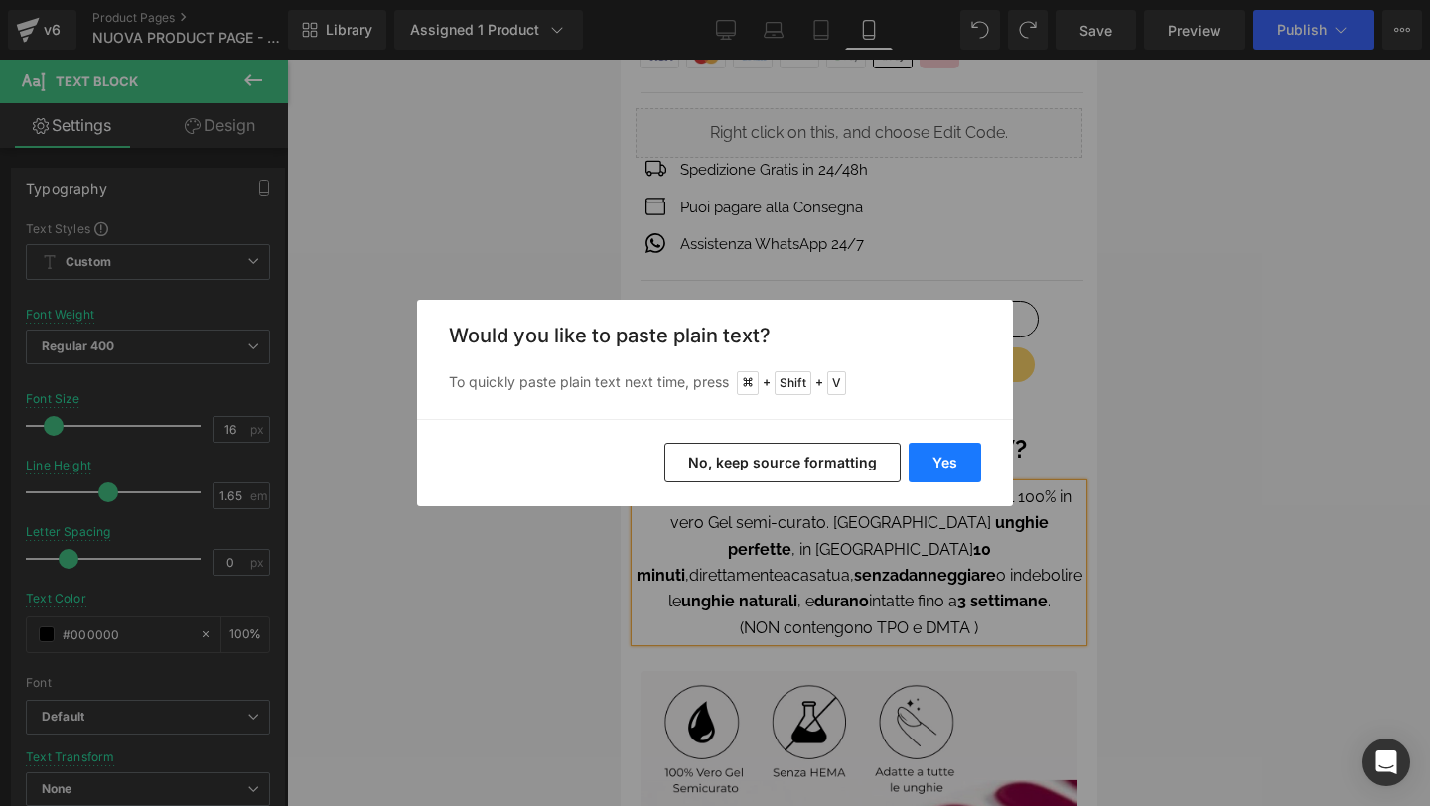
click at [958, 463] on button "Yes" at bounding box center [945, 463] width 72 height 40
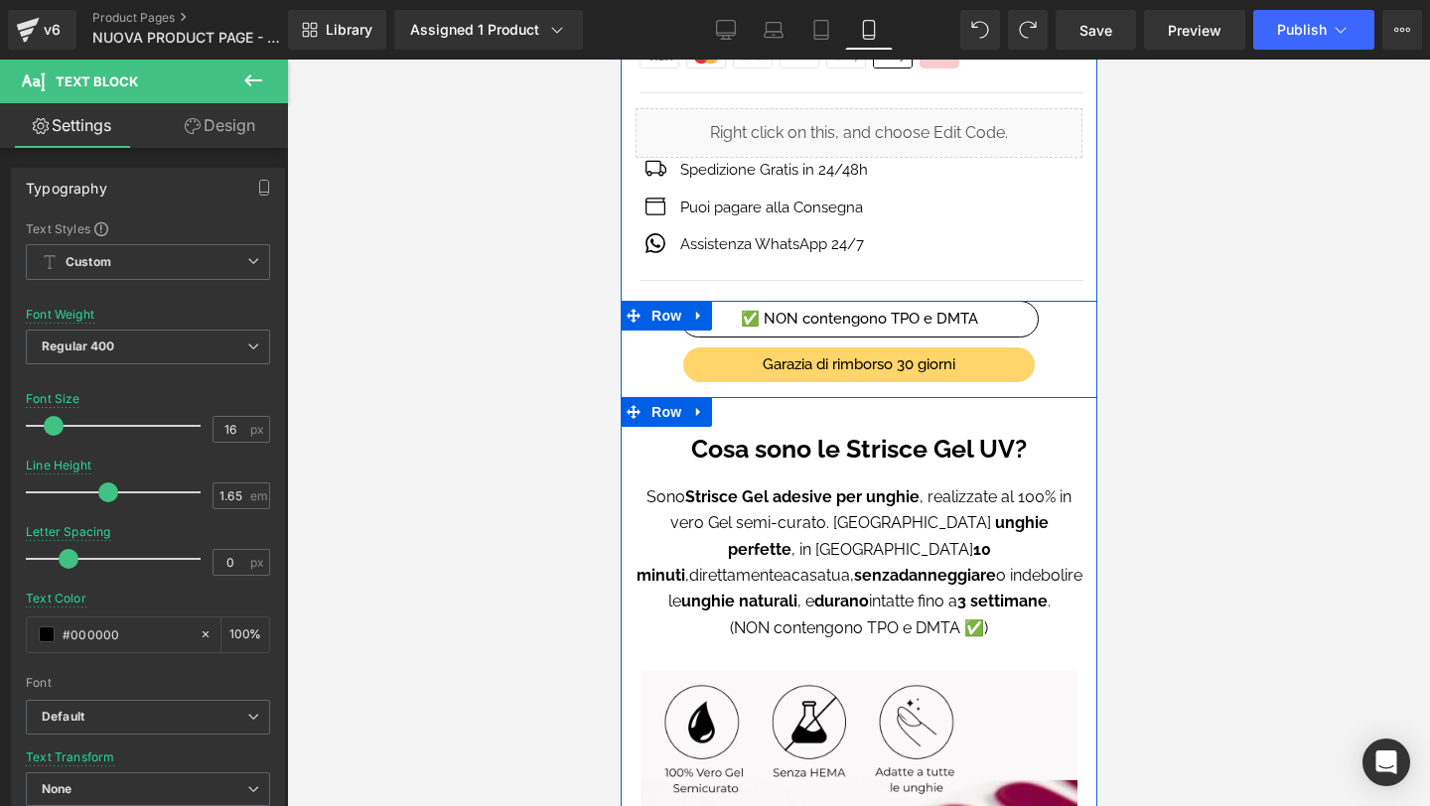
click at [990, 620] on div "Cosa sono le Strisce Gel UV? Text Block Sono Strisce Gel adesive per unghie , r…" at bounding box center [858, 764] width 477 height 690
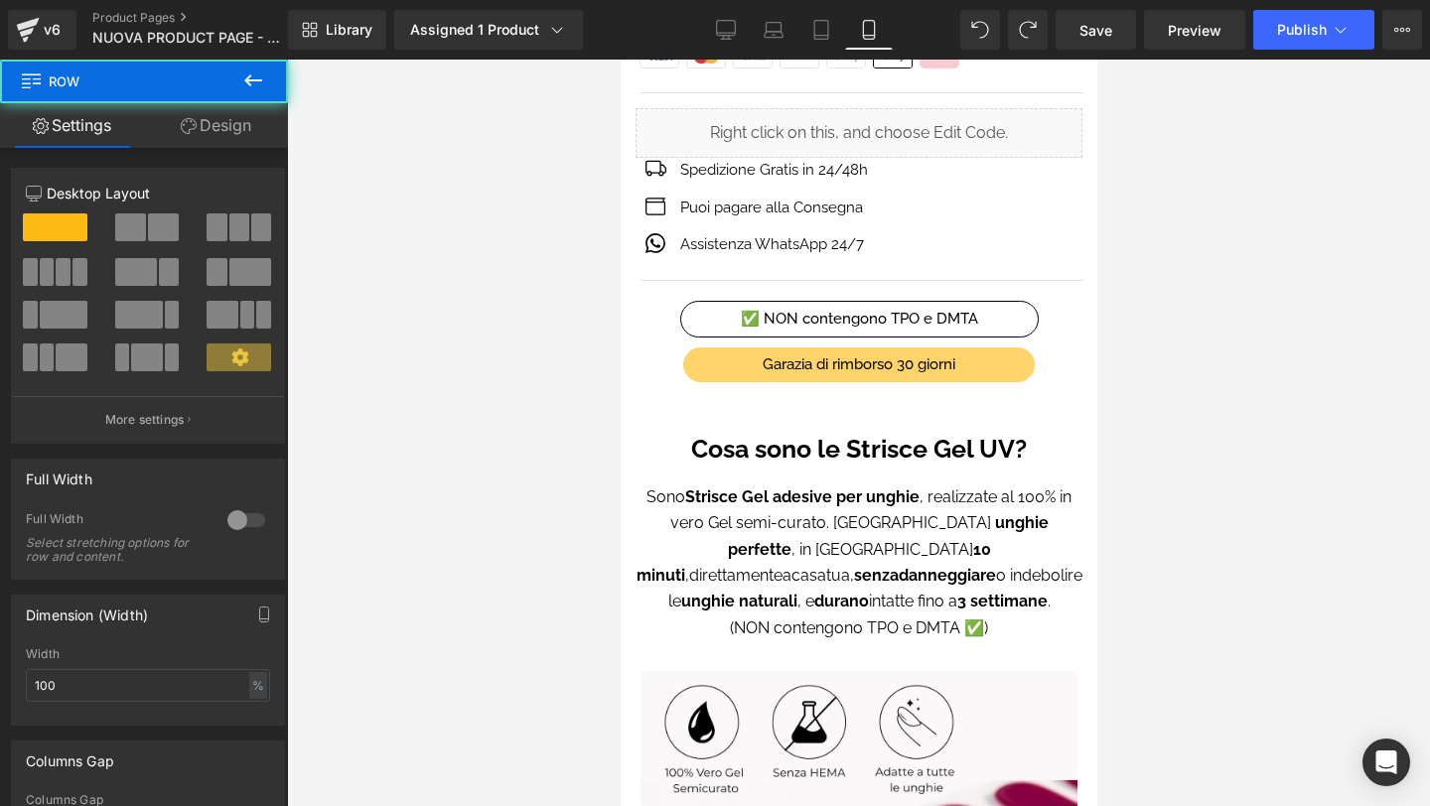
click at [1231, 398] on div at bounding box center [858, 433] width 1143 height 747
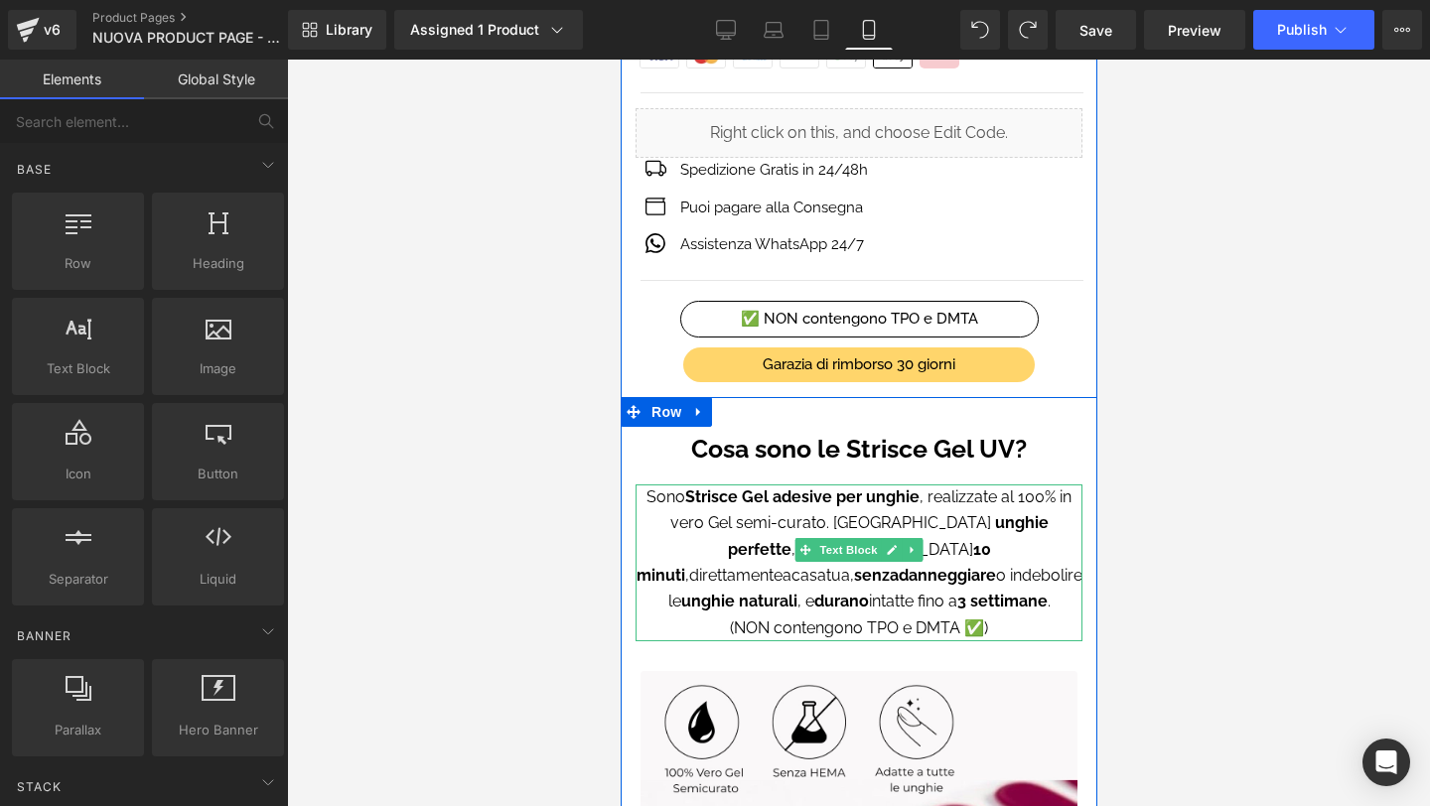
click at [876, 619] on span "(NON contengono TPO e DMTA ✅)" at bounding box center [858, 628] width 258 height 19
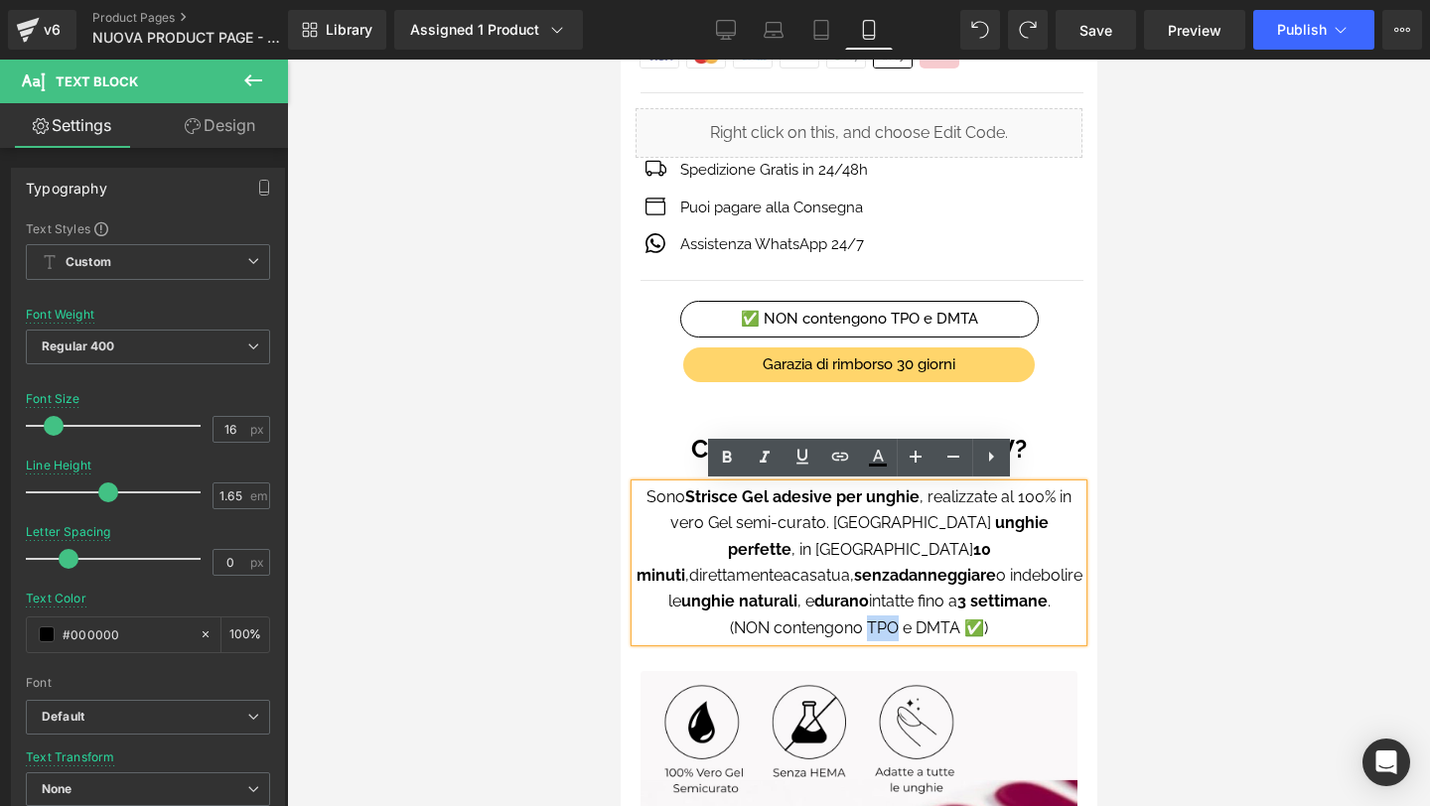
click at [745, 619] on span "(NON contengono TPO e DMTA ✅)" at bounding box center [858, 628] width 258 height 19
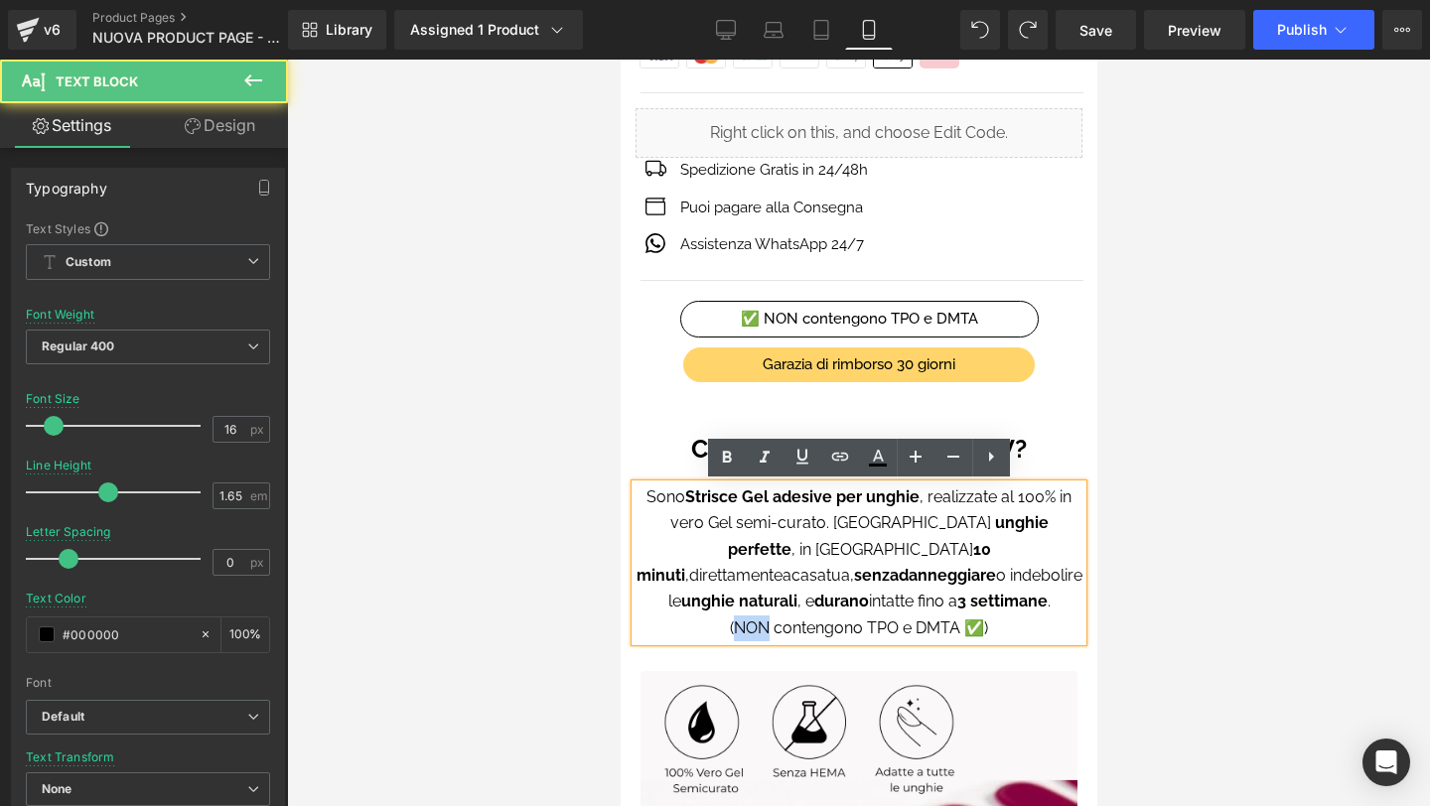
click at [745, 619] on span "(NON contengono TPO e DMTA ✅)" at bounding box center [858, 628] width 258 height 19
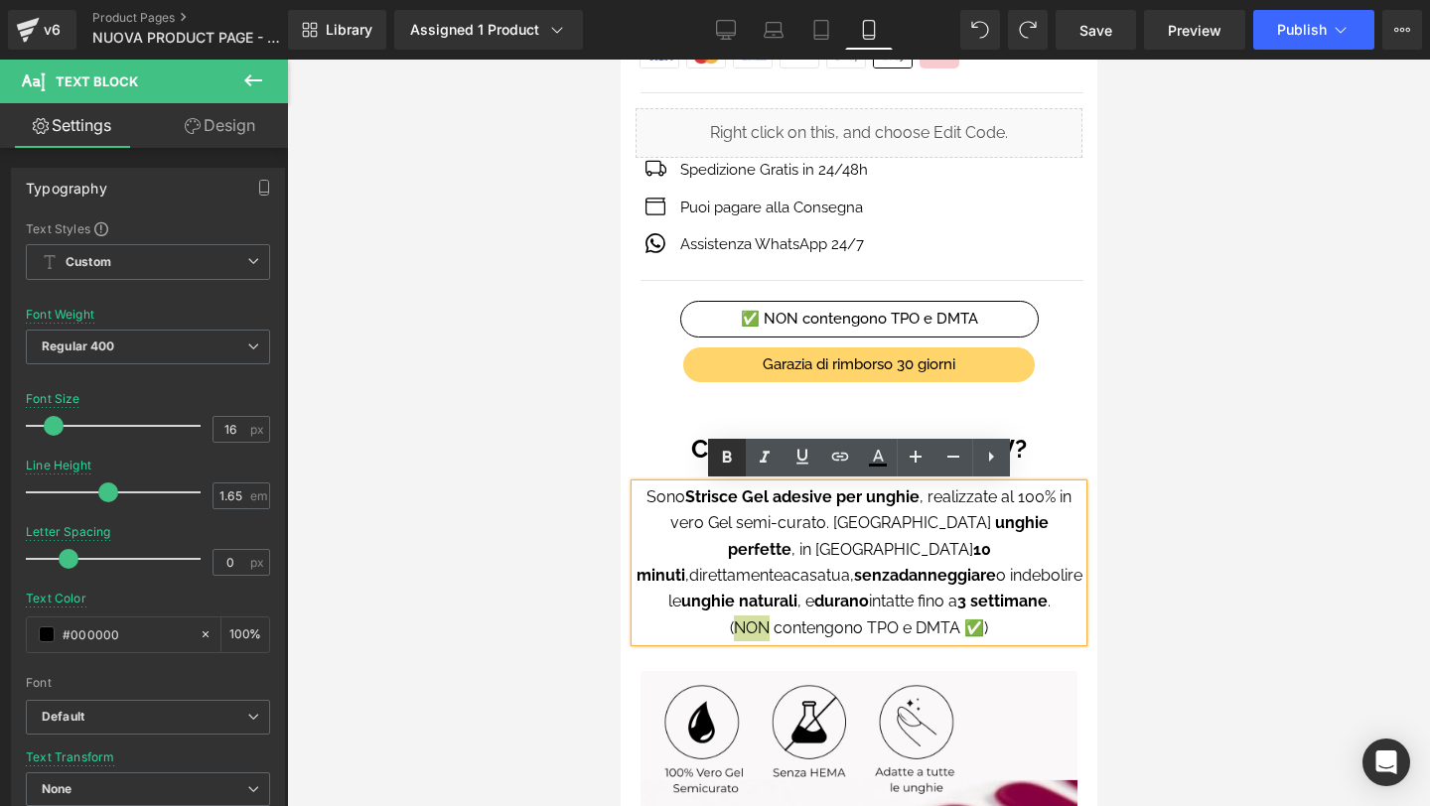
click at [732, 447] on icon at bounding box center [727, 458] width 24 height 24
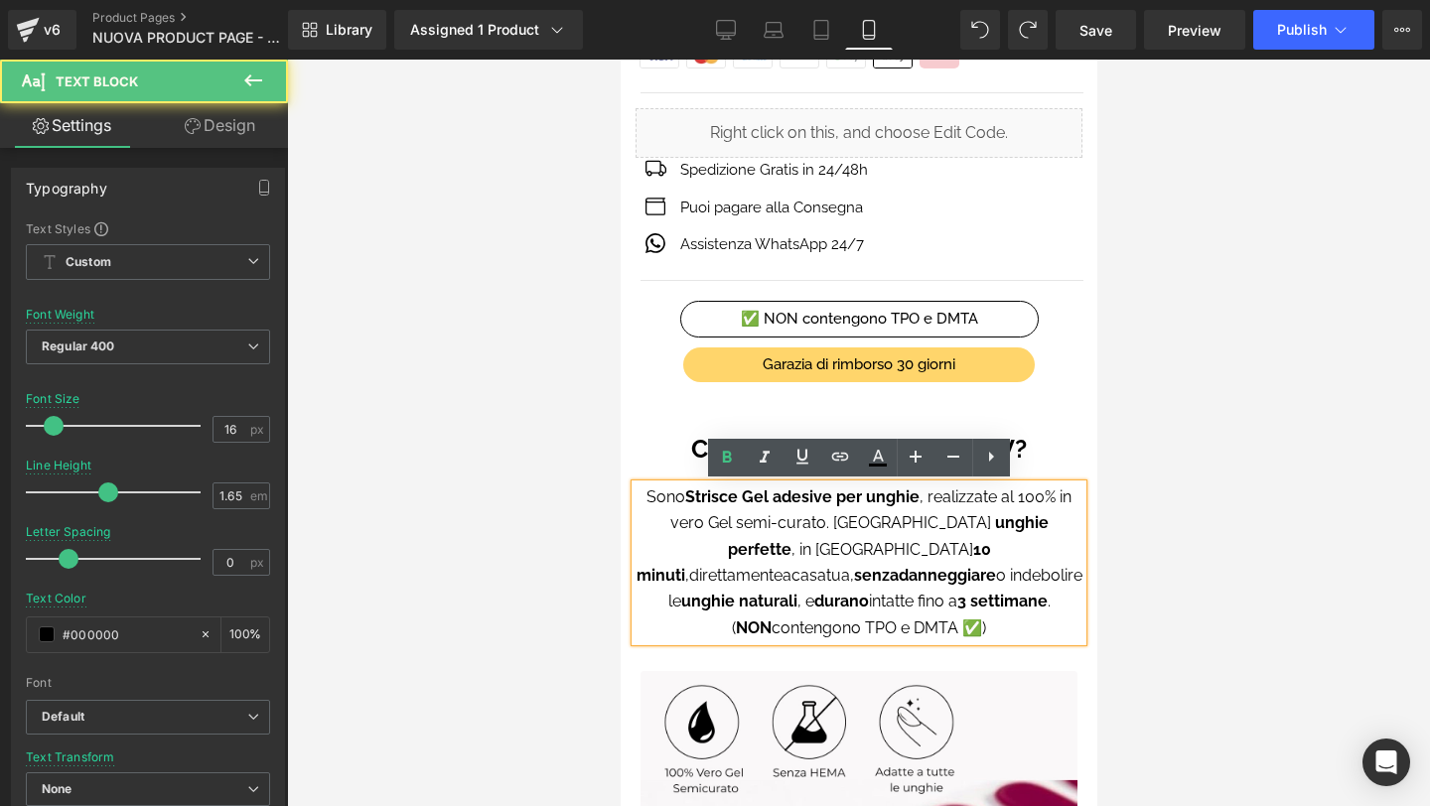
click at [880, 619] on span "contengono TPO e DMTA ✅)" at bounding box center [878, 628] width 215 height 19
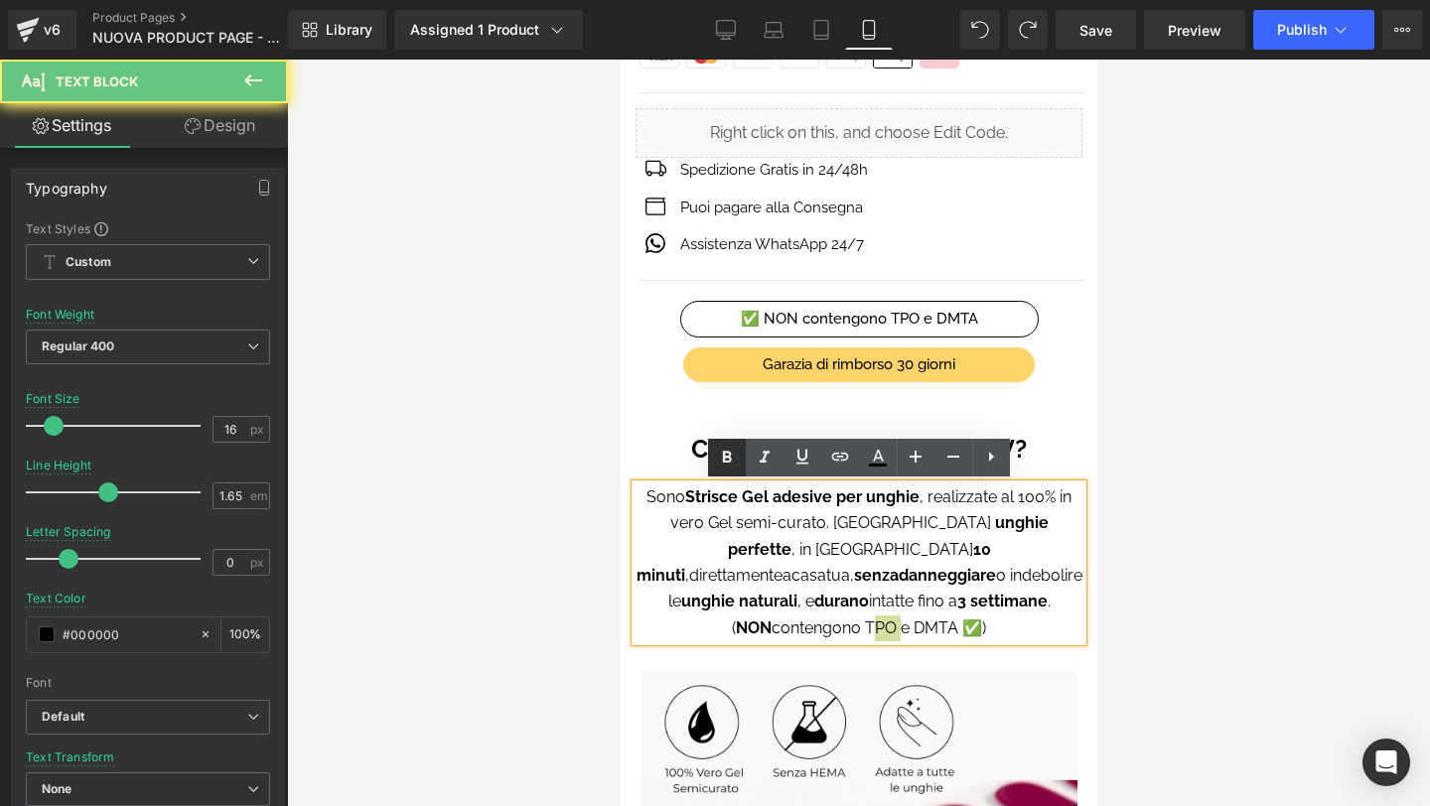
click at [736, 468] on icon at bounding box center [727, 458] width 24 height 24
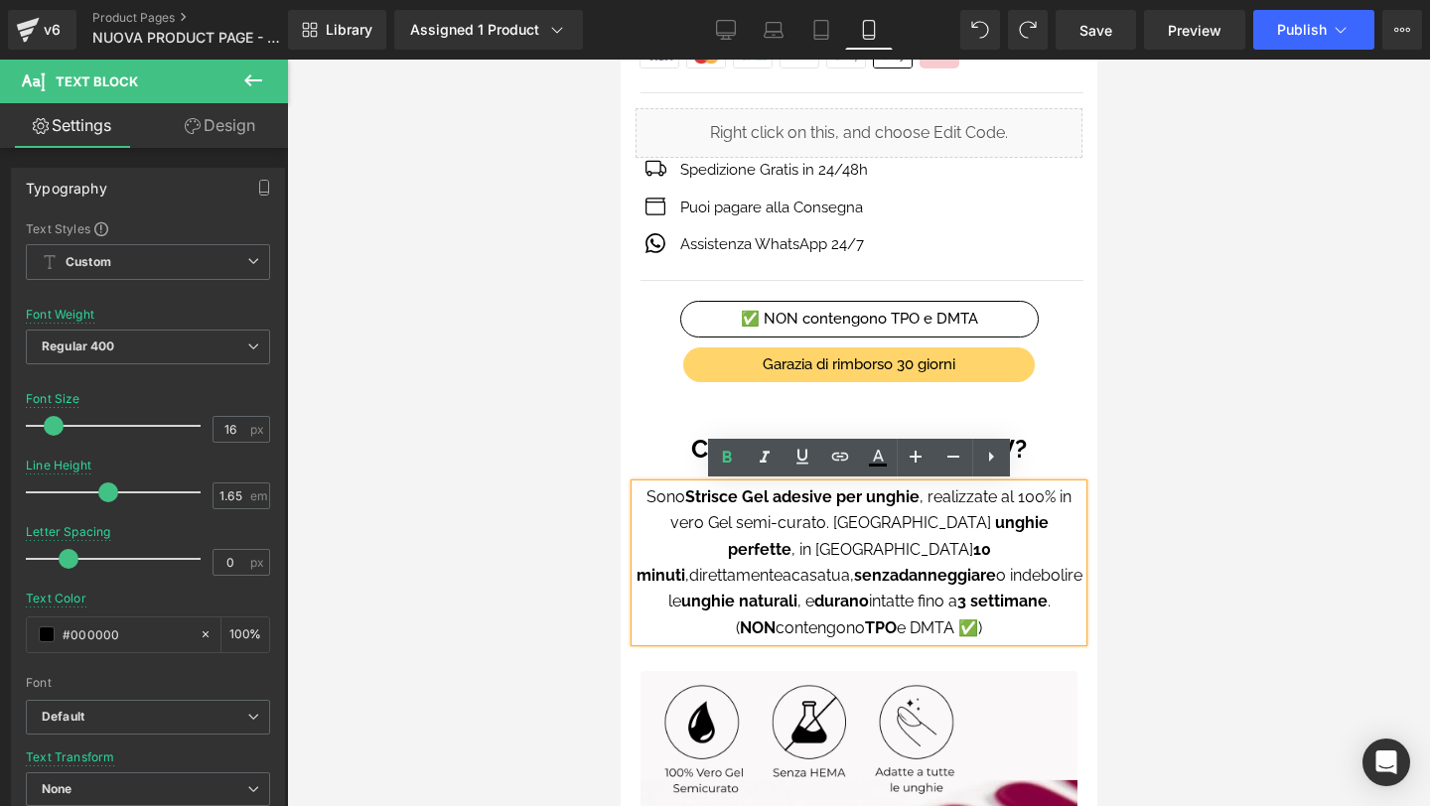
click at [935, 619] on span "e DMTA ✅)" at bounding box center [938, 628] width 85 height 19
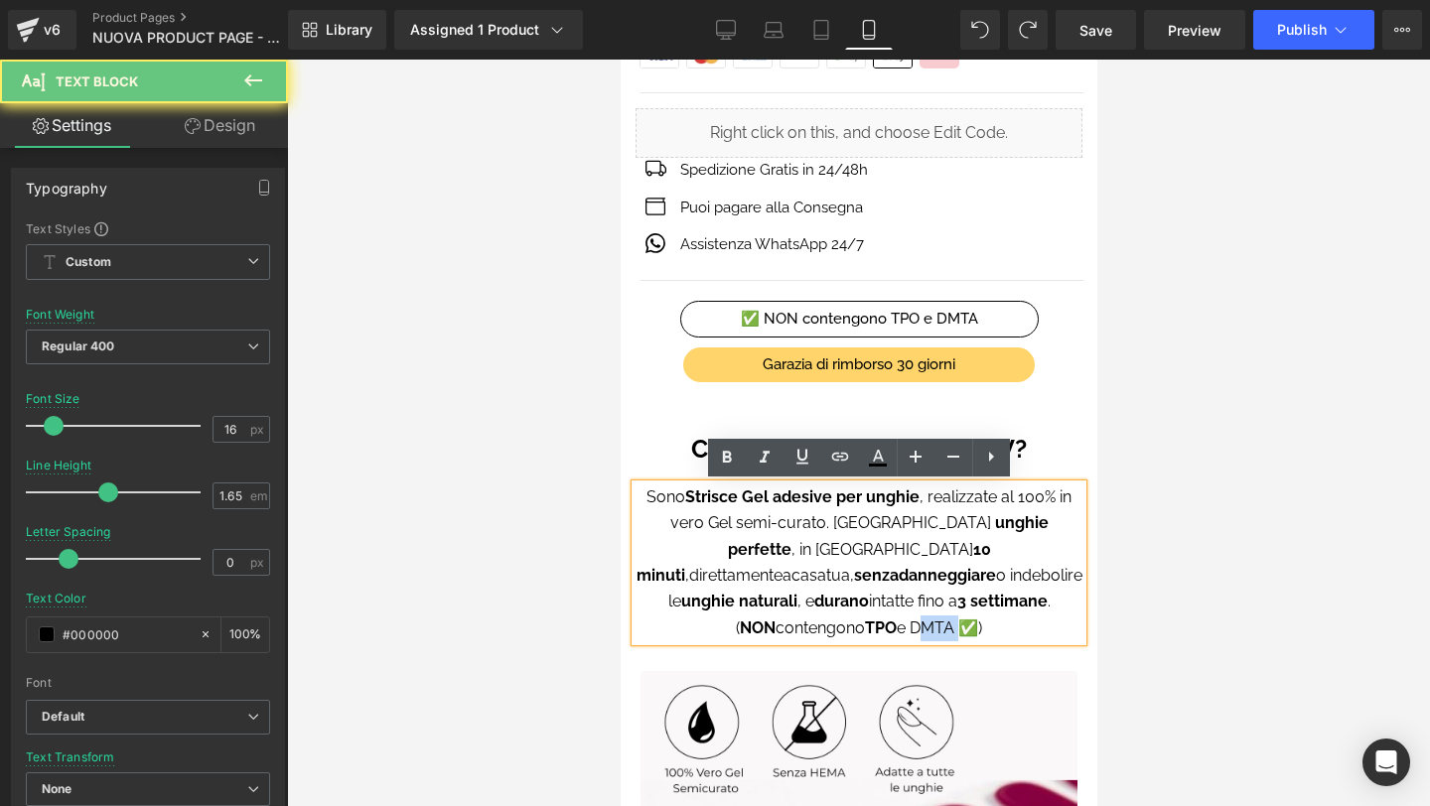
click at [935, 619] on span "e DMTA ✅)" at bounding box center [938, 628] width 85 height 19
click at [732, 459] on icon at bounding box center [727, 458] width 24 height 24
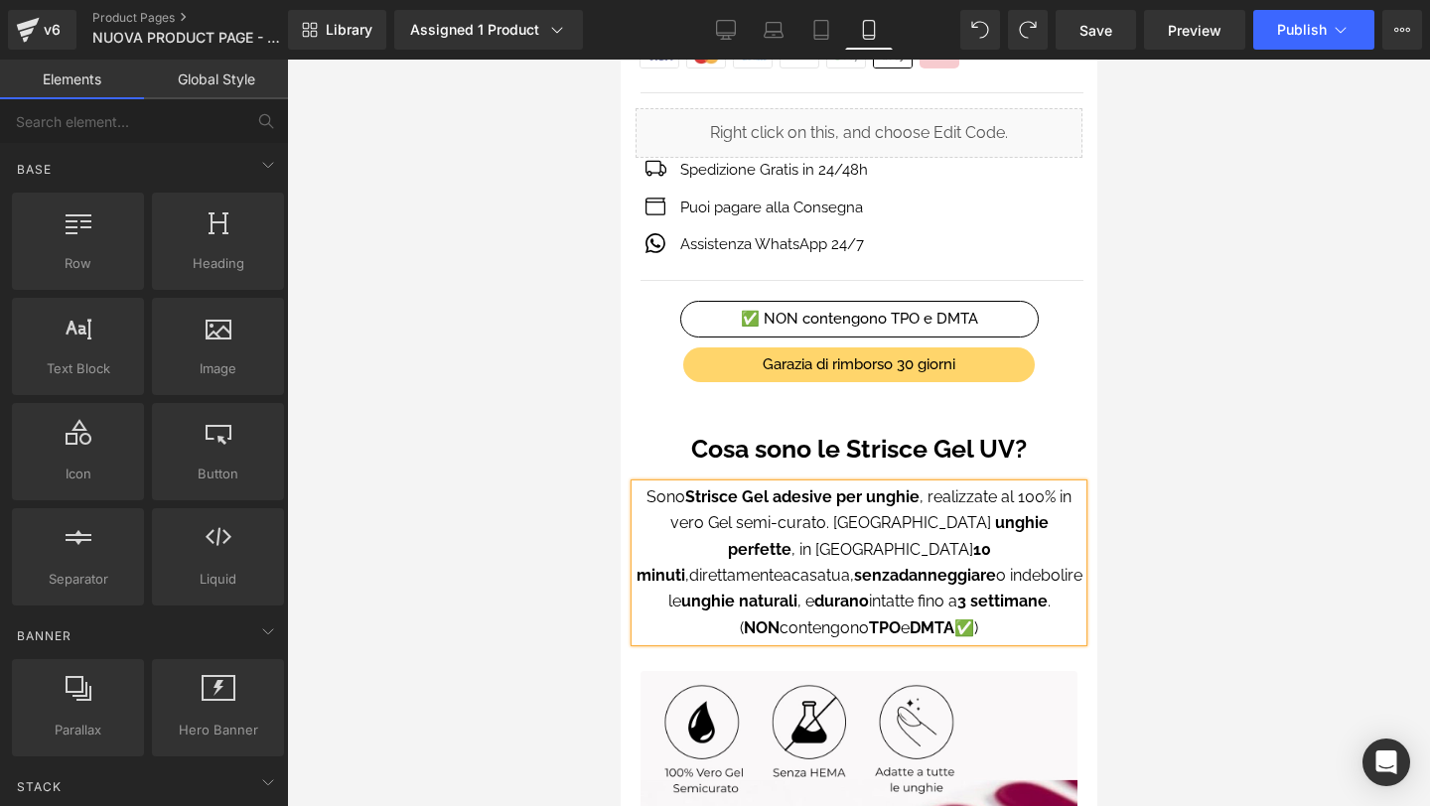
click at [1244, 436] on div at bounding box center [858, 433] width 1143 height 747
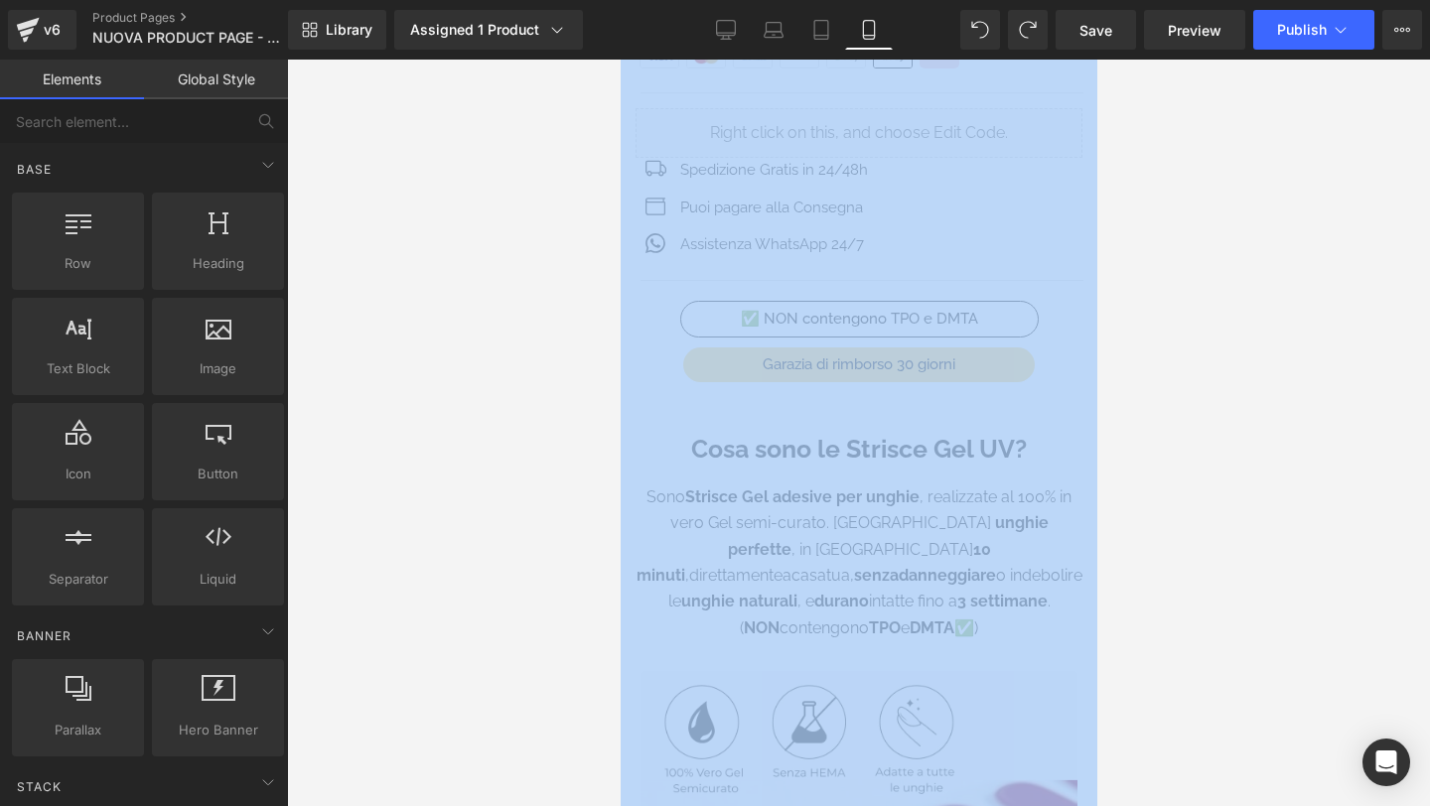
click at [1244, 436] on div at bounding box center [858, 433] width 1143 height 747
click at [1293, 35] on span "Publish" at bounding box center [1302, 30] width 50 height 16
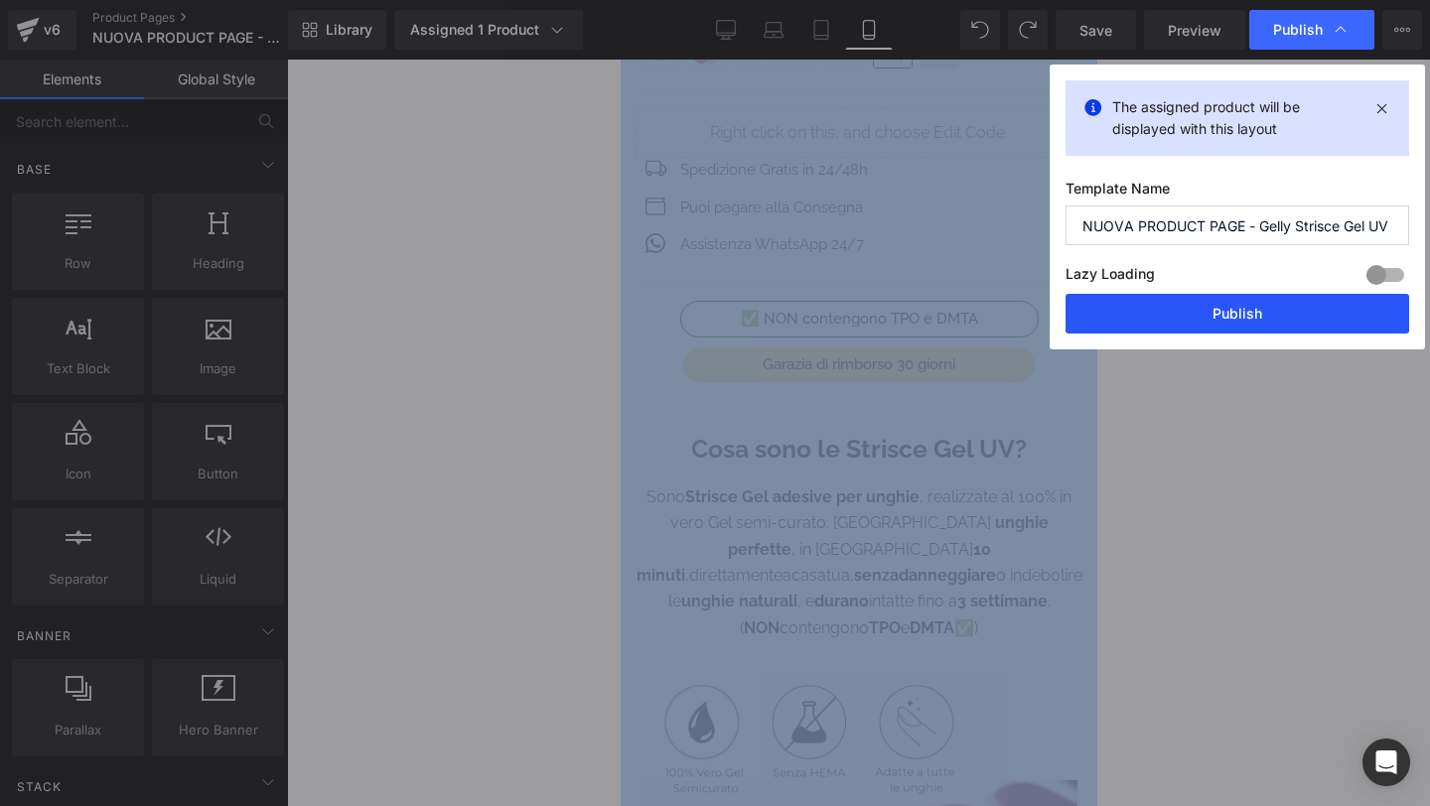
click at [1272, 301] on button "Publish" at bounding box center [1238, 314] width 344 height 40
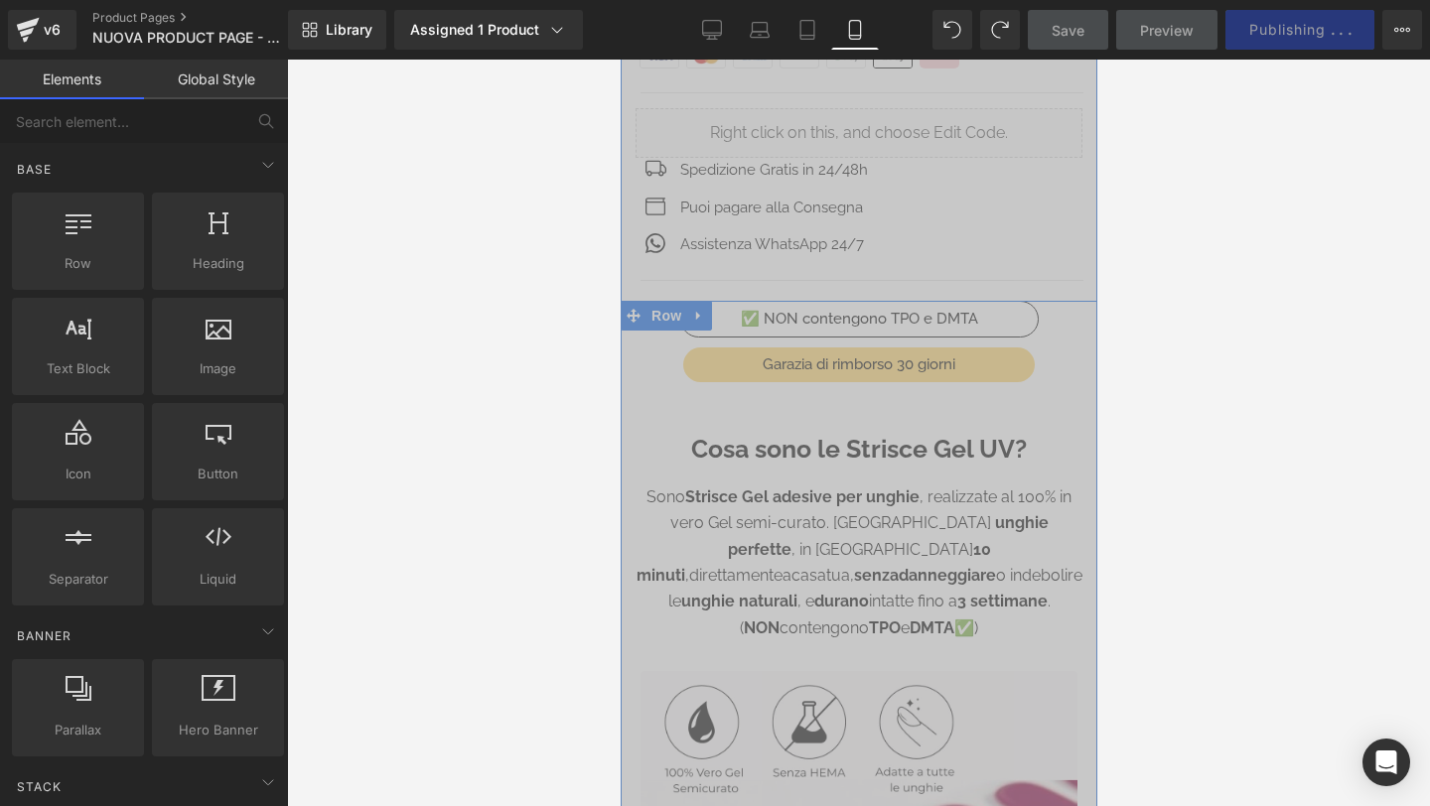
click at [902, 435] on strong "Cosa sono le Strisce Gel UV?" at bounding box center [858, 449] width 336 height 30
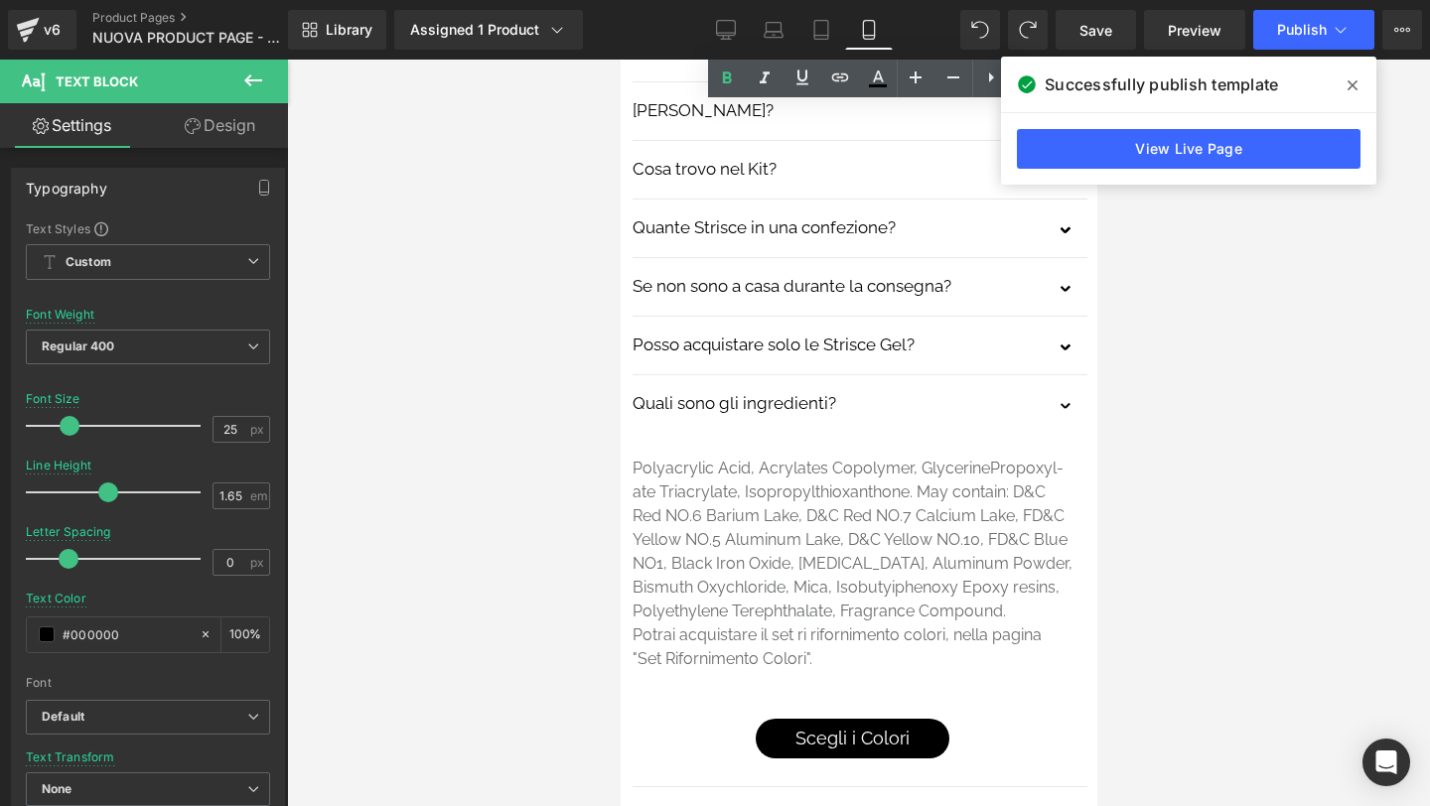
scroll to position [6097, 0]
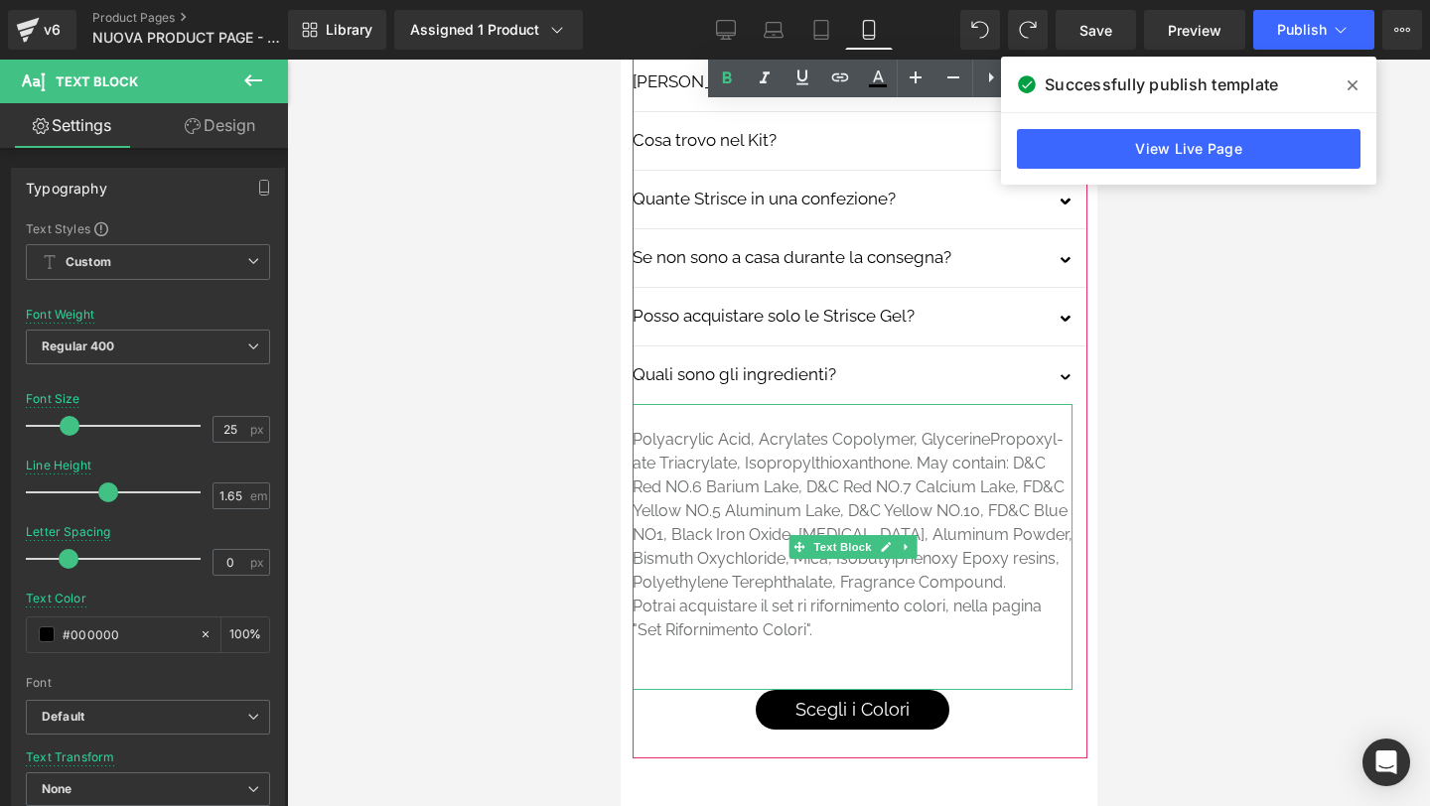
click at [709, 595] on p "Potrai acquistare il set ri rifornimento colori, nella pagina "Set Rifornimento…" at bounding box center [852, 619] width 440 height 48
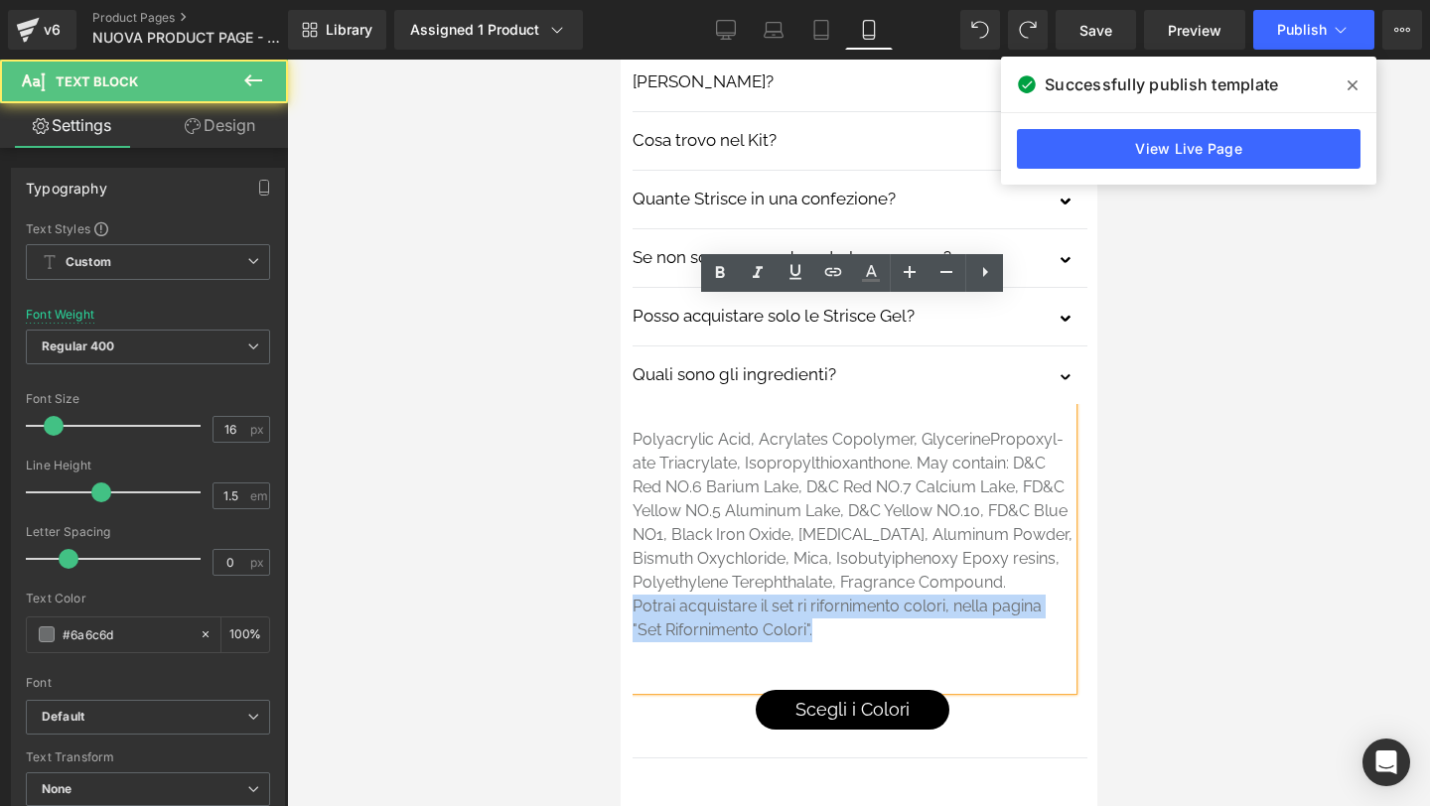
drag, startPoint x: 632, startPoint y: 500, endPoint x: 827, endPoint y: 533, distance: 198.5
click at [827, 595] on p "Potrai acquistare il set ri rifornimento colori, nella pagina "Set Rifornimento…" at bounding box center [852, 619] width 440 height 48
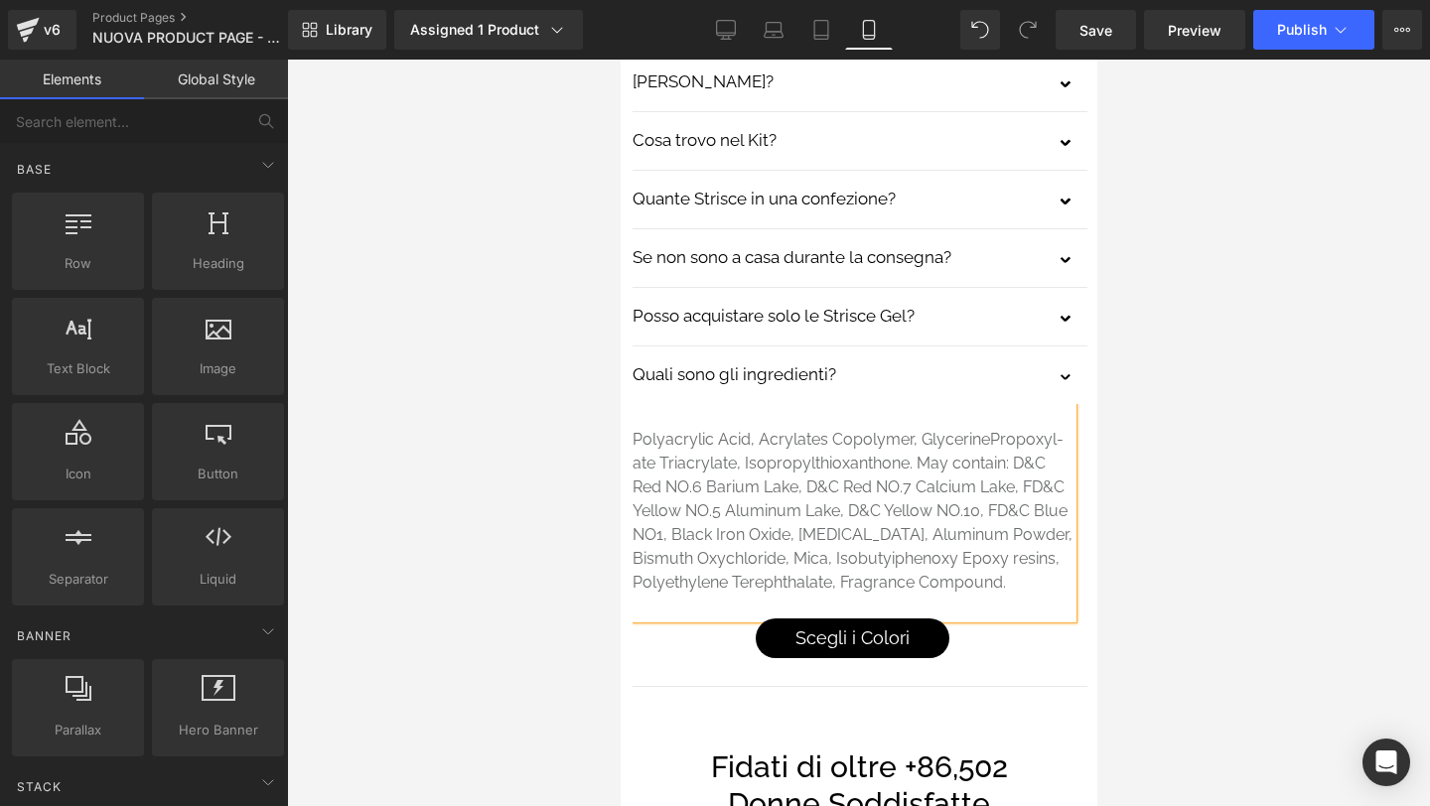
click at [1098, 381] on div at bounding box center [858, 433] width 1143 height 747
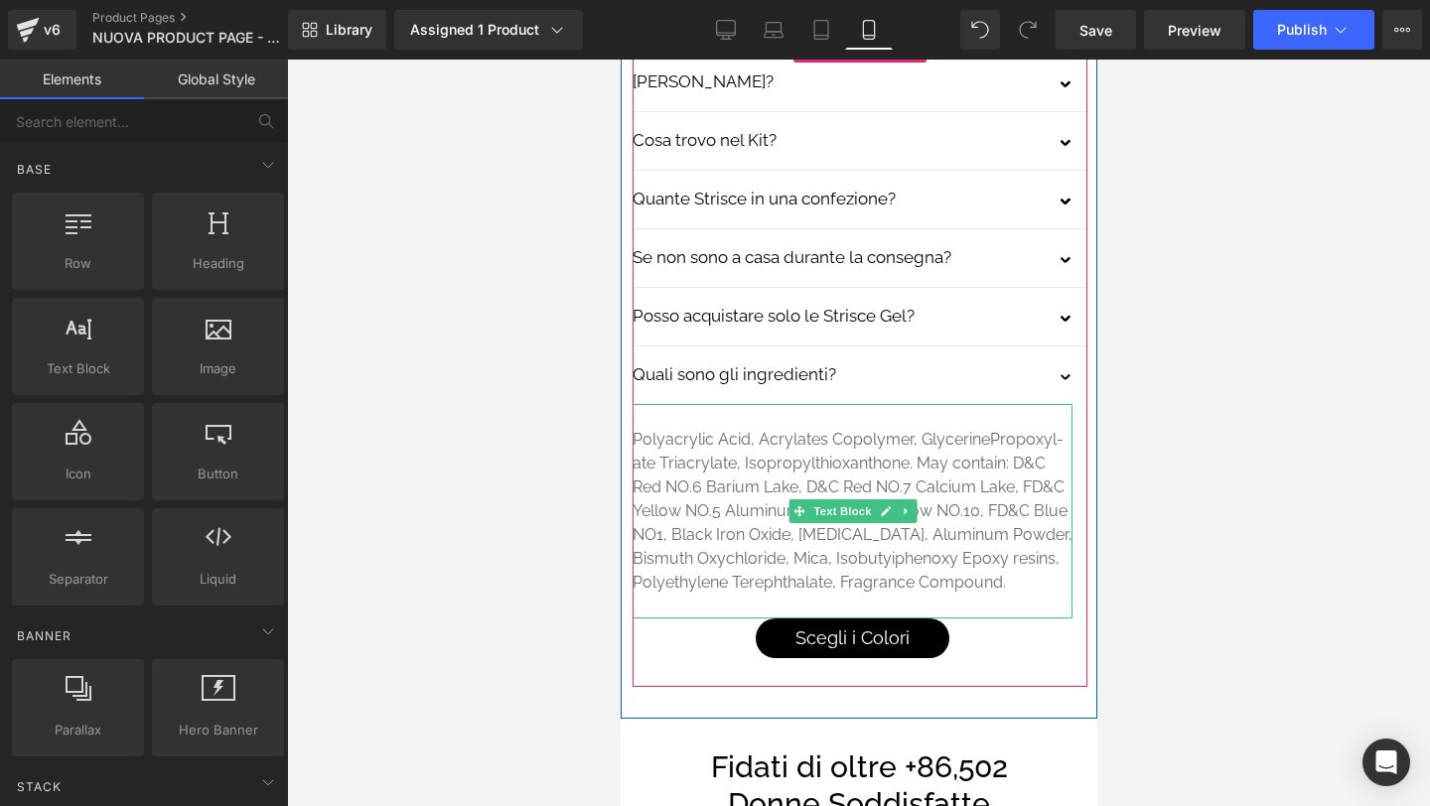
click at [1012, 595] on p at bounding box center [852, 607] width 440 height 24
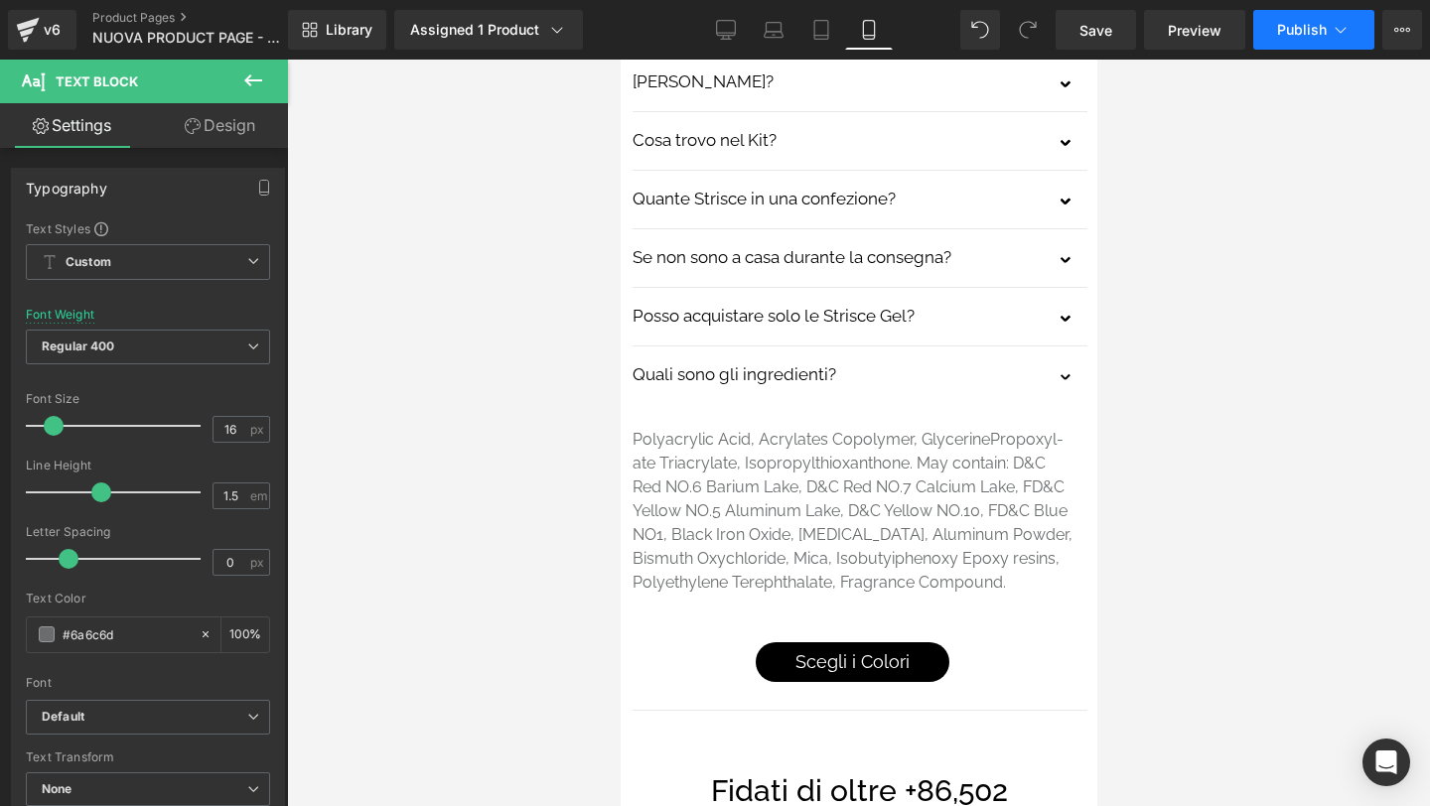
click at [1279, 27] on span "Publish" at bounding box center [1302, 30] width 50 height 16
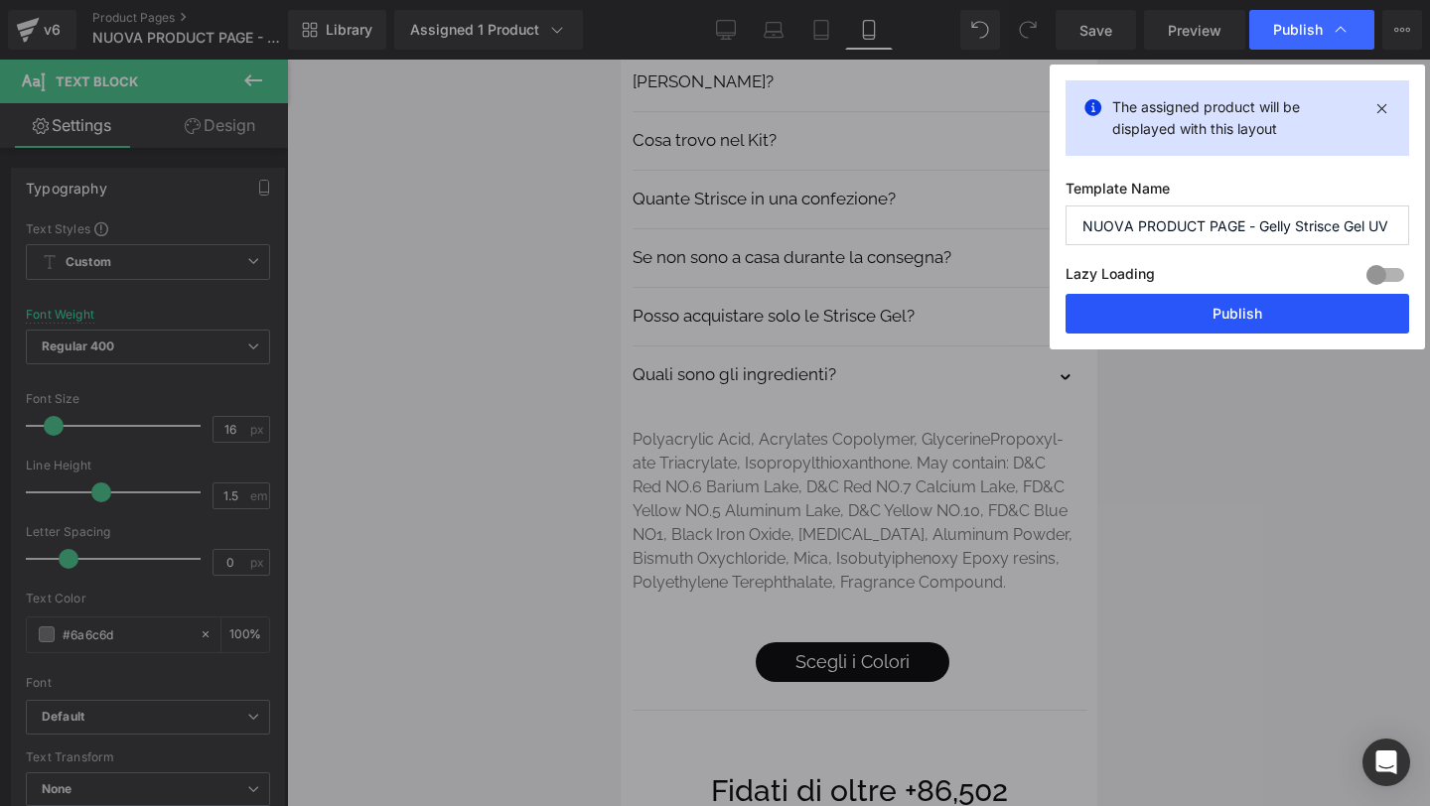
click at [1212, 310] on button "Publish" at bounding box center [1238, 314] width 344 height 40
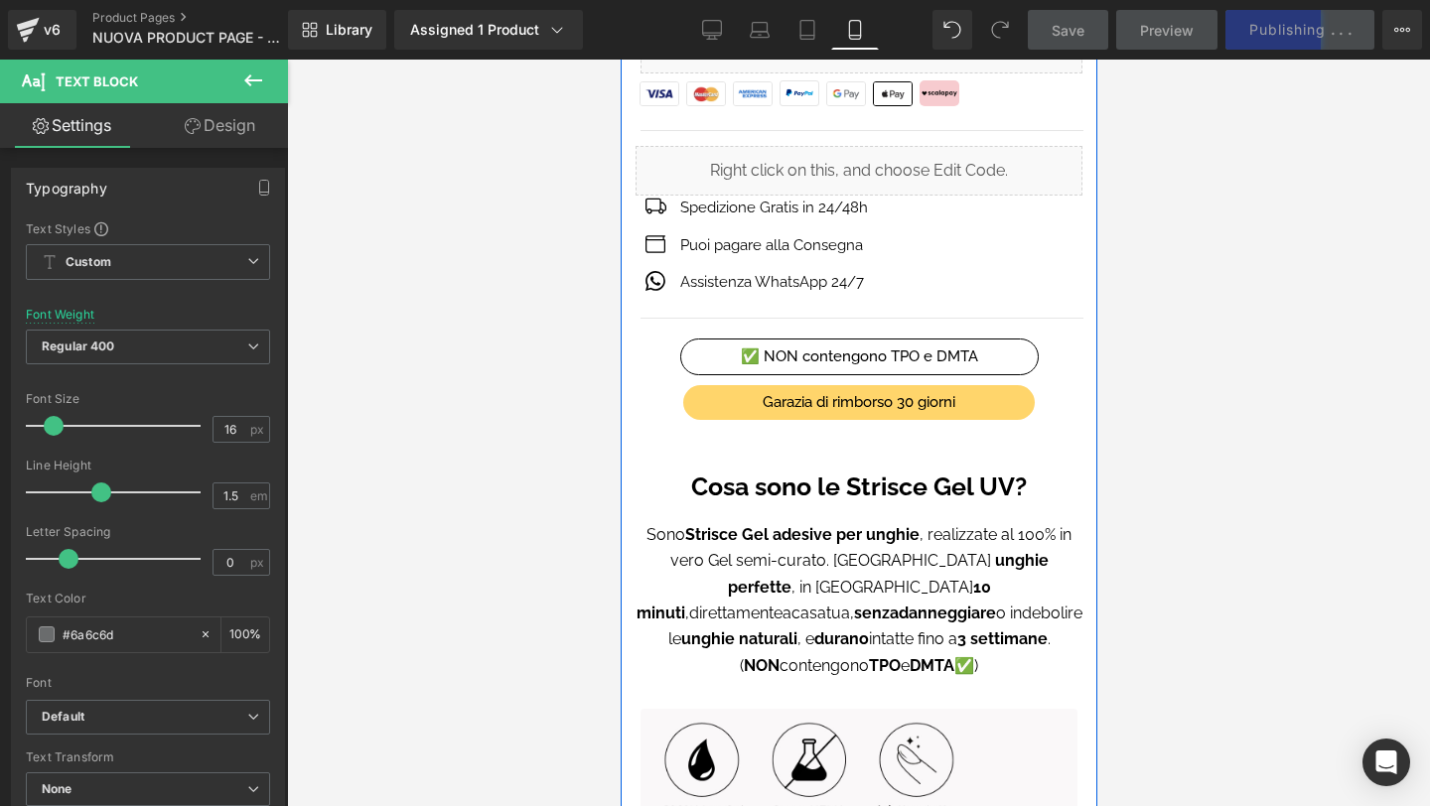
scroll to position [1066, 0]
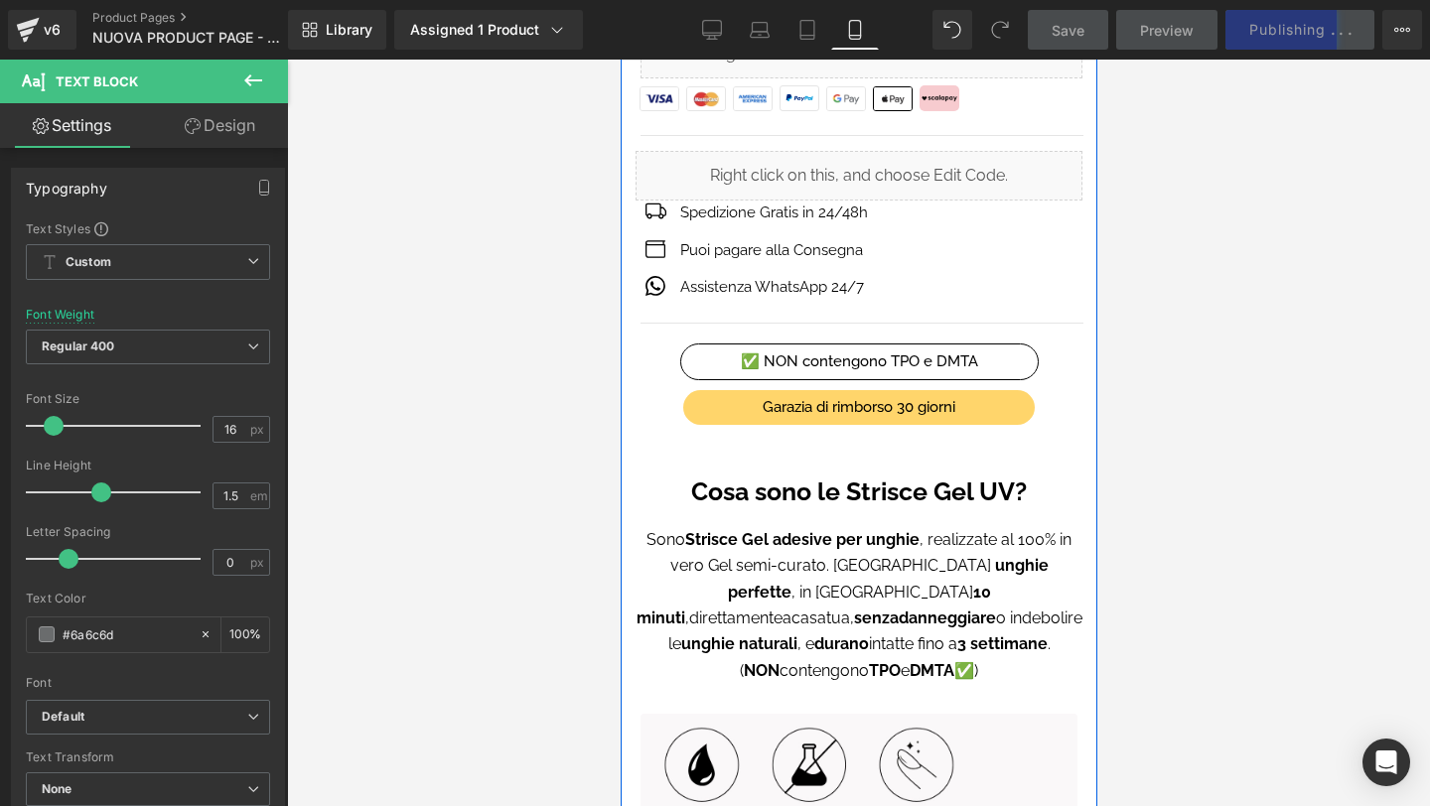
click at [857, 358] on div "✅ NON contengono TPO e DMTA Button 60px 60px" at bounding box center [858, 362] width 447 height 37
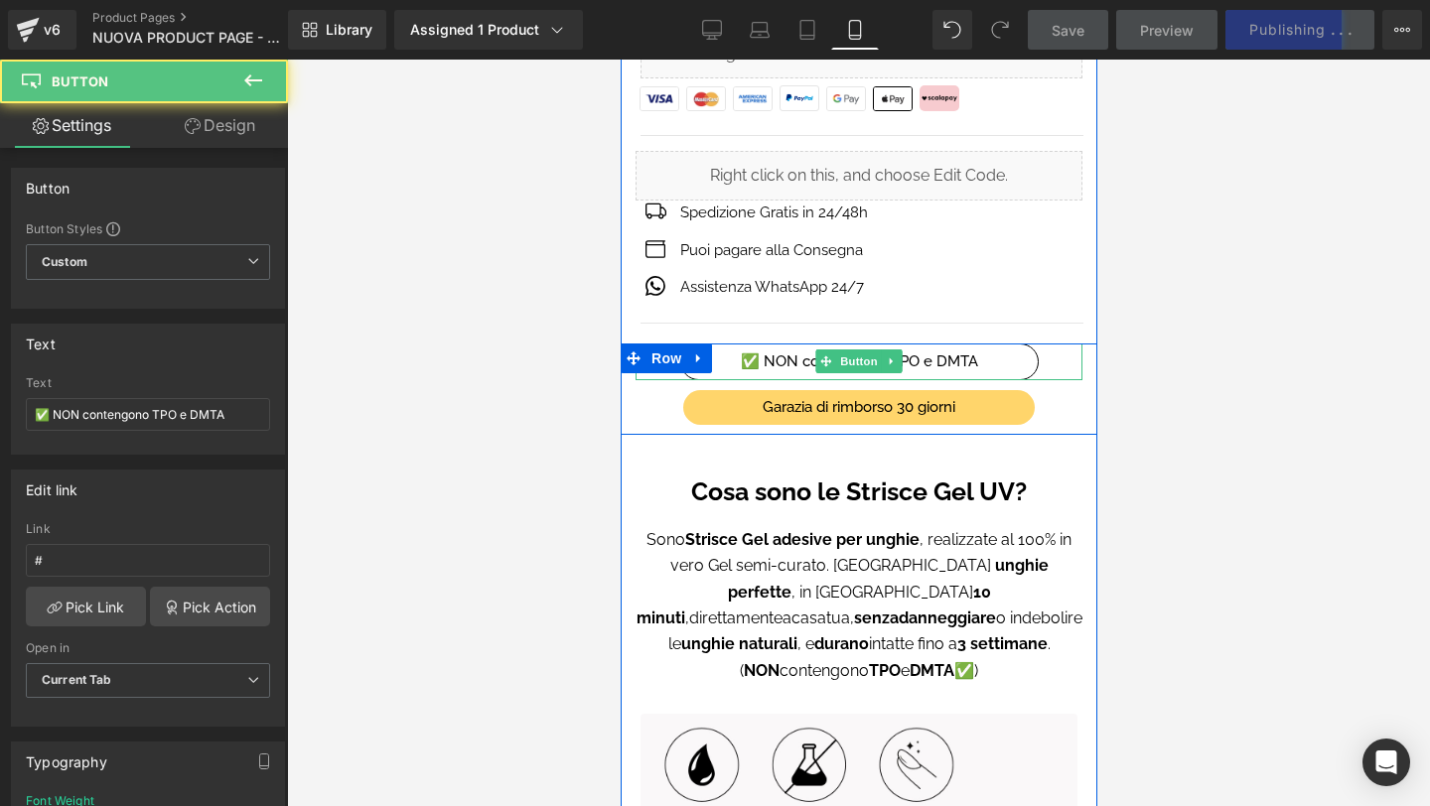
click at [857, 358] on span "Button" at bounding box center [858, 362] width 46 height 24
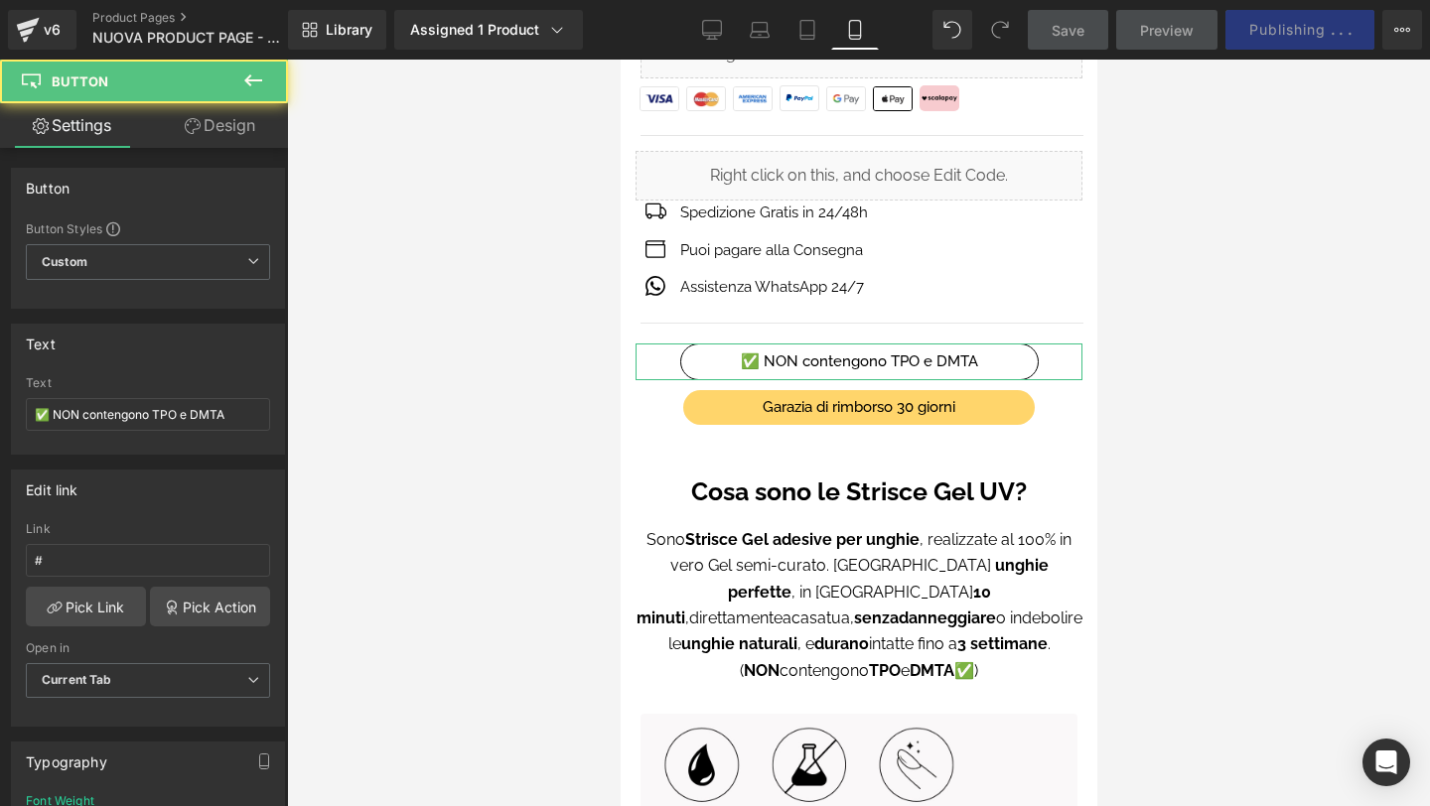
click at [208, 113] on link "Design" at bounding box center [220, 125] width 144 height 45
click at [0, 0] on div "Spacing" at bounding box center [0, 0] width 0 height 0
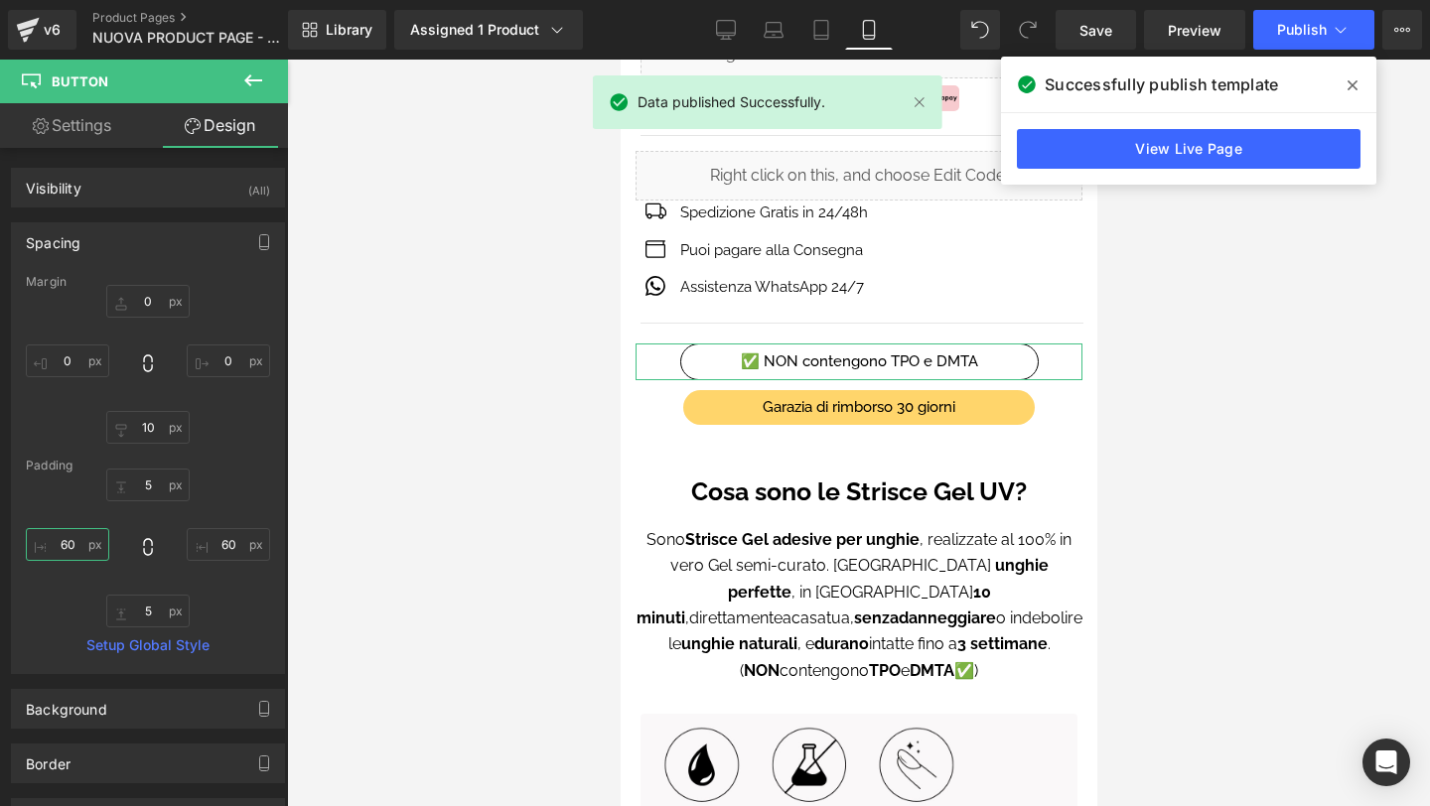
click at [81, 539] on input "text" at bounding box center [67, 544] width 83 height 33
type input "55"
click at [220, 547] on input "text" at bounding box center [228, 544] width 83 height 33
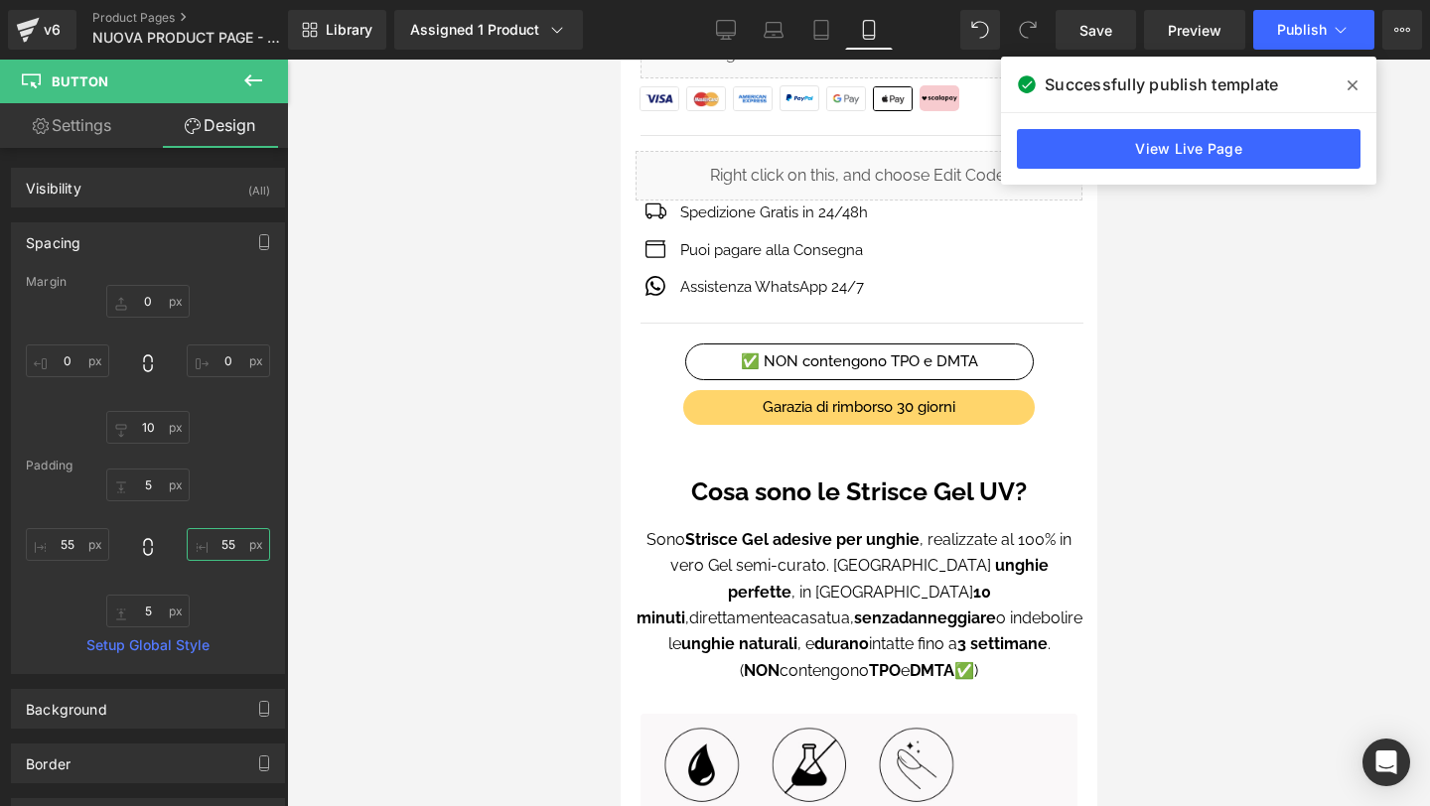
type input "55"
click at [1349, 72] on span at bounding box center [1353, 86] width 32 height 32
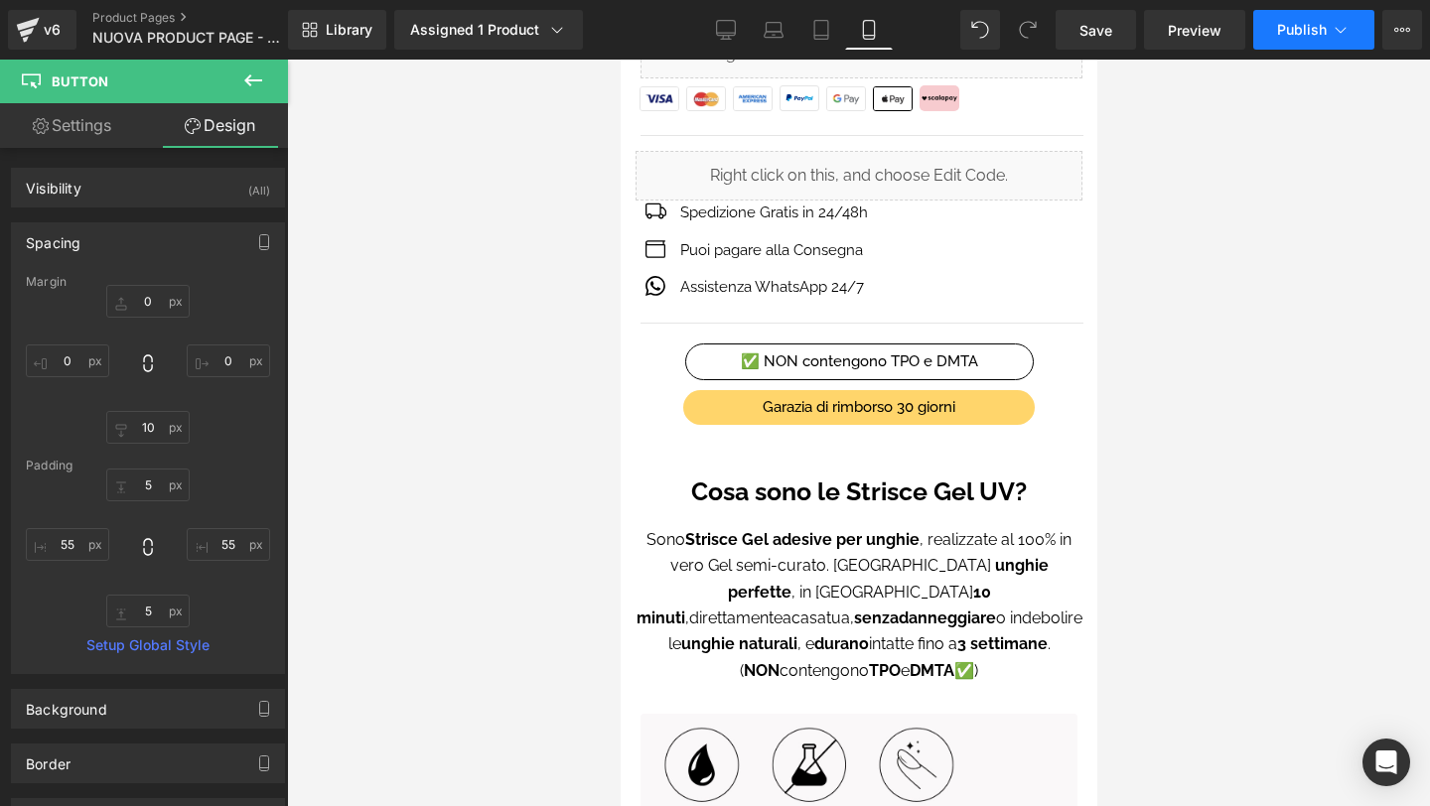
click at [1306, 36] on span "Publish" at bounding box center [1302, 30] width 50 height 16
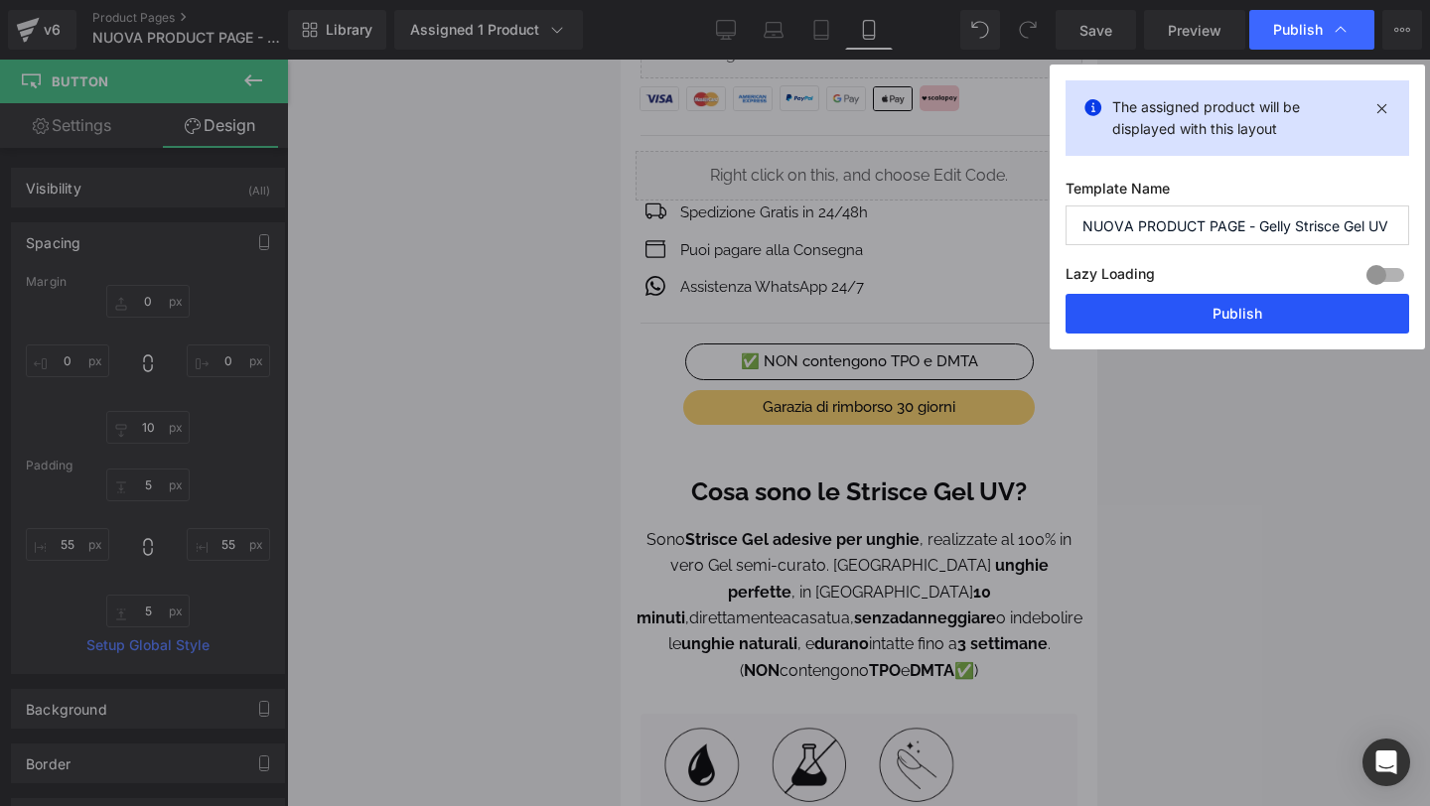
click at [1311, 302] on button "Publish" at bounding box center [1238, 314] width 344 height 40
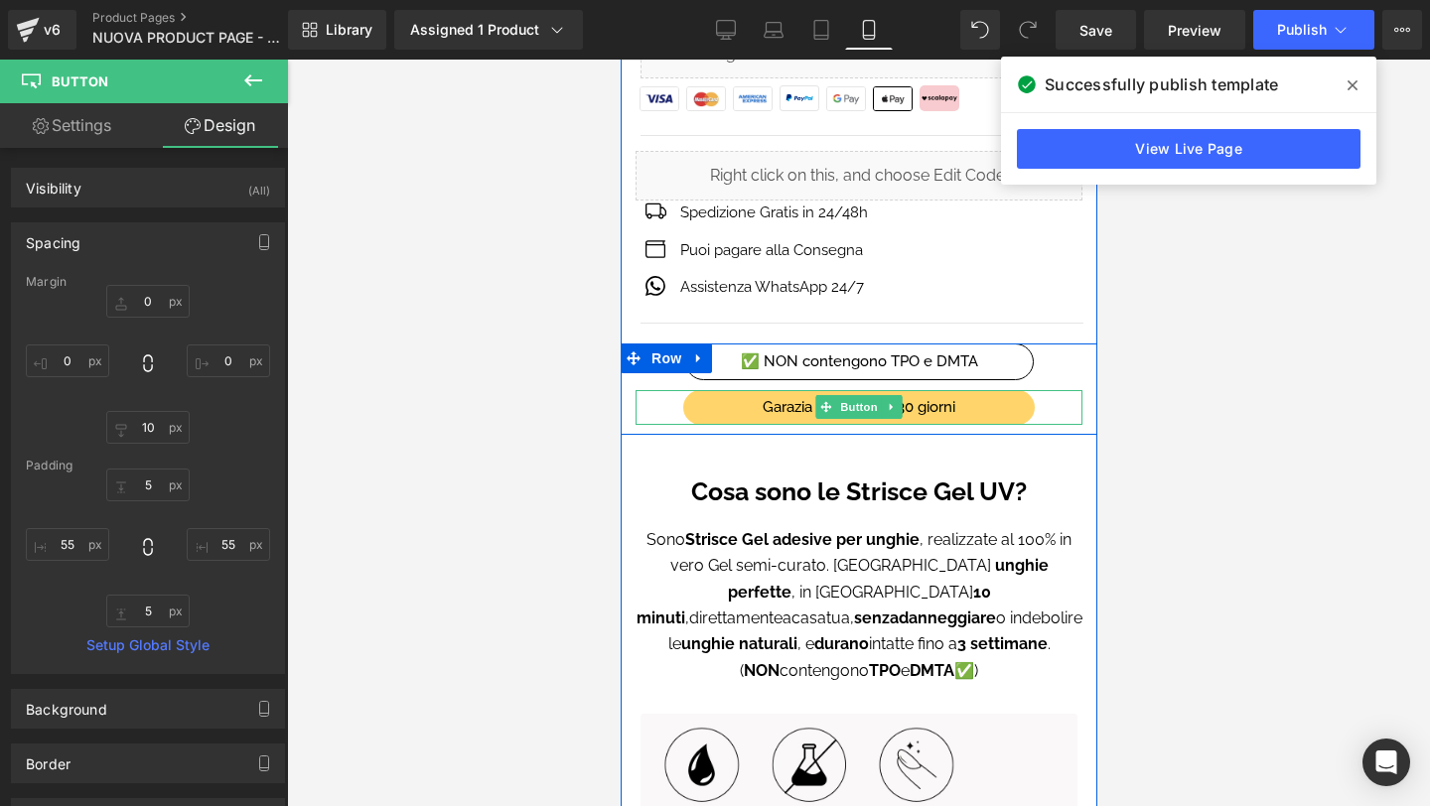
click at [836, 396] on span "Button" at bounding box center [858, 407] width 46 height 24
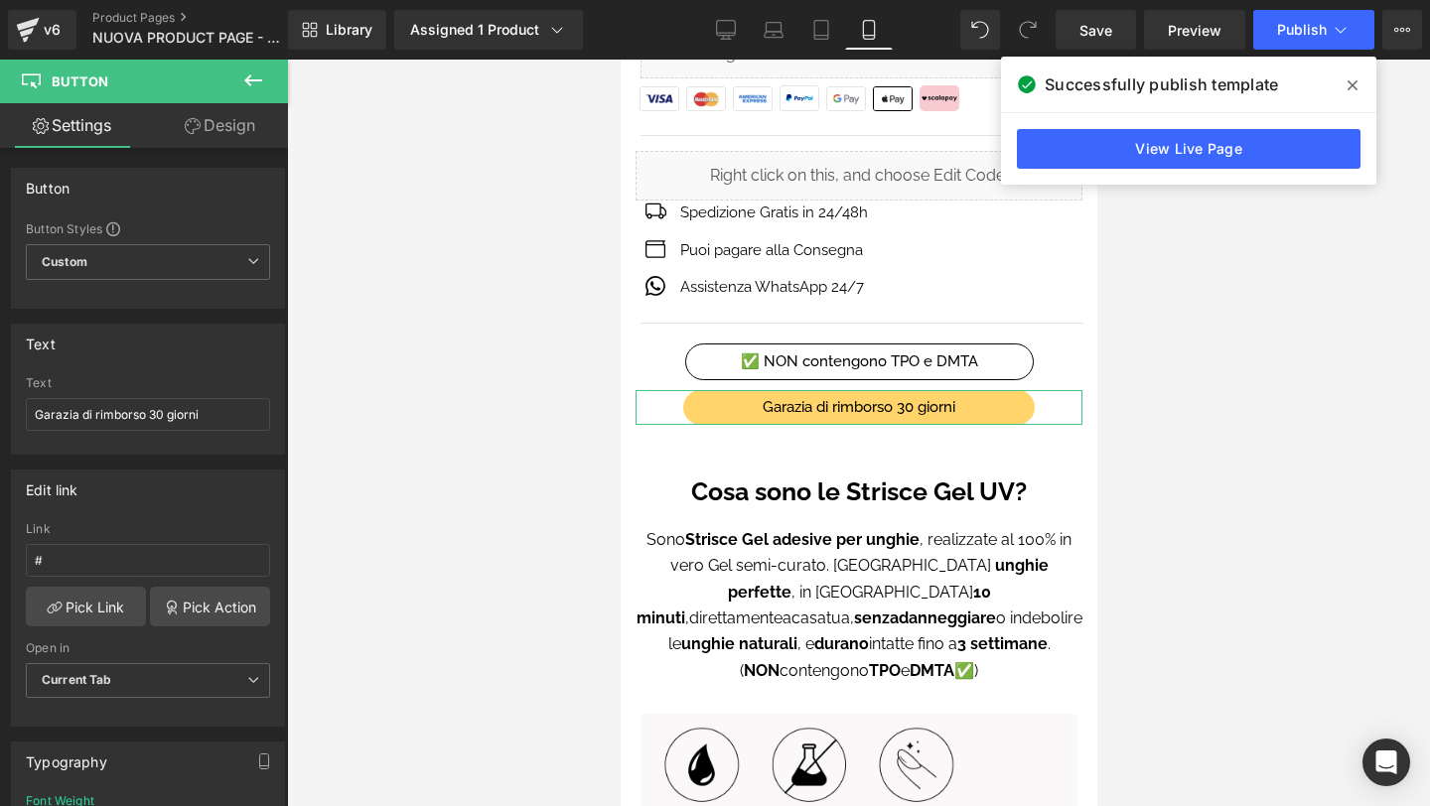
click at [201, 130] on link "Design" at bounding box center [220, 125] width 144 height 45
click at [0, 0] on div "Spacing" at bounding box center [0, 0] width 0 height 0
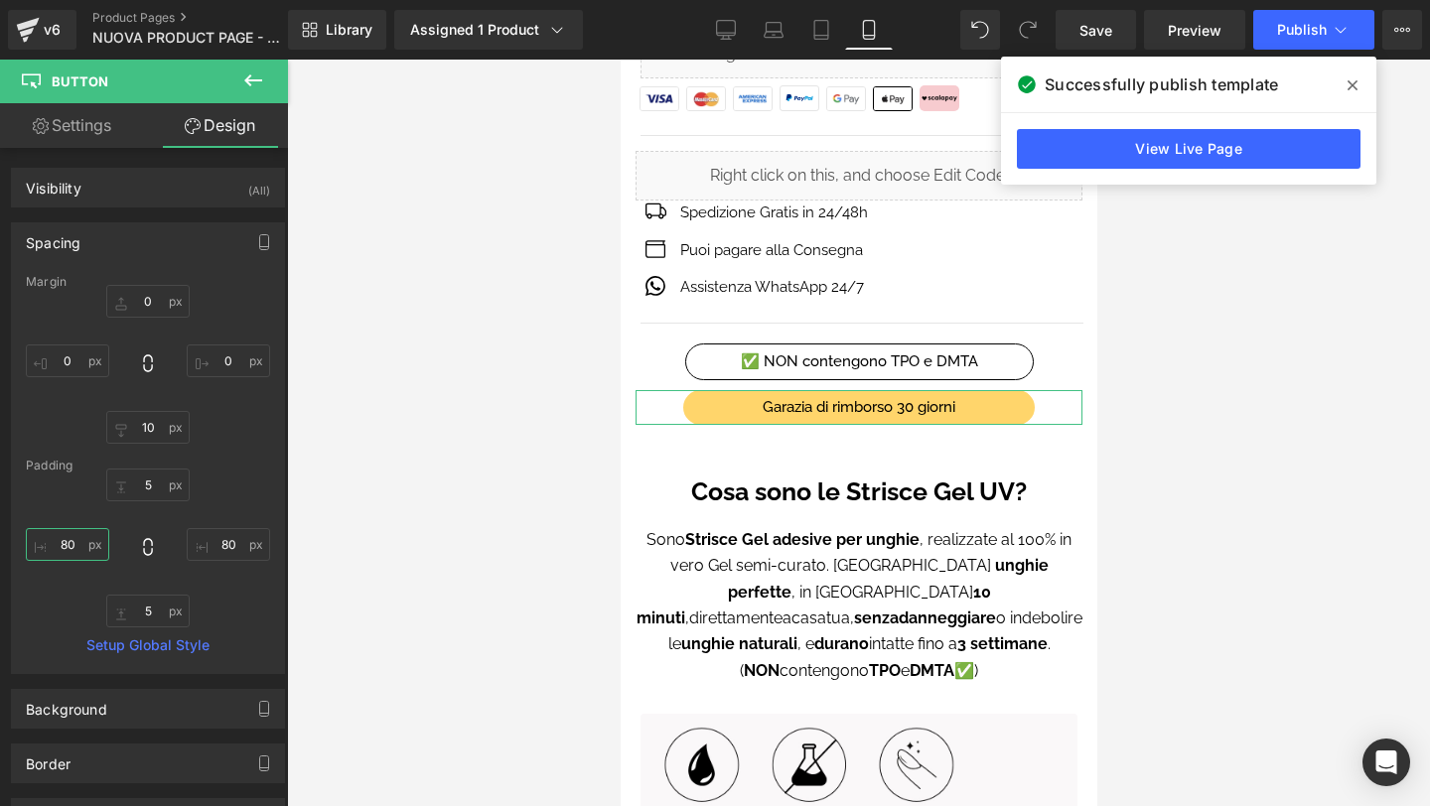
click at [75, 550] on input "text" at bounding box center [67, 544] width 83 height 33
type input "77"
click at [207, 541] on input "text" at bounding box center [228, 544] width 83 height 33
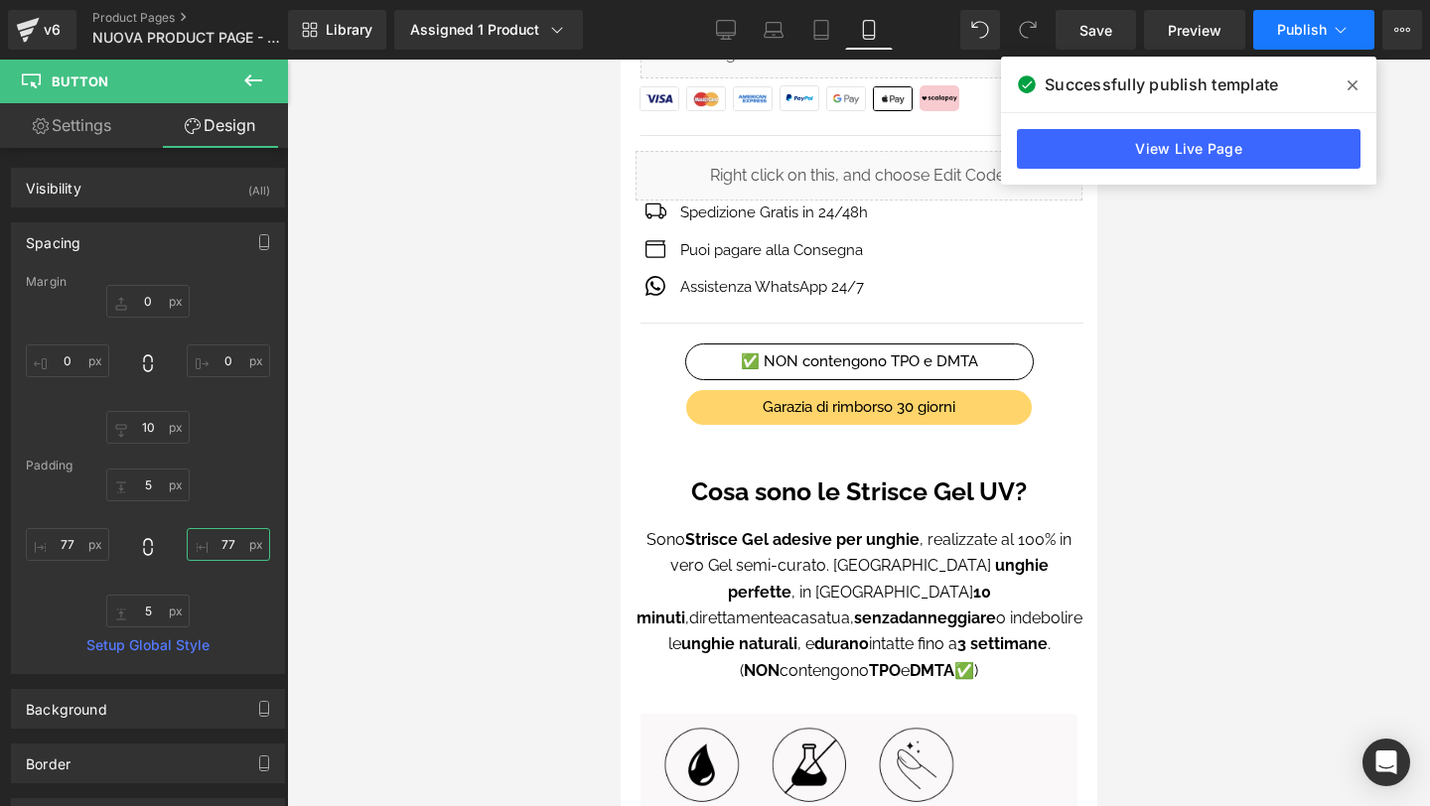
type input "77"
click at [1286, 19] on button "Publish" at bounding box center [1313, 30] width 121 height 40
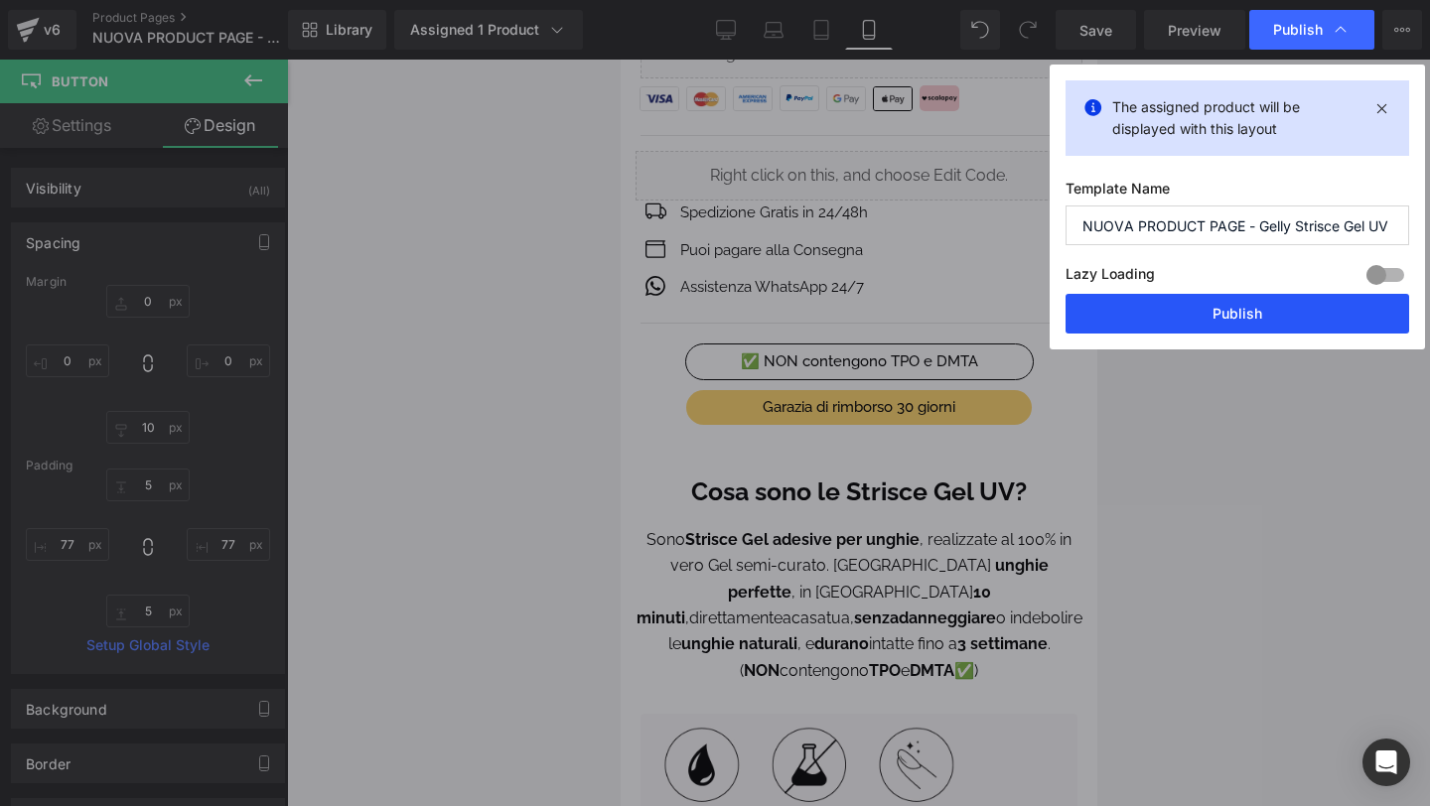
click at [1240, 315] on button "Publish" at bounding box center [1238, 314] width 344 height 40
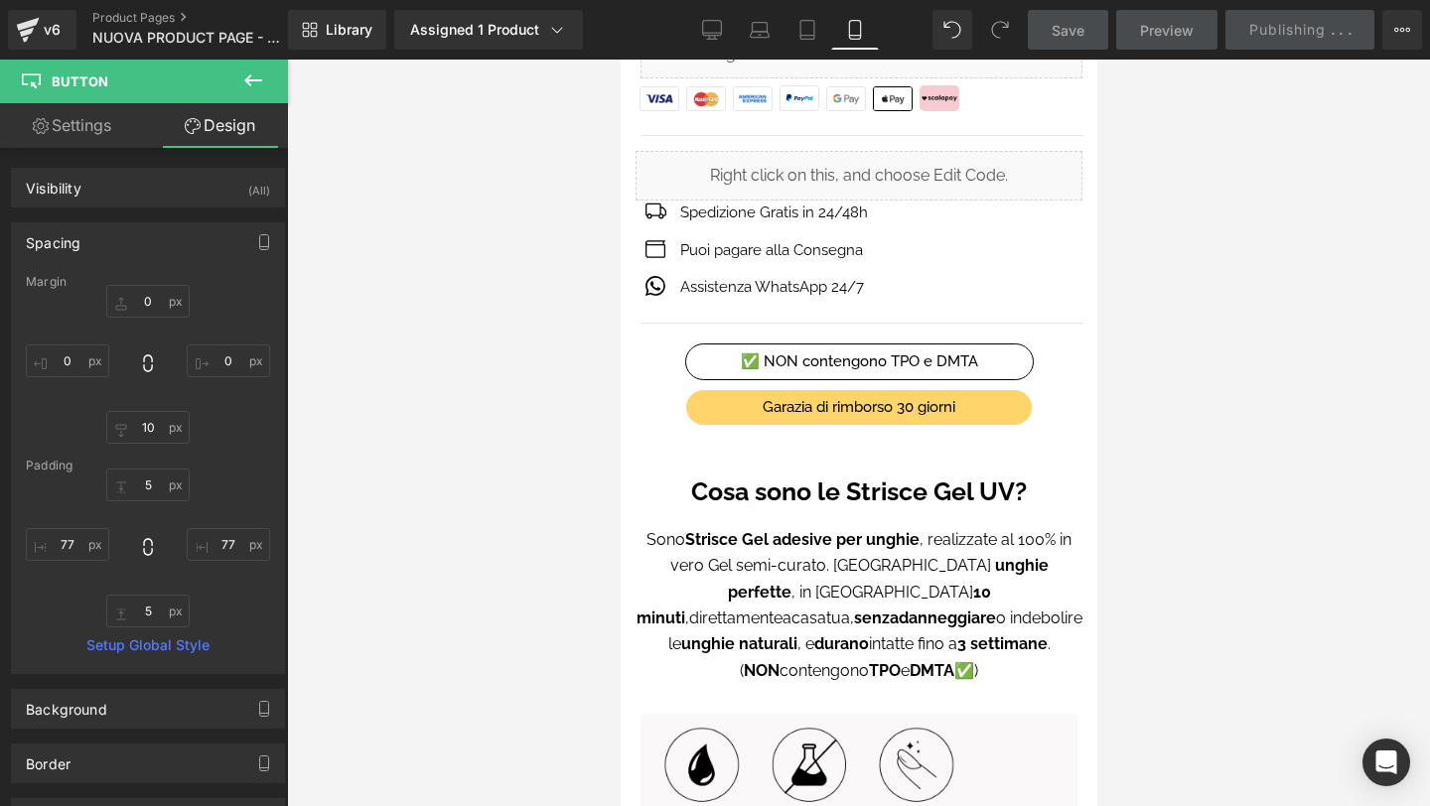
click at [743, 661] on strong "NON" at bounding box center [761, 670] width 36 height 19
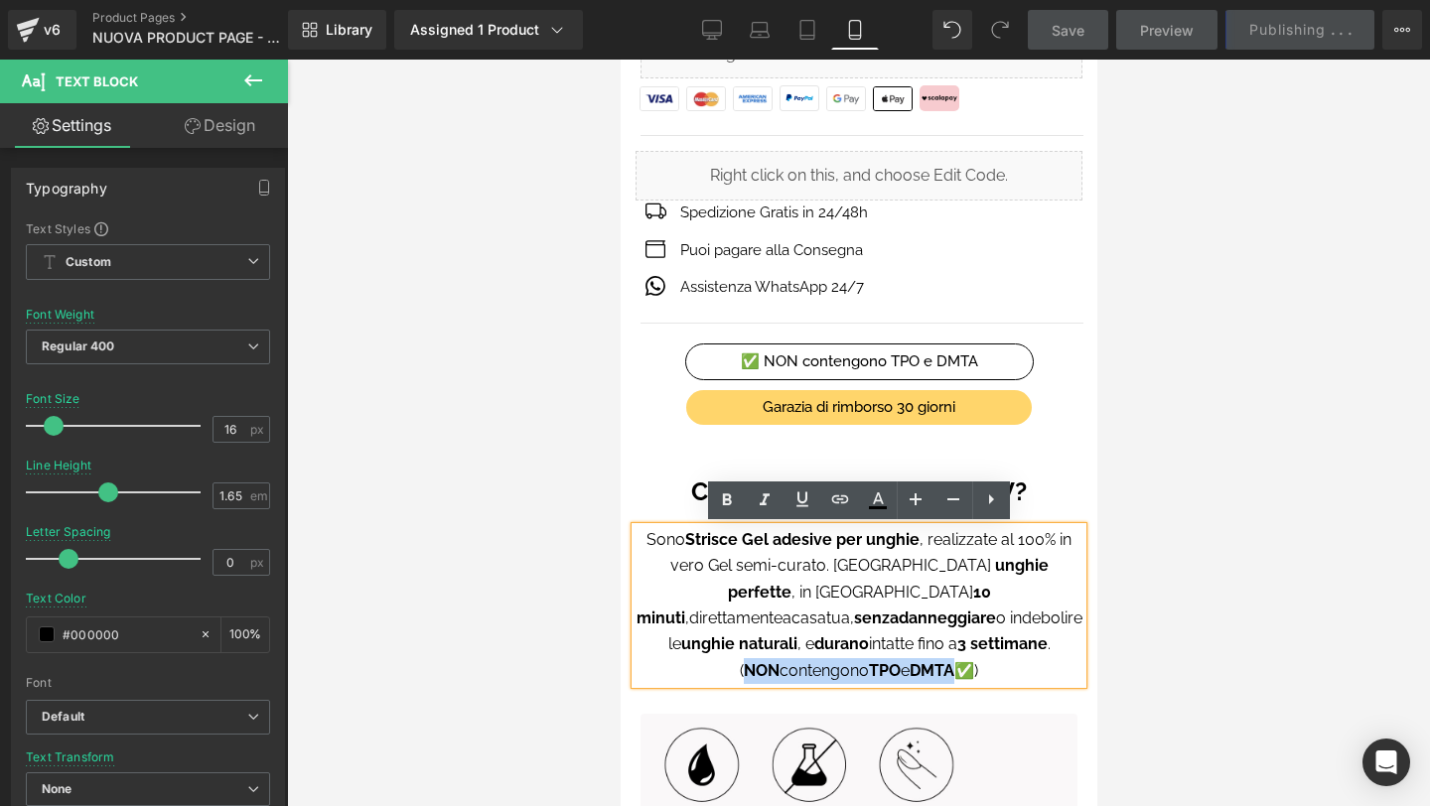
drag, startPoint x: 733, startPoint y: 643, endPoint x: 957, endPoint y: 639, distance: 224.5
click at [957, 658] on p "( NON contengono TPO e DMTA ✅)" at bounding box center [858, 671] width 447 height 26
click at [765, 509] on icon at bounding box center [765, 501] width 24 height 24
click at [1222, 456] on div at bounding box center [858, 433] width 1143 height 747
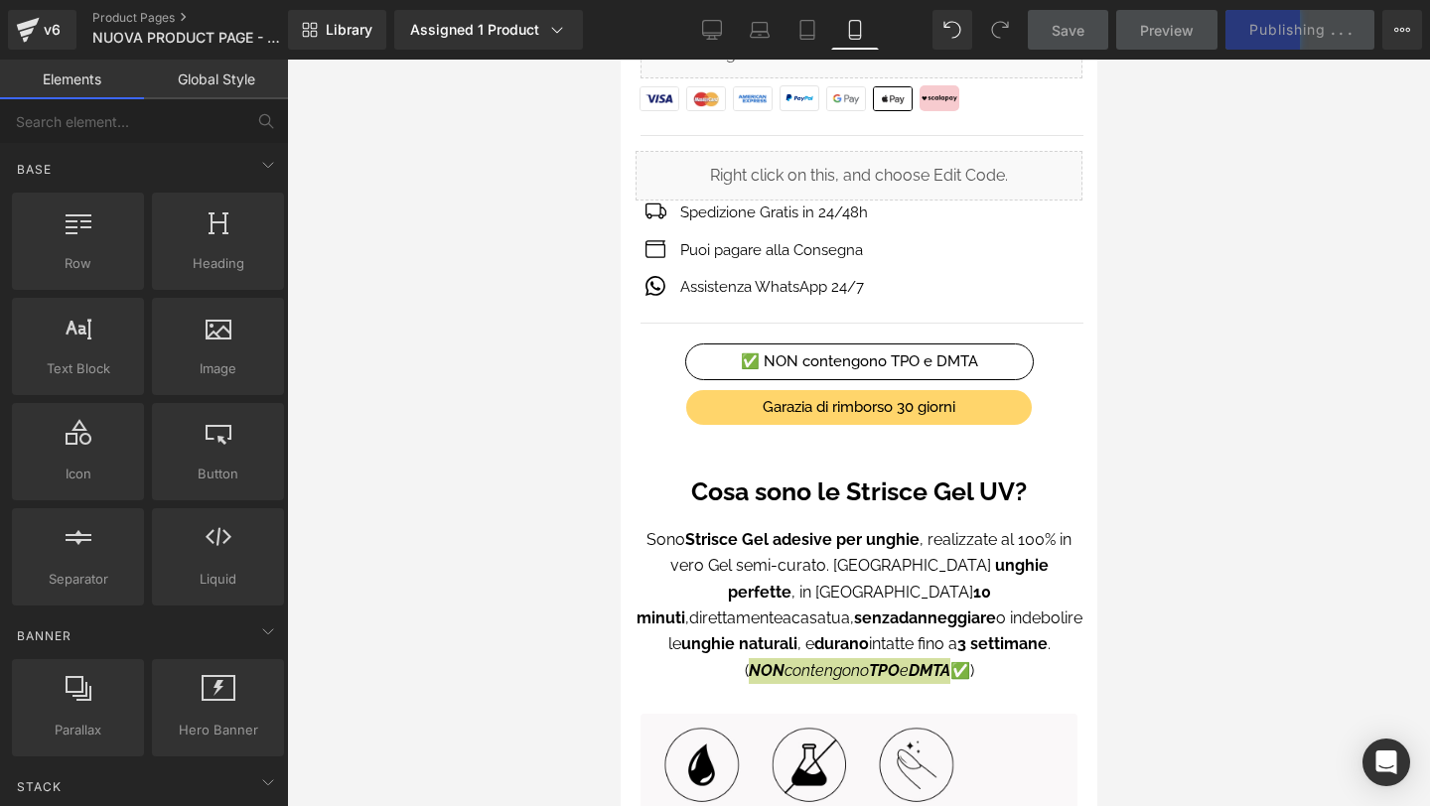
click at [1222, 456] on div at bounding box center [858, 433] width 1143 height 747
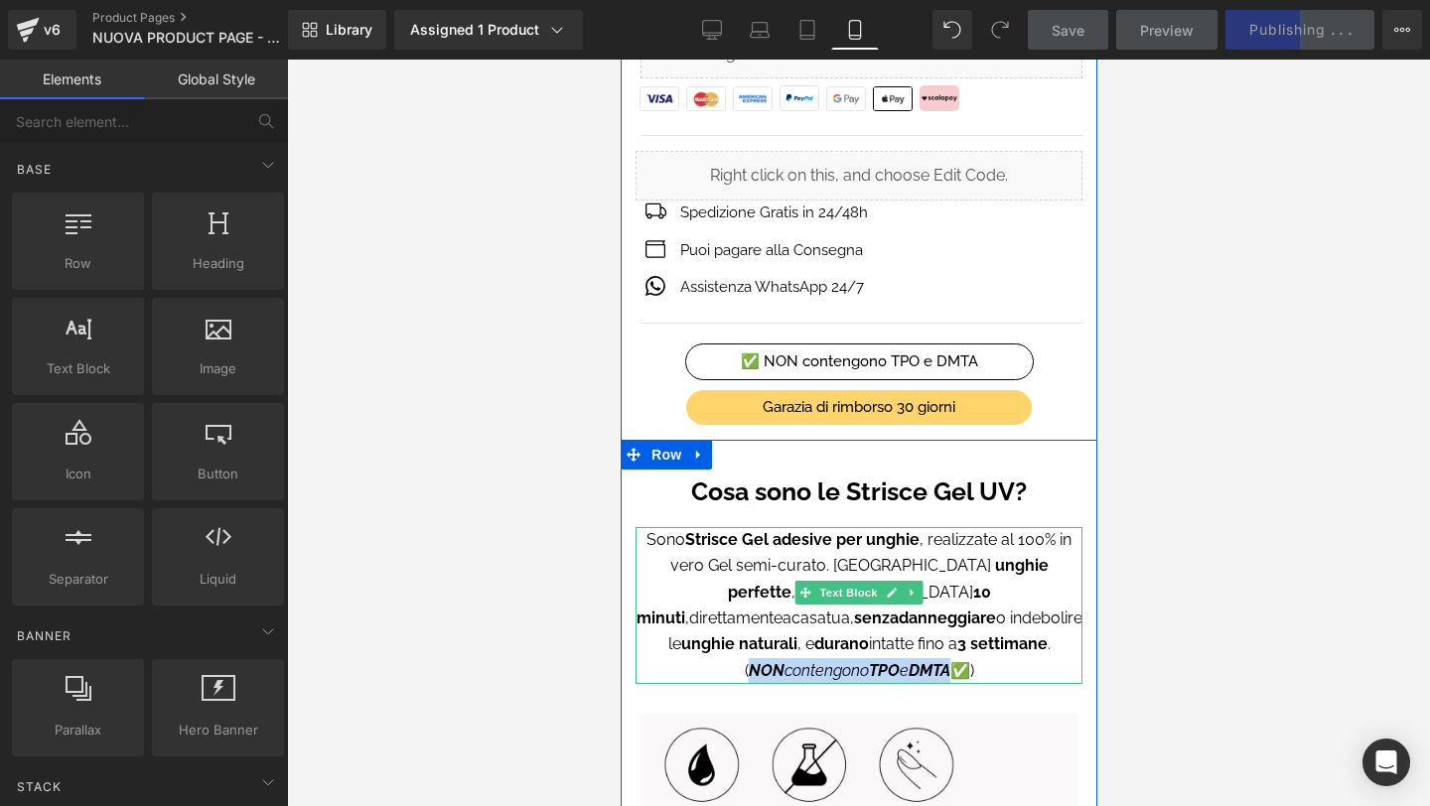
click at [1022, 635] on strong "3 settimane" at bounding box center [1001, 644] width 90 height 19
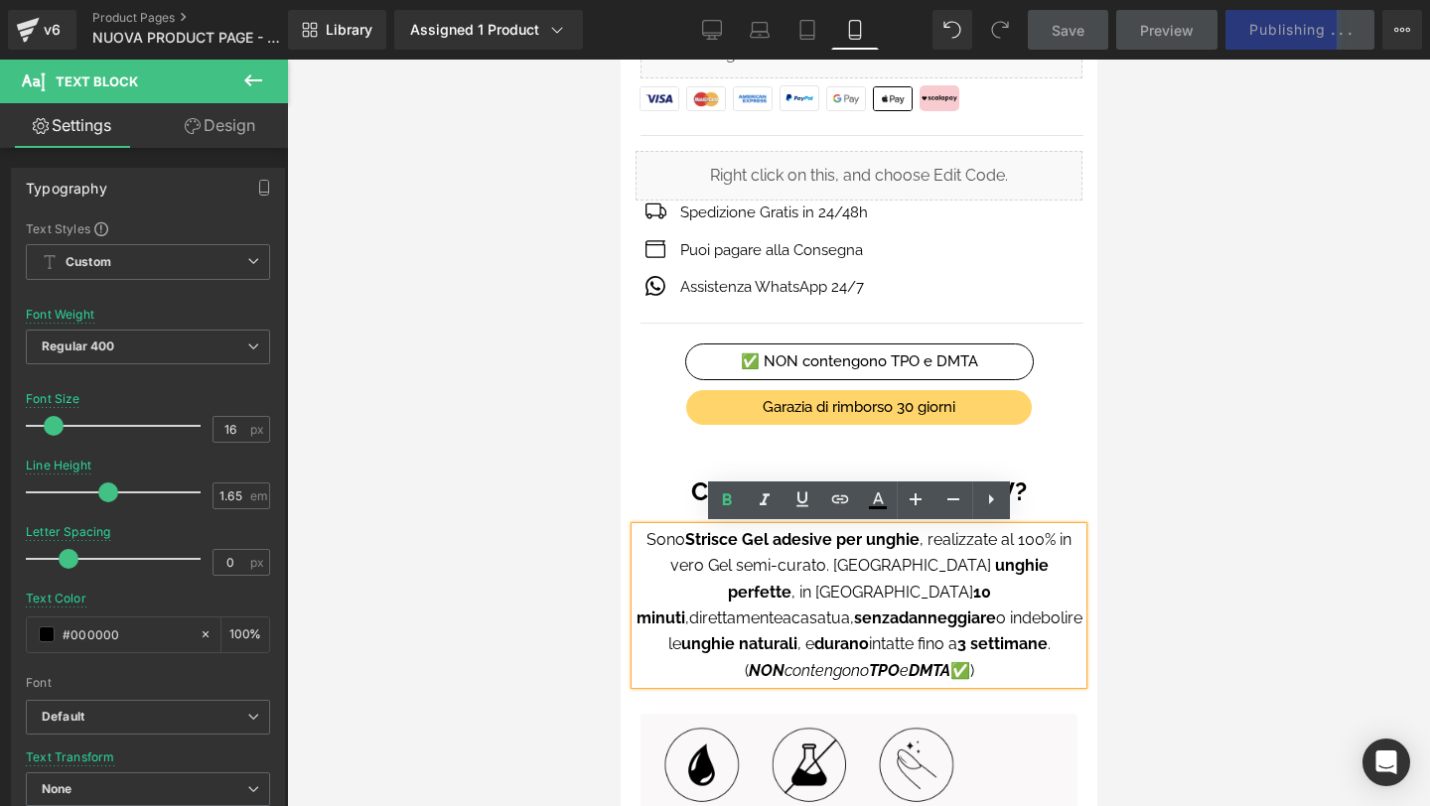
click at [1006, 658] on p "( NON contengono TPO e DMTA ✅)" at bounding box center [858, 671] width 447 height 26
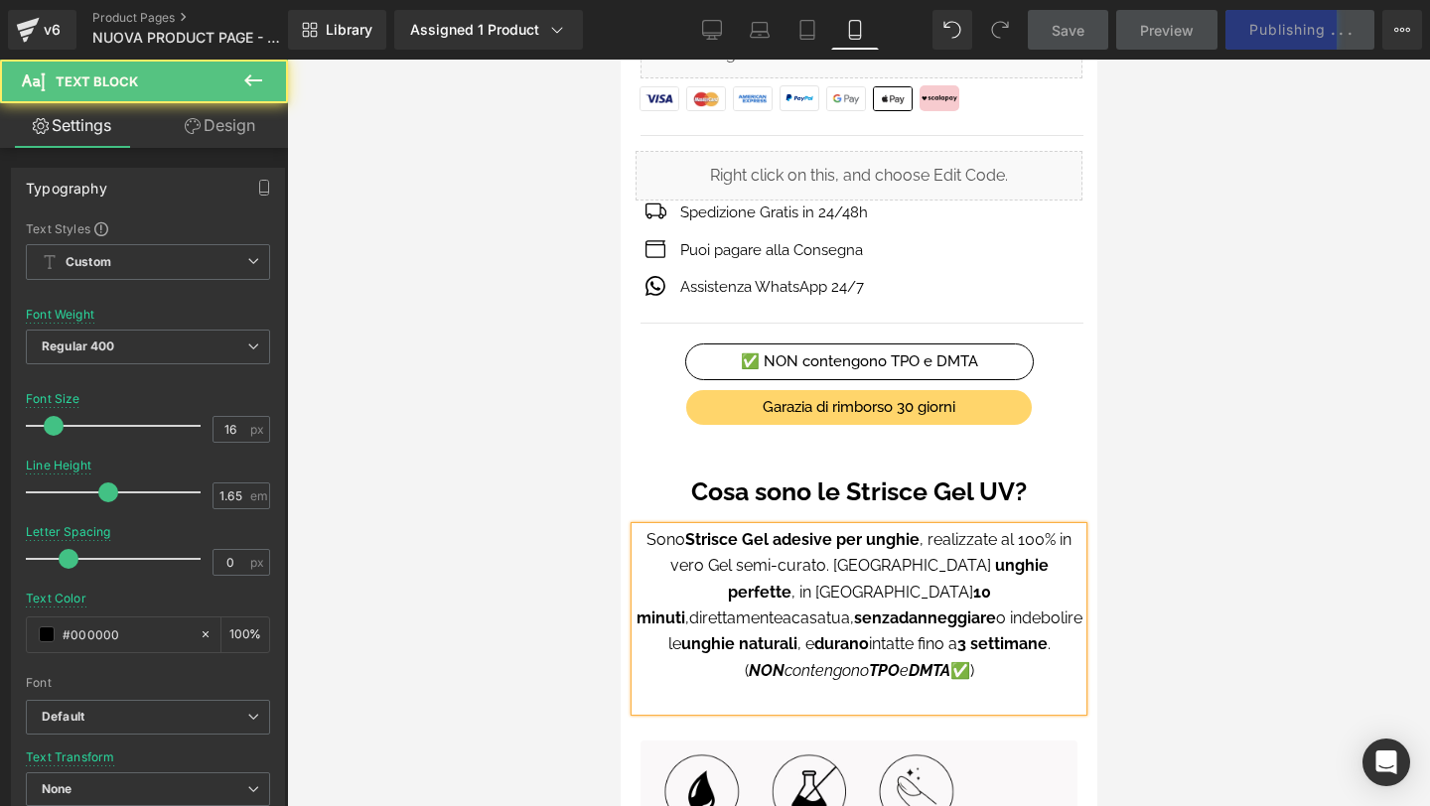
click at [1227, 513] on div at bounding box center [858, 433] width 1143 height 747
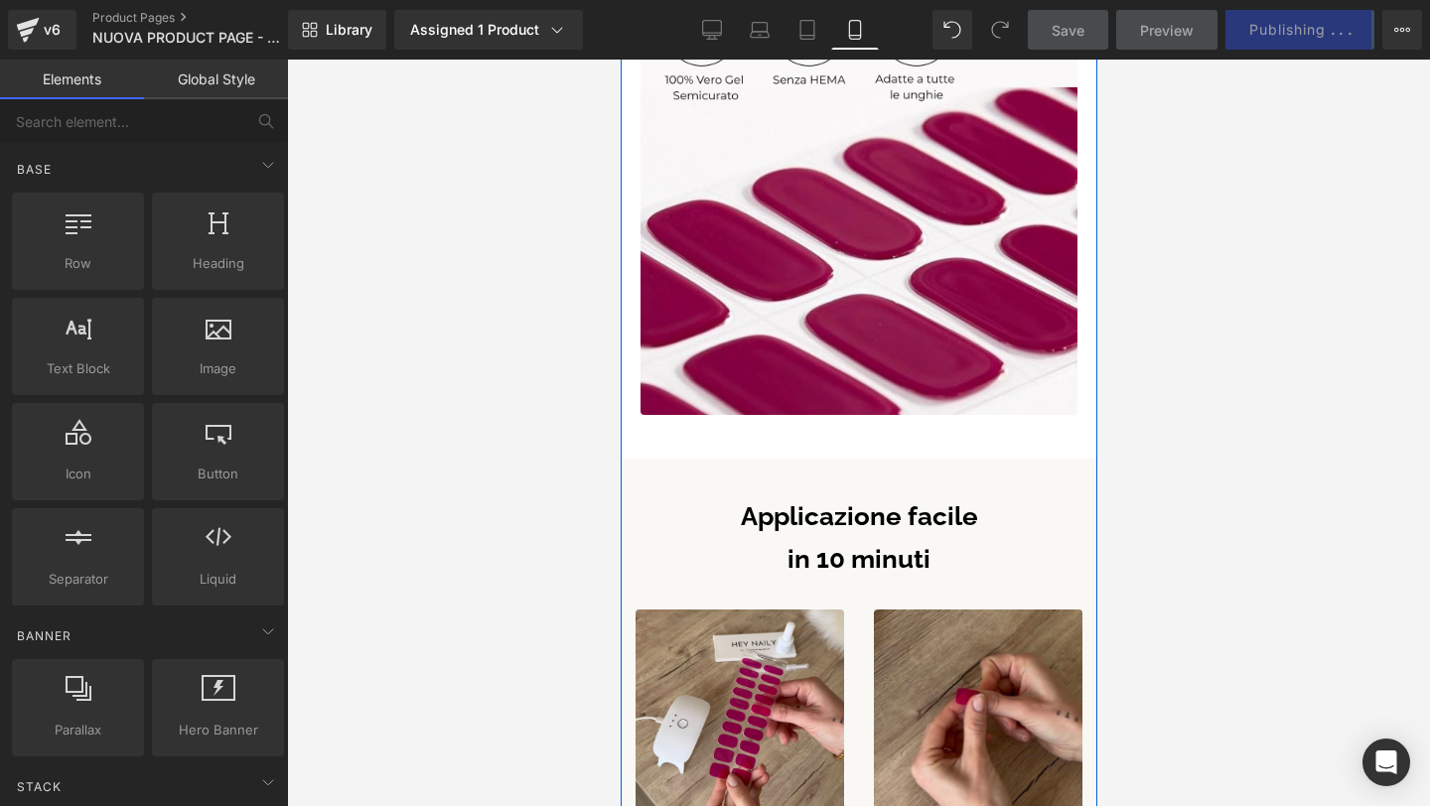
scroll to position [1829, 0]
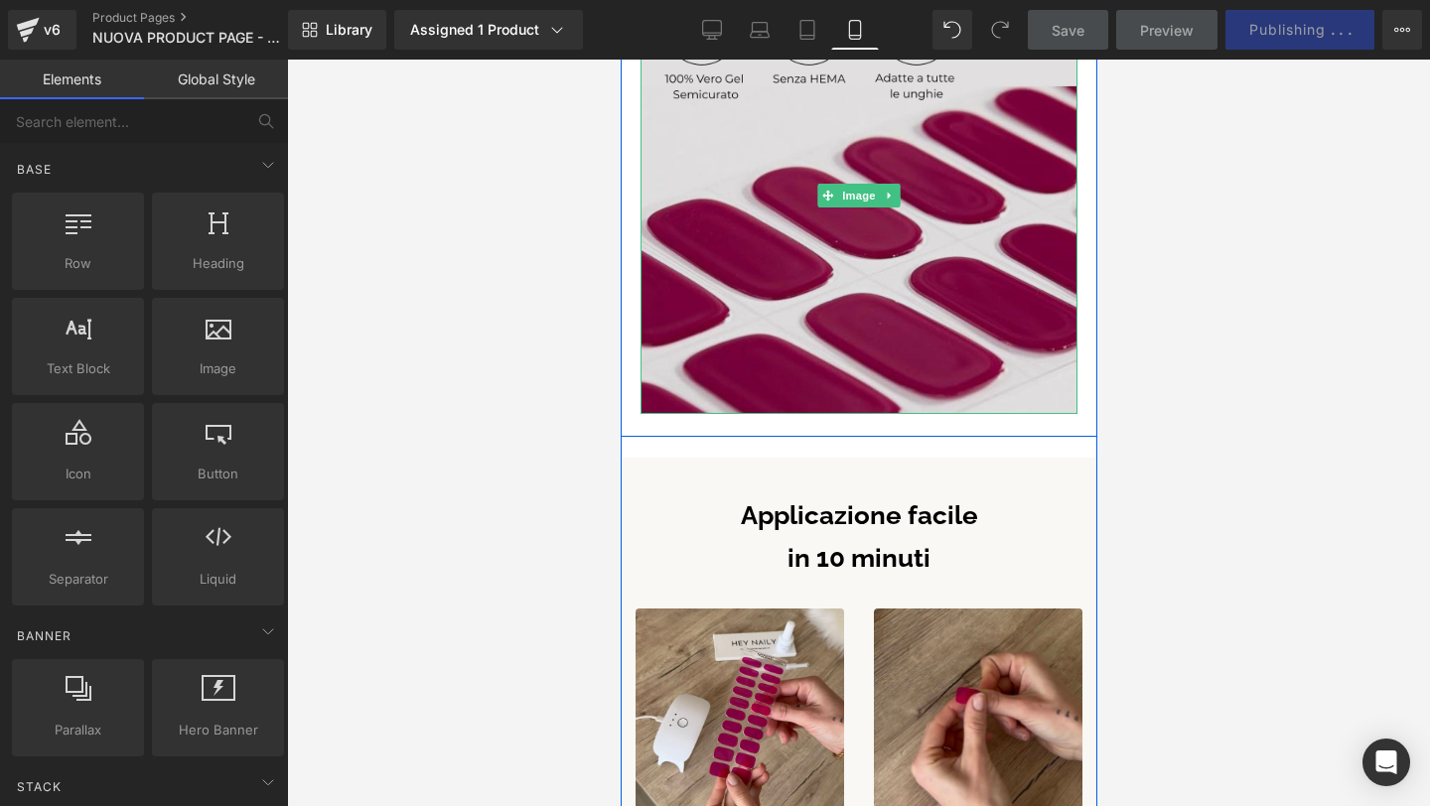
click at [838, 314] on img at bounding box center [858, 195] width 437 height 437
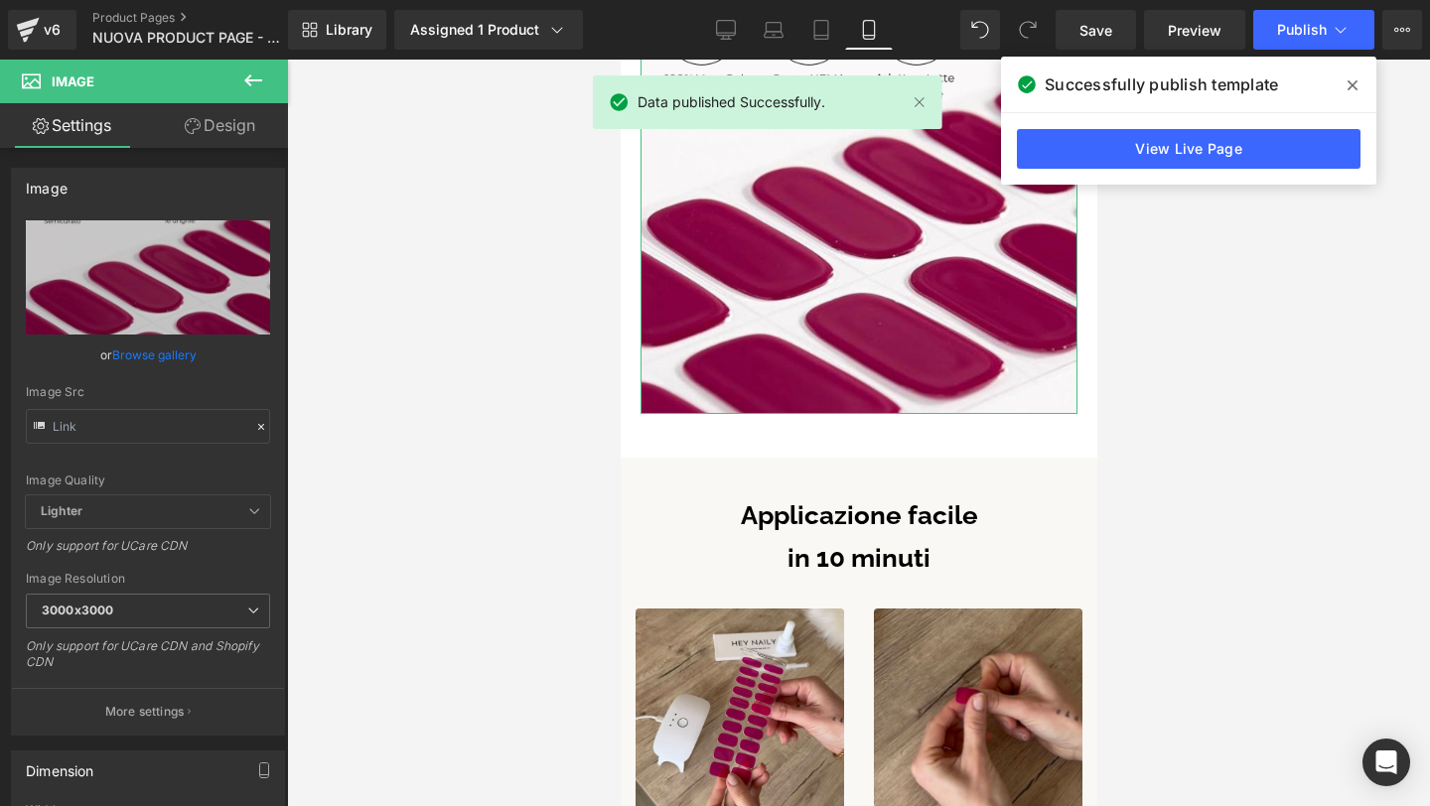
click at [204, 126] on link "Design" at bounding box center [220, 125] width 144 height 45
click at [0, 0] on div "Background" at bounding box center [0, 0] width 0 height 0
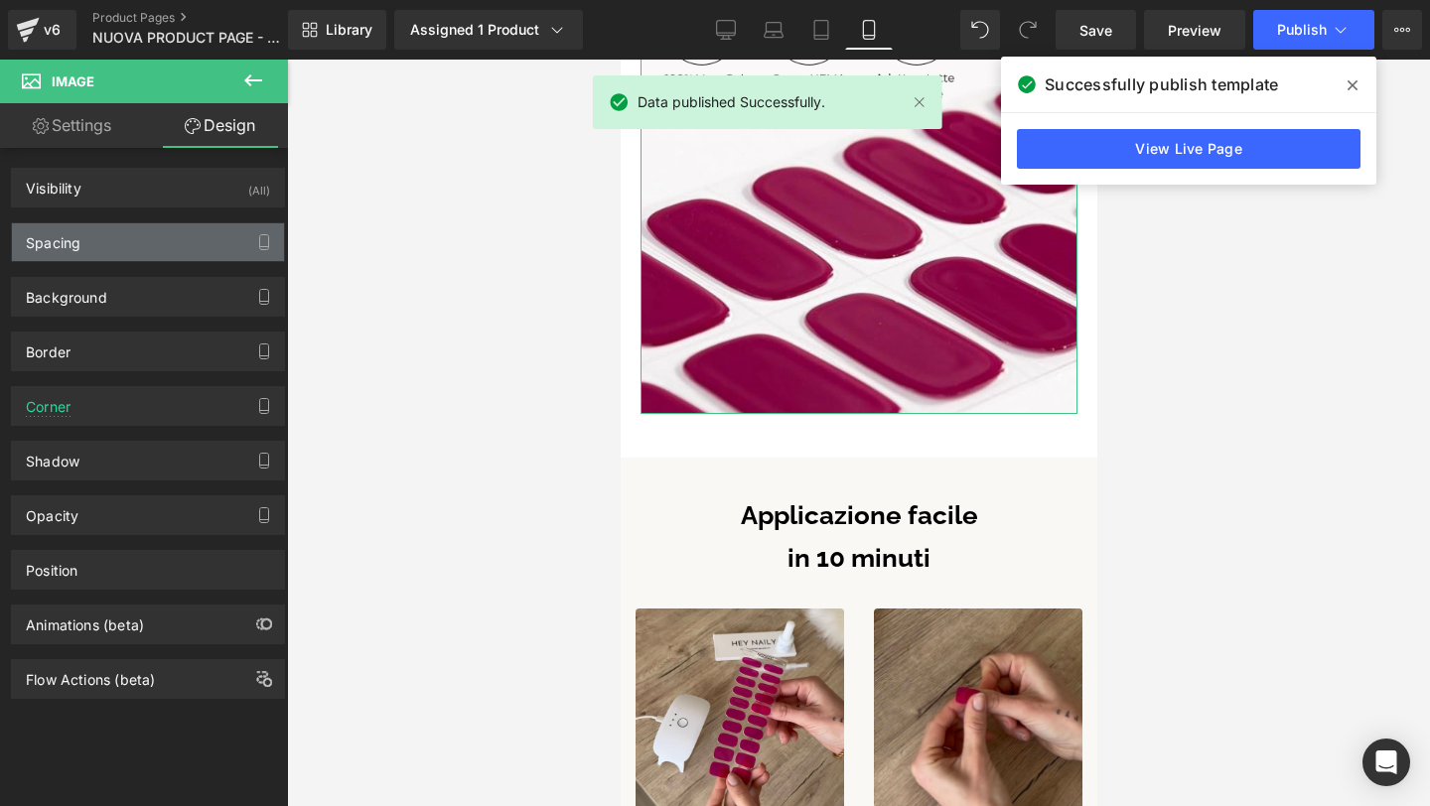
click at [128, 249] on div "Spacing" at bounding box center [148, 242] width 272 height 38
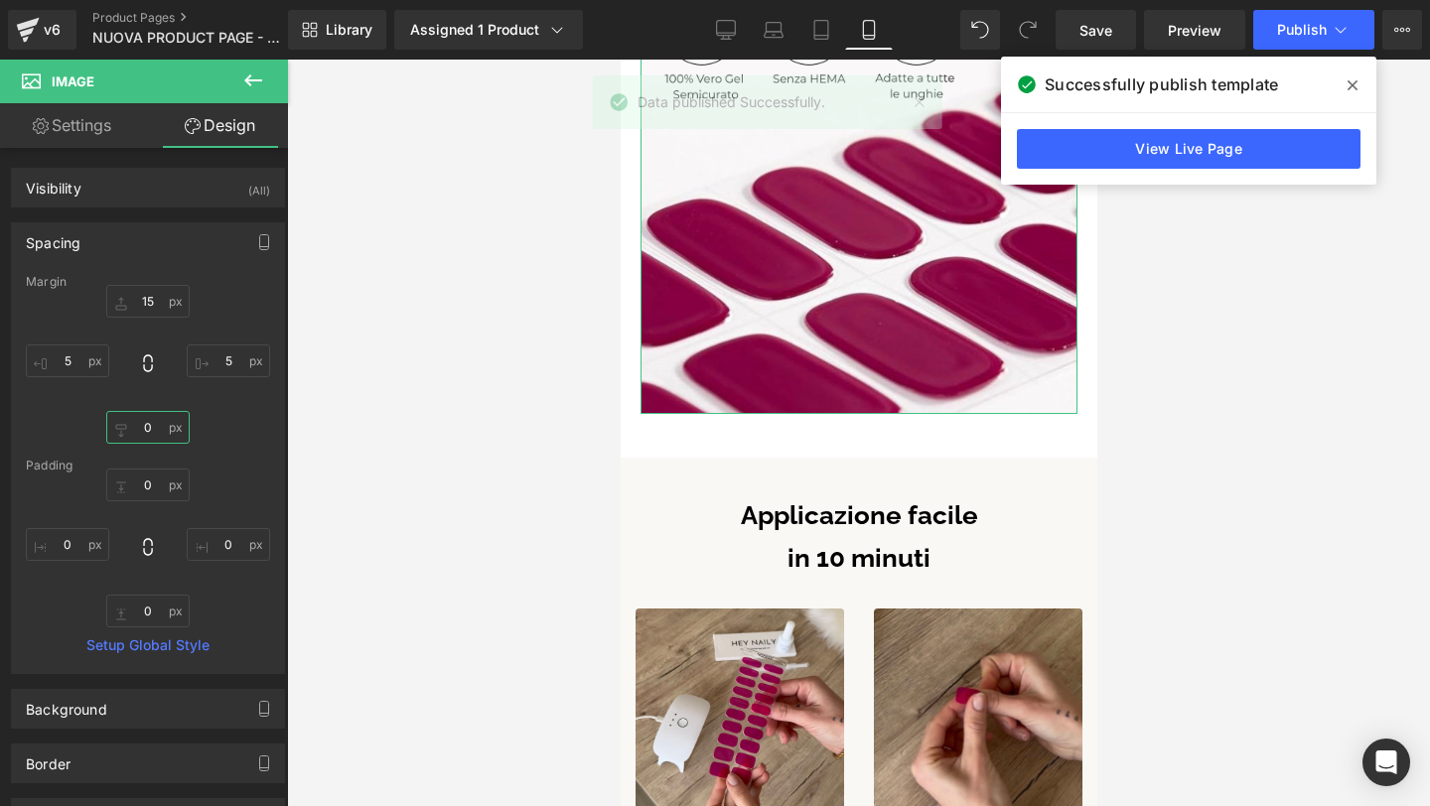
click at [155, 419] on input "text" at bounding box center [147, 427] width 83 height 33
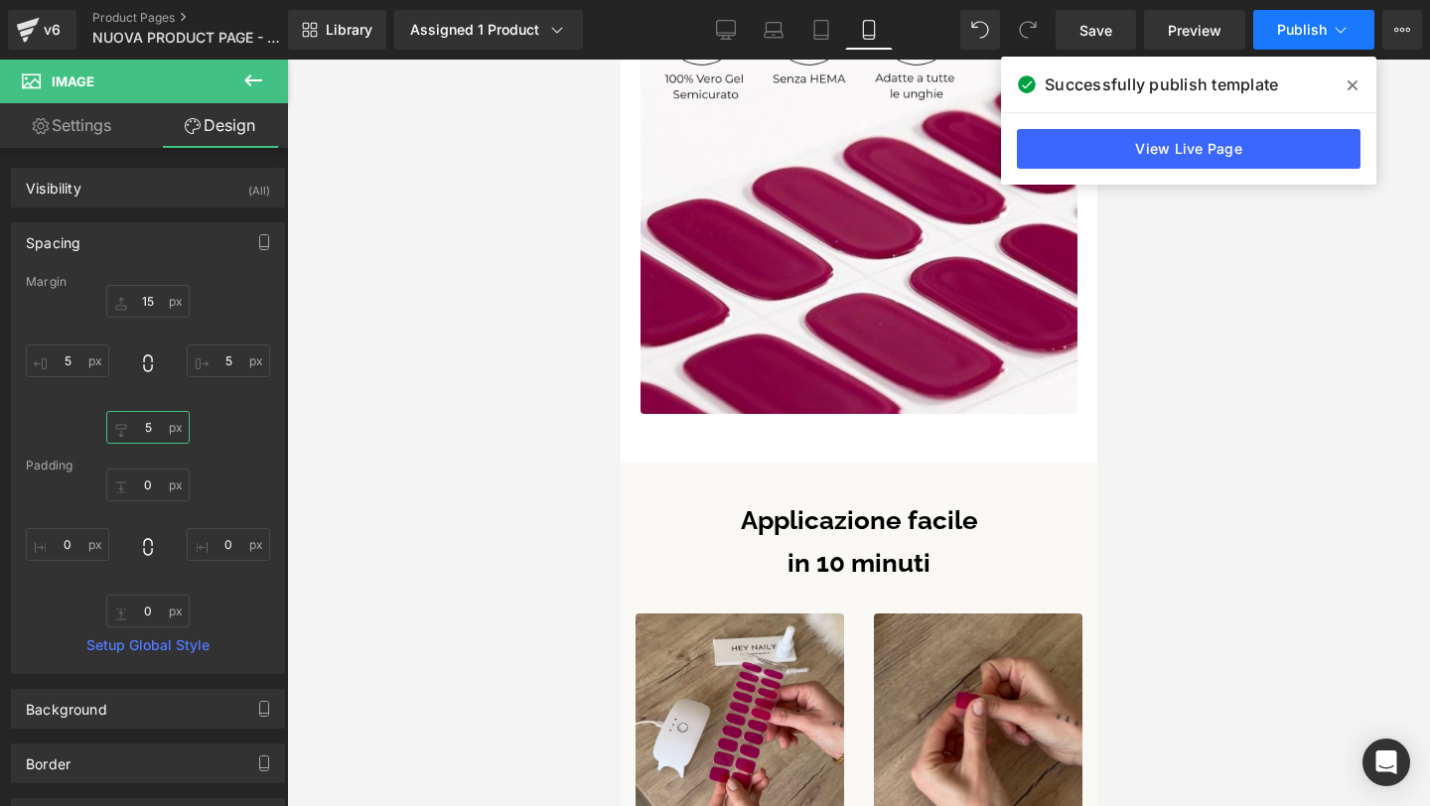
type input "5"
click at [1292, 28] on span "Publish" at bounding box center [1302, 30] width 50 height 16
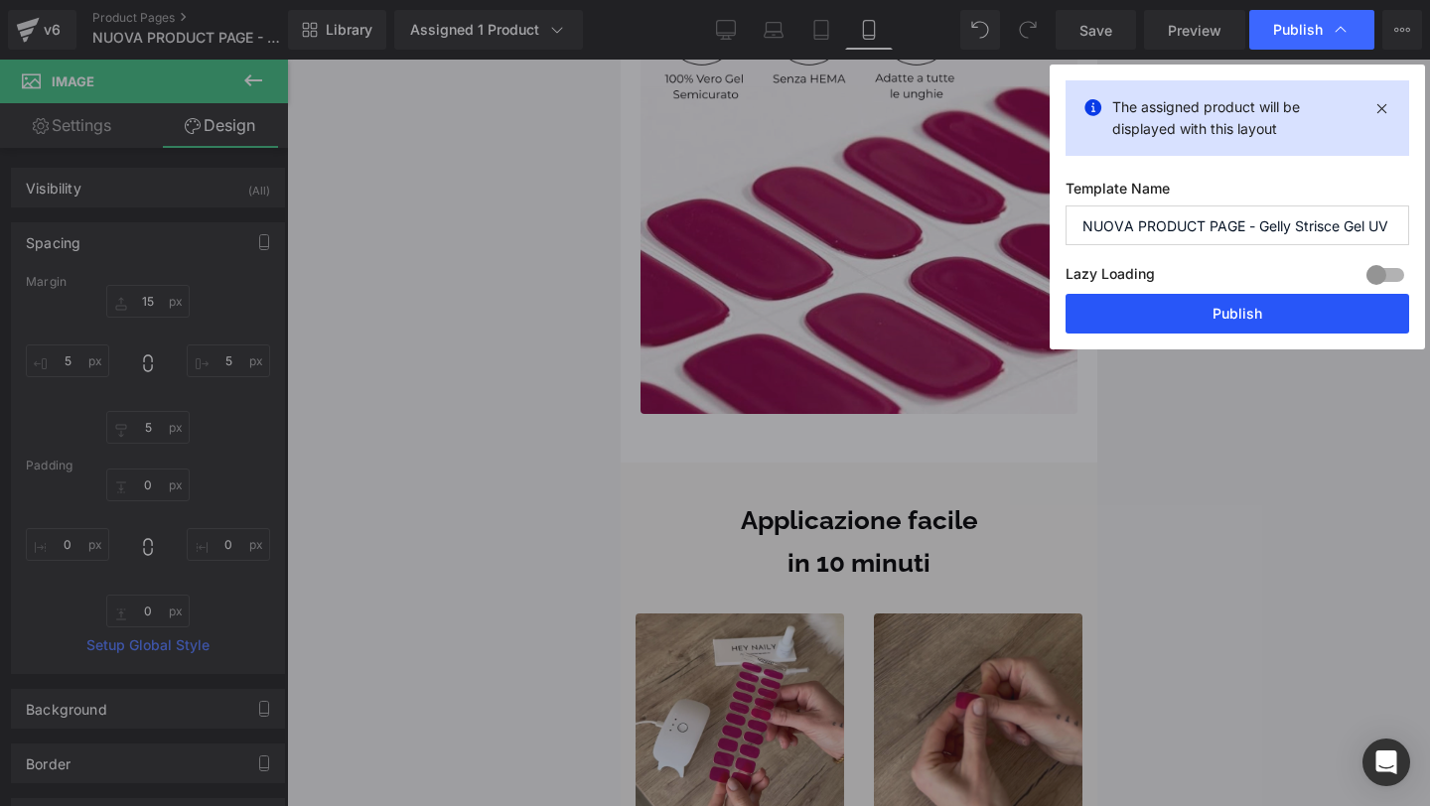
click at [1225, 319] on button "Publish" at bounding box center [1238, 314] width 344 height 40
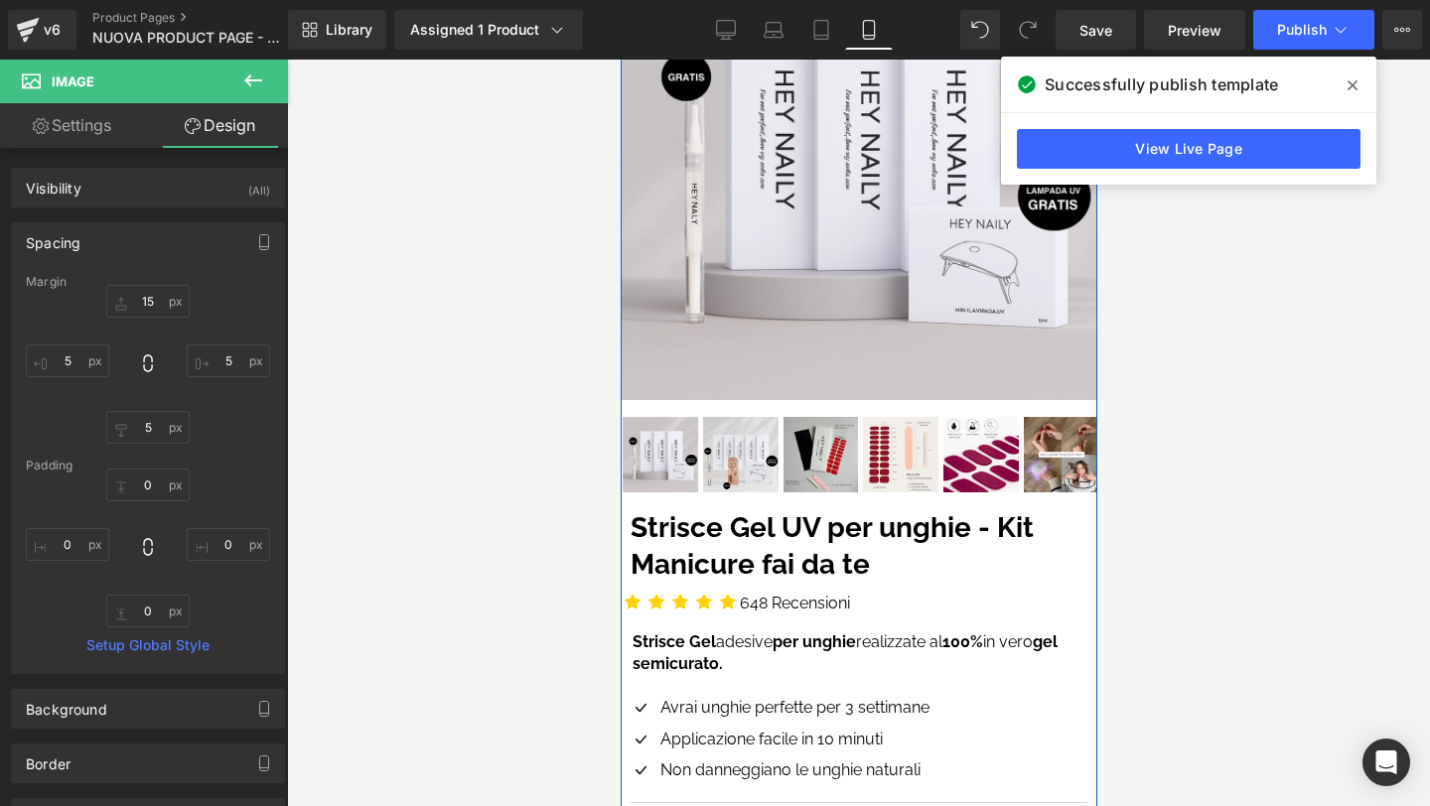
scroll to position [0, 0]
